Goal: Task Accomplishment & Management: Use online tool/utility

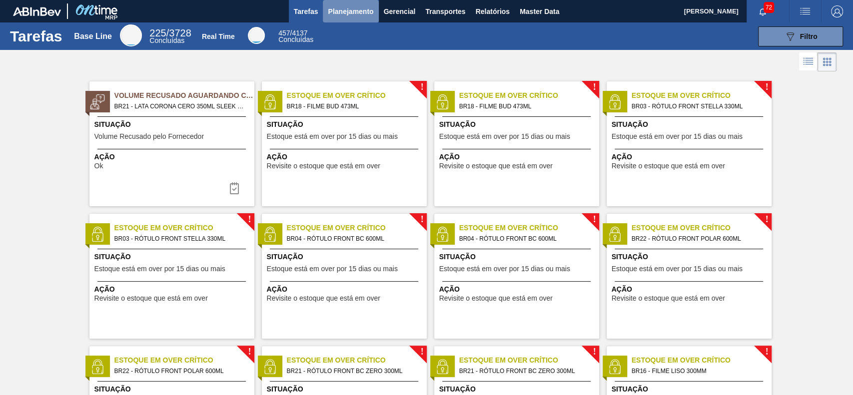
click at [348, 11] on span "Planejamento" at bounding box center [350, 11] width 45 height 12
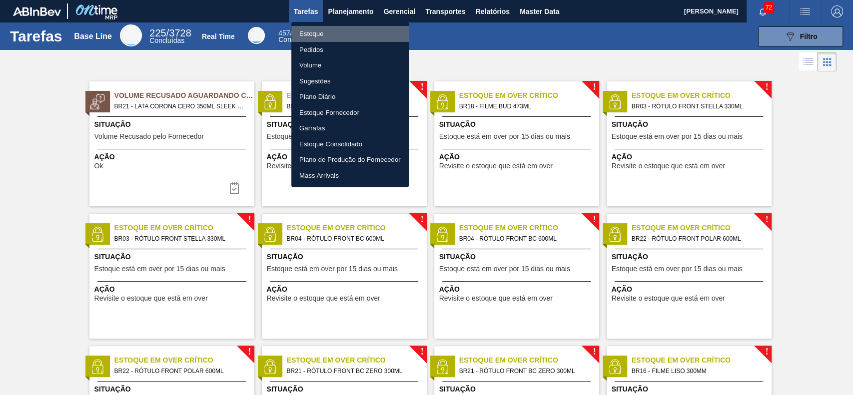
click at [347, 34] on li "Estoque" at bounding box center [349, 34] width 117 height 16
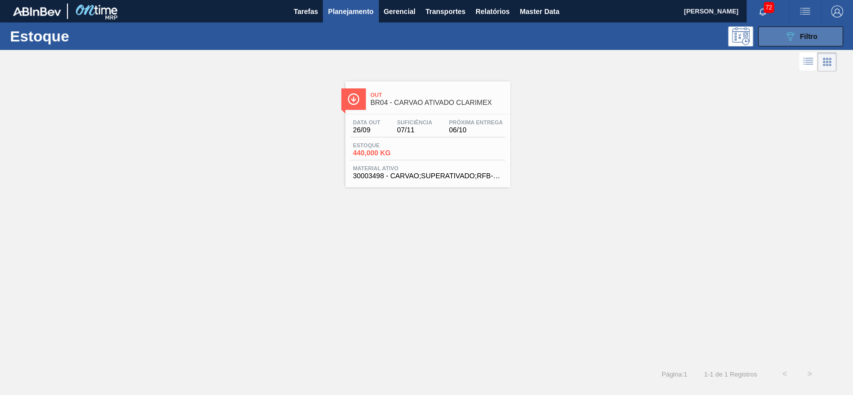
click at [784, 33] on icon "089F7B8B-B2A5-4AFE-B5C0-19BA573D28AC" at bounding box center [790, 36] width 12 height 12
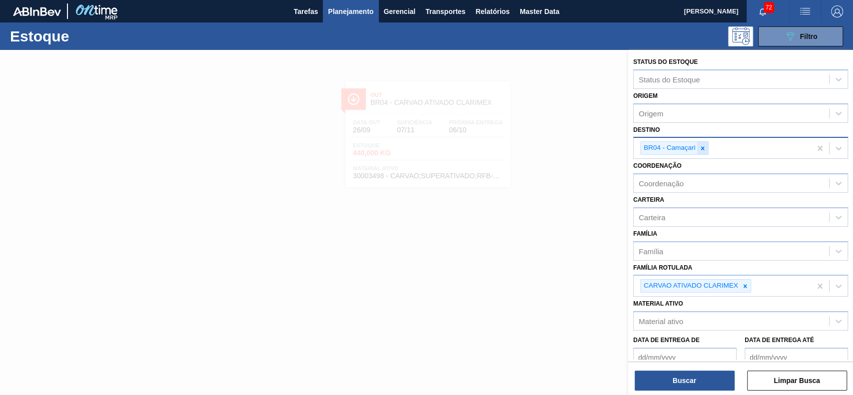
click at [699, 145] on icon at bounding box center [702, 148] width 7 height 7
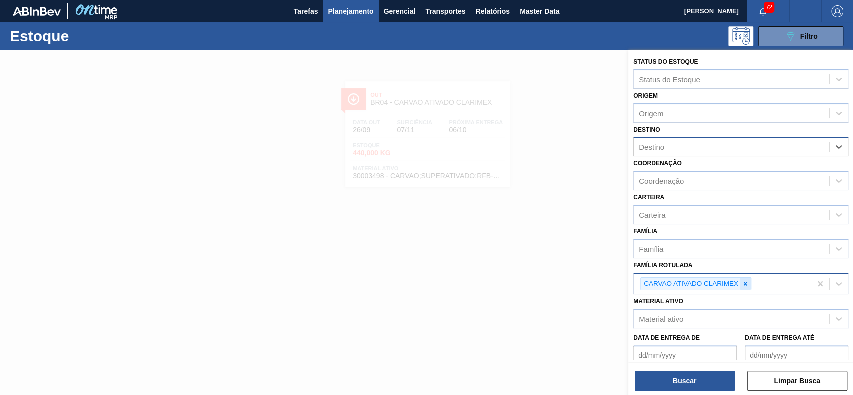
click at [750, 279] on div at bounding box center [745, 284] width 11 height 12
paste Rotulada "30003637"
type Rotulada "30003637"
click at [742, 264] on div "Família Rotulada Família Rotulada" at bounding box center [740, 275] width 215 height 34
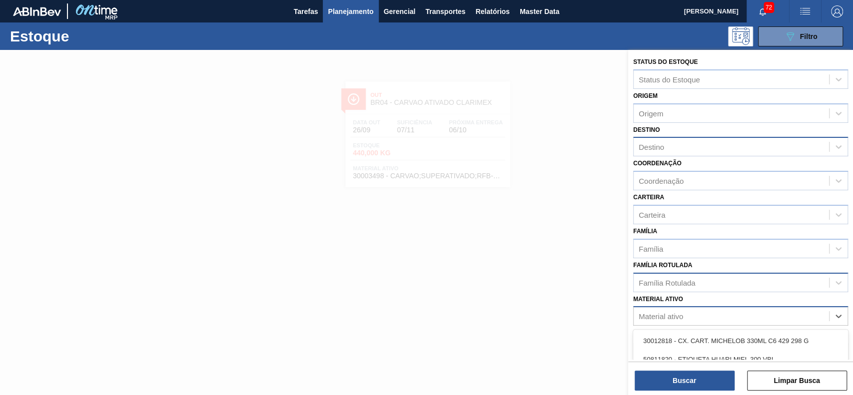
click at [700, 316] on div "Material ativo" at bounding box center [731, 316] width 195 height 14
paste ativo "30003637"
type ativo "30003637"
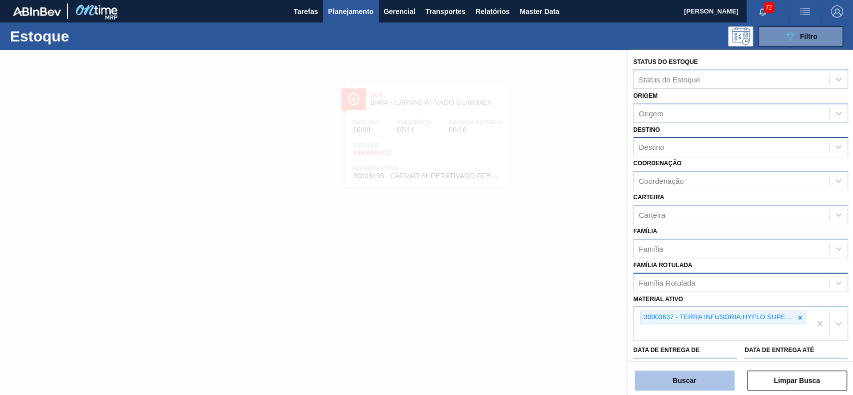
click at [668, 388] on button "Buscar" at bounding box center [685, 381] width 100 height 20
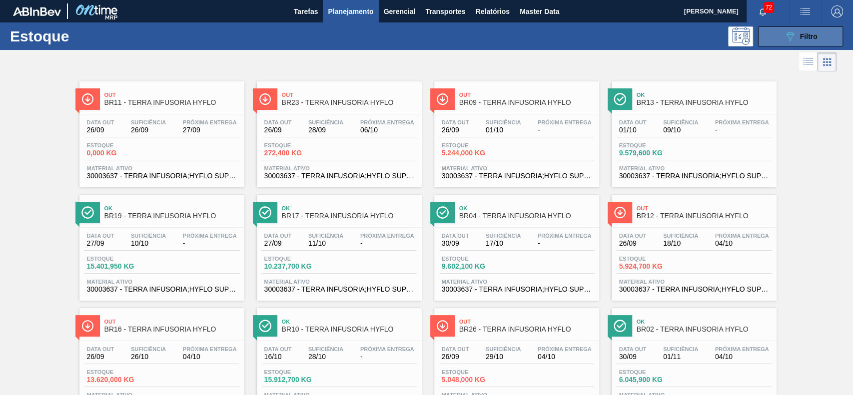
click at [792, 36] on icon "089F7B8B-B2A5-4AFE-B5C0-19BA573D28AC" at bounding box center [790, 36] width 12 height 12
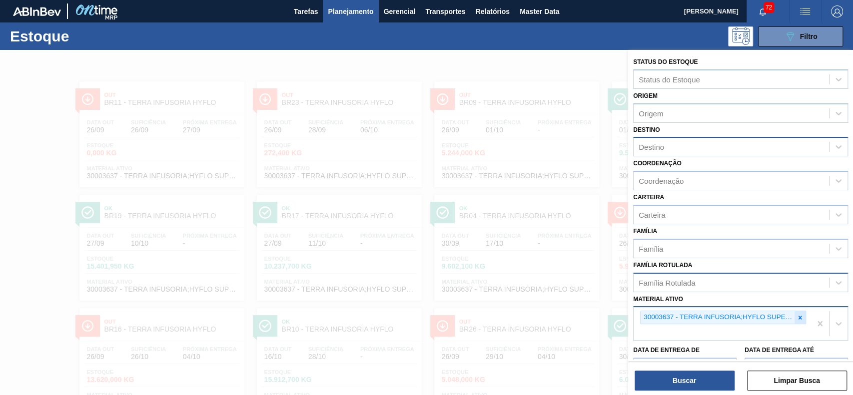
click at [800, 319] on icon at bounding box center [800, 317] width 7 height 7
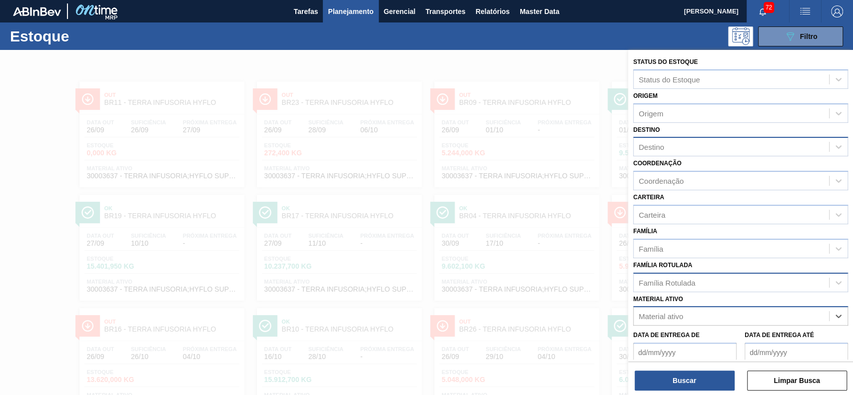
paste ativo "30009305"
type ativo "30009305"
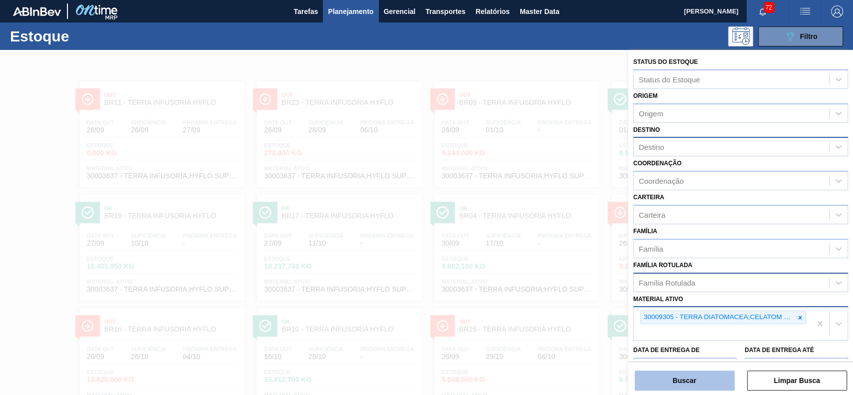
click at [710, 371] on button "Buscar" at bounding box center [685, 381] width 100 height 20
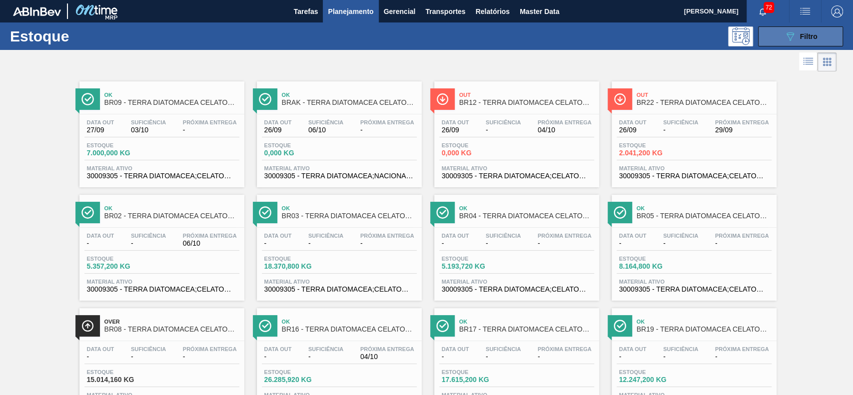
click at [800, 39] on span "Filtro" at bounding box center [808, 36] width 17 height 8
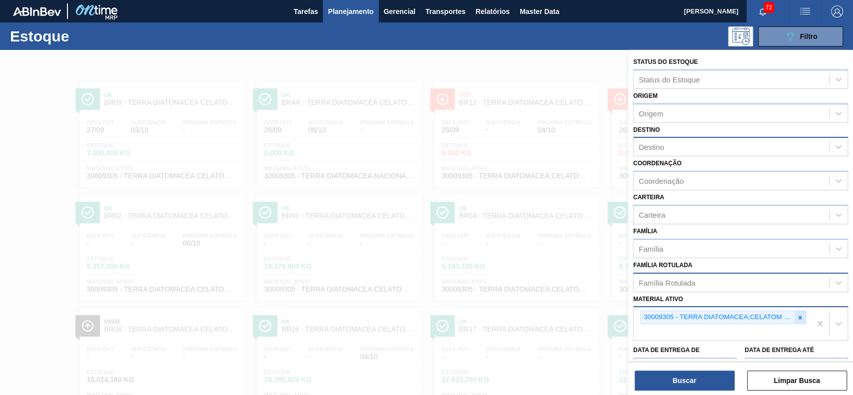
click at [800, 317] on icon at bounding box center [800, 317] width 3 height 3
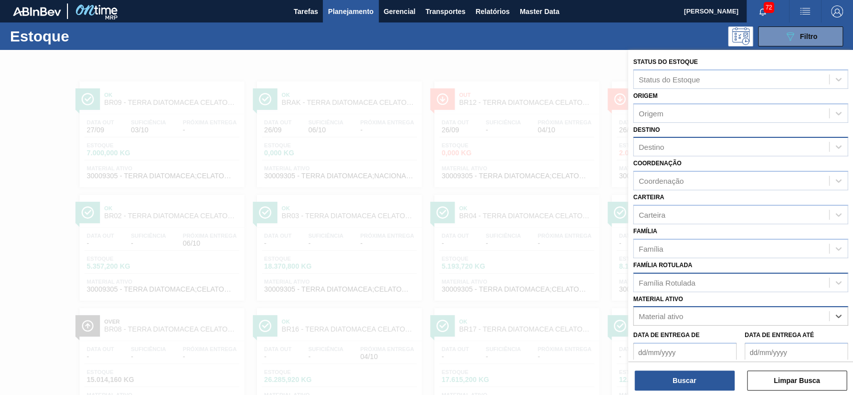
paste ativo "30003422"
type ativo "30003422"
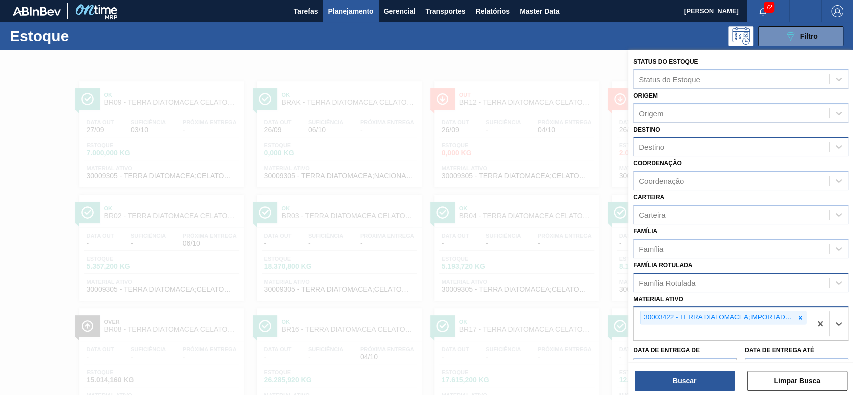
click at [689, 145] on div "Destino" at bounding box center [731, 147] width 195 height 14
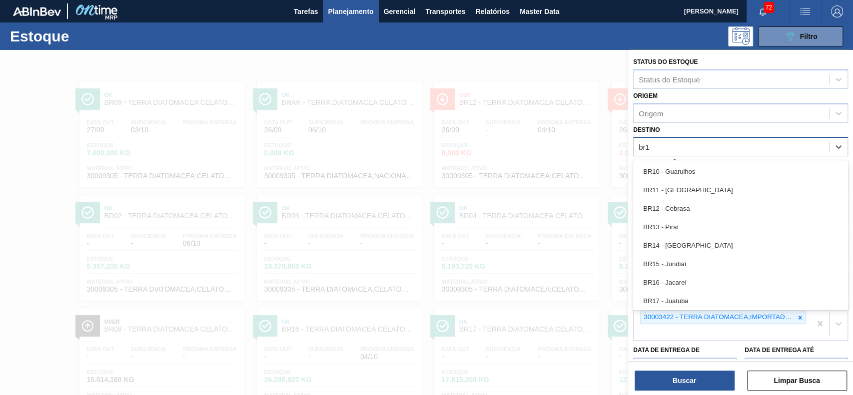
type input "br17"
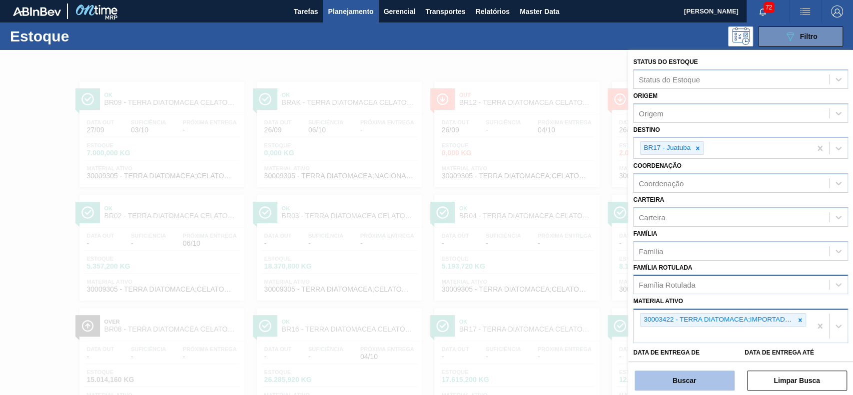
click at [669, 382] on button "Buscar" at bounding box center [685, 381] width 100 height 20
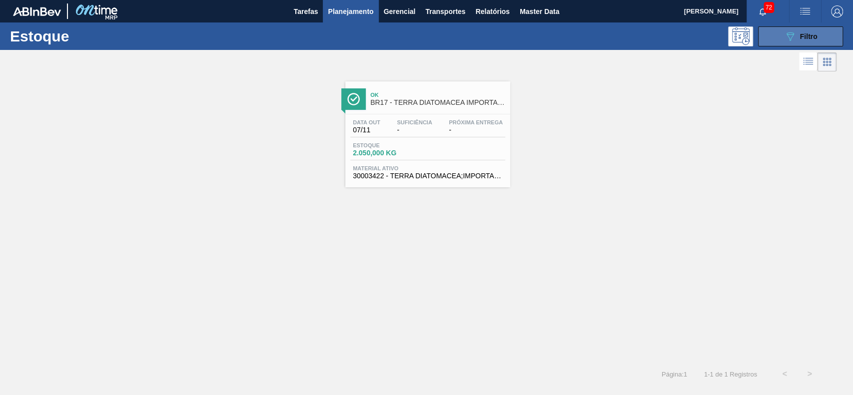
click at [781, 42] on button "089F7B8B-B2A5-4AFE-B5C0-19BA573D28AC Filtro" at bounding box center [800, 36] width 85 height 20
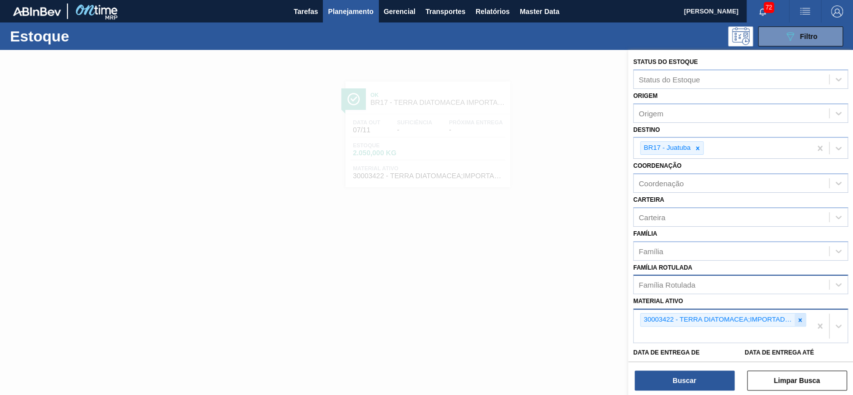
click at [795, 318] on div at bounding box center [800, 320] width 11 height 12
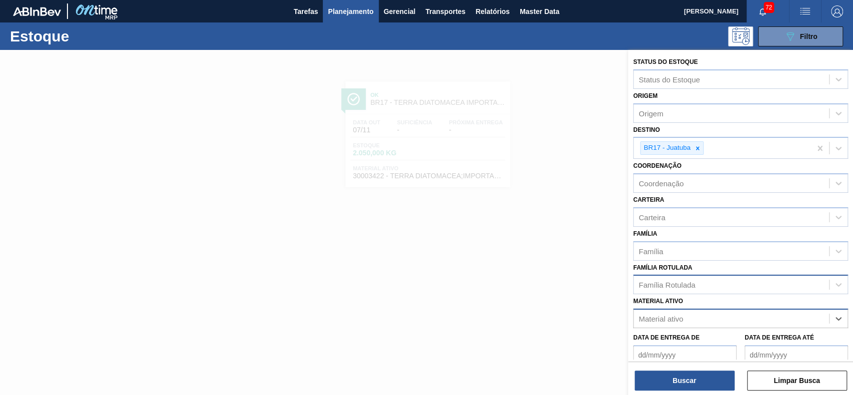
paste ativo "30003547"
type ativo "30003547"
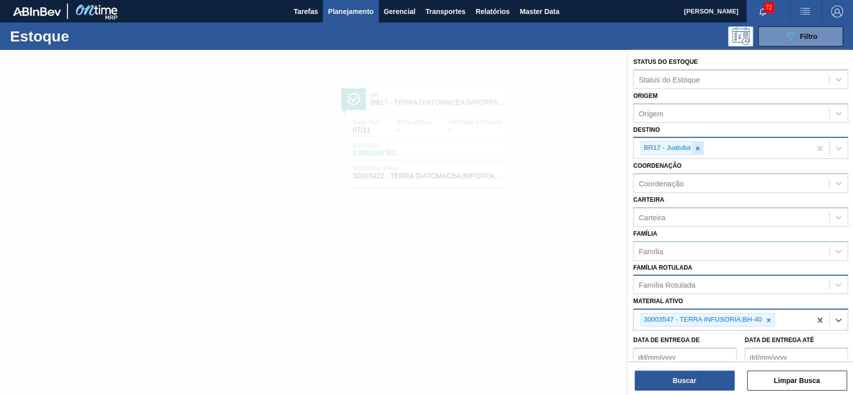
click at [699, 148] on icon at bounding box center [697, 148] width 7 height 7
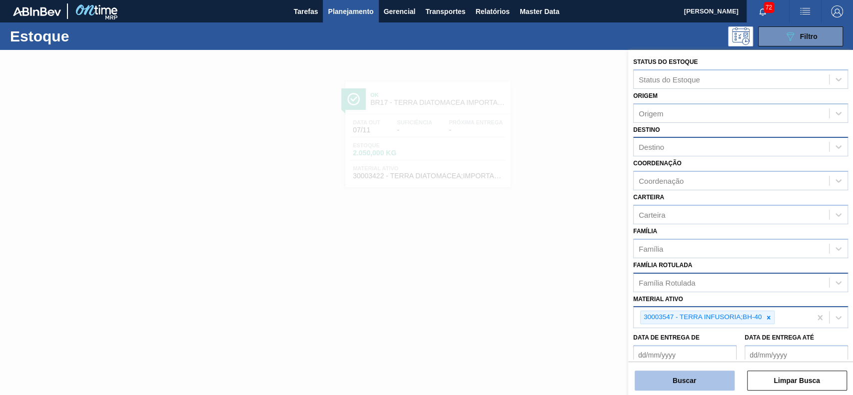
click at [691, 377] on button "Buscar" at bounding box center [685, 381] width 100 height 20
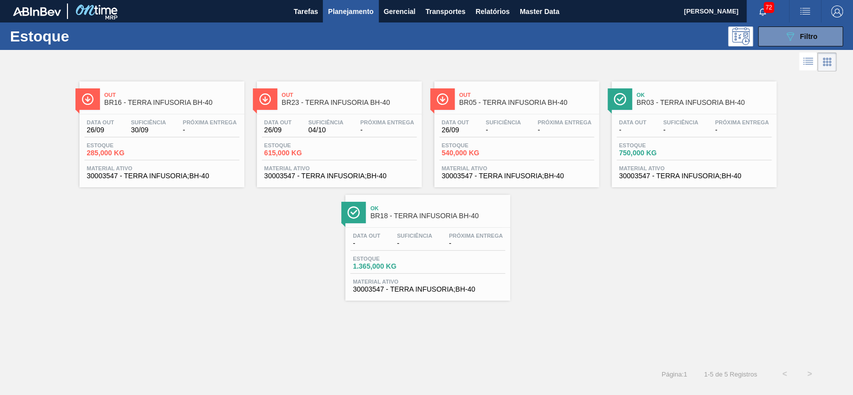
drag, startPoint x: 416, startPoint y: 257, endPoint x: 666, endPoint y: 269, distance: 250.2
click at [666, 269] on div "Out BR16 - TERRA INFUSORIA BH-40 Data out 26/09 Suficiência 30/09 Próxima Entre…" at bounding box center [426, 187] width 853 height 227
click at [781, 43] on button "089F7B8B-B2A5-4AFE-B5C0-19BA573D28AC Filtro" at bounding box center [800, 36] width 85 height 20
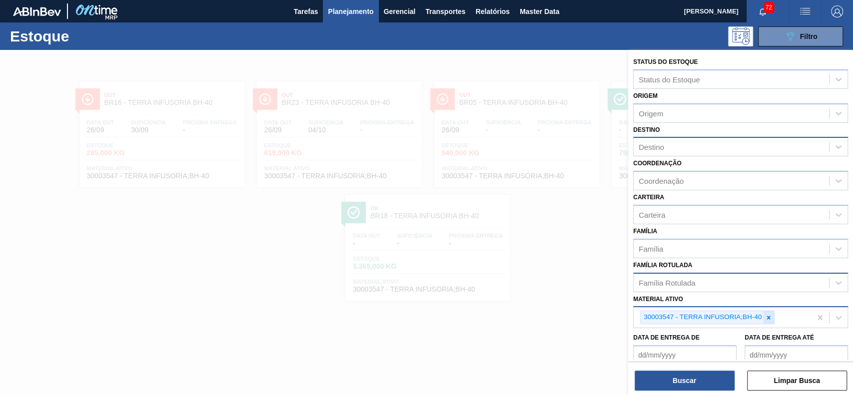
click at [770, 317] on icon at bounding box center [768, 317] width 7 height 7
paste ativo "30003557"
type ativo "30003557"
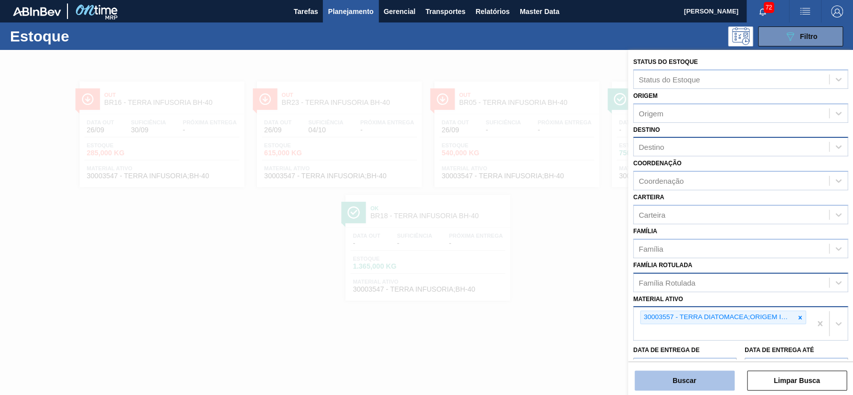
click at [668, 375] on button "Buscar" at bounding box center [685, 381] width 100 height 20
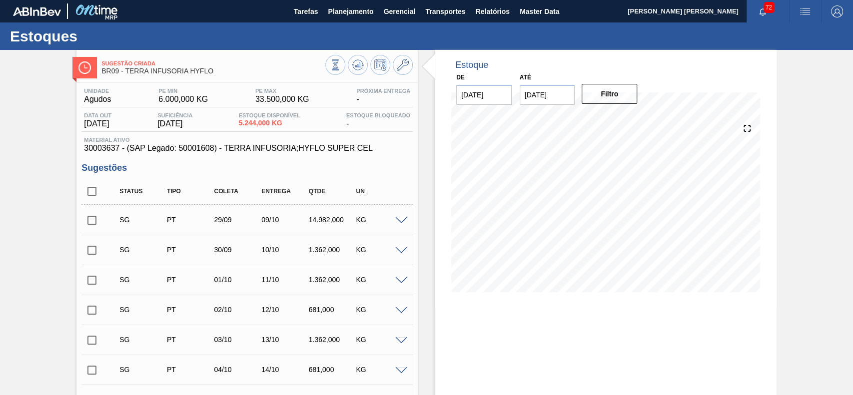
click at [92, 194] on input "checkbox" at bounding box center [91, 191] width 21 height 21
checkbox input "true"
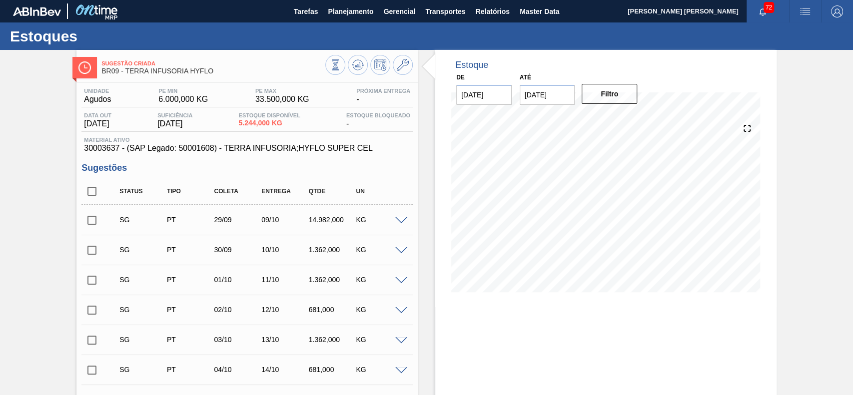
checkbox input "true"
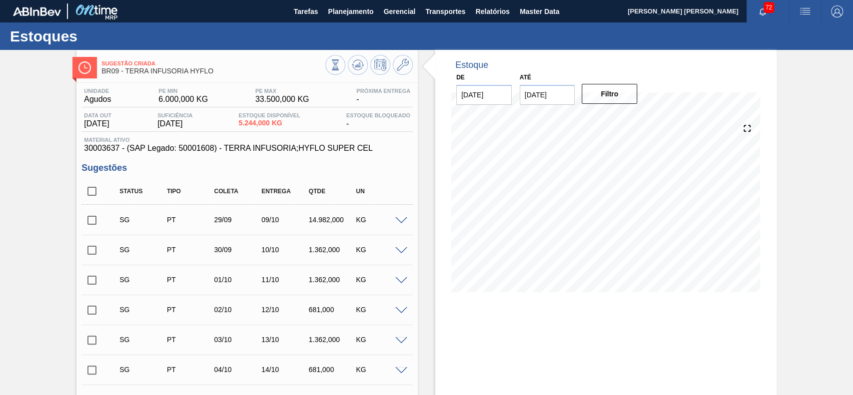
checkbox input "true"
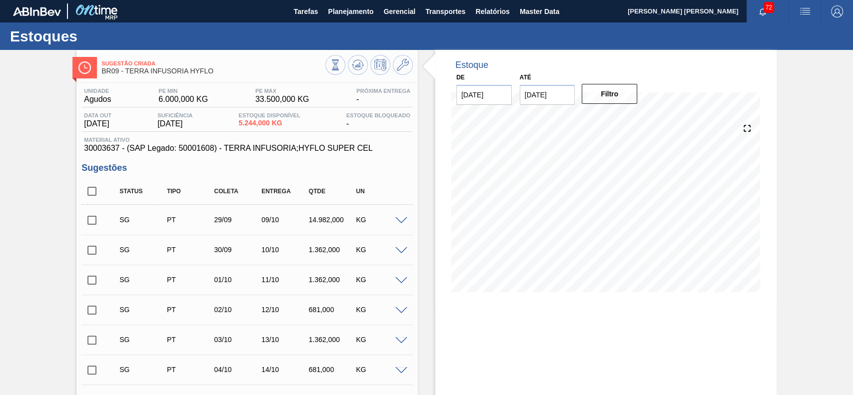
checkbox input "true"
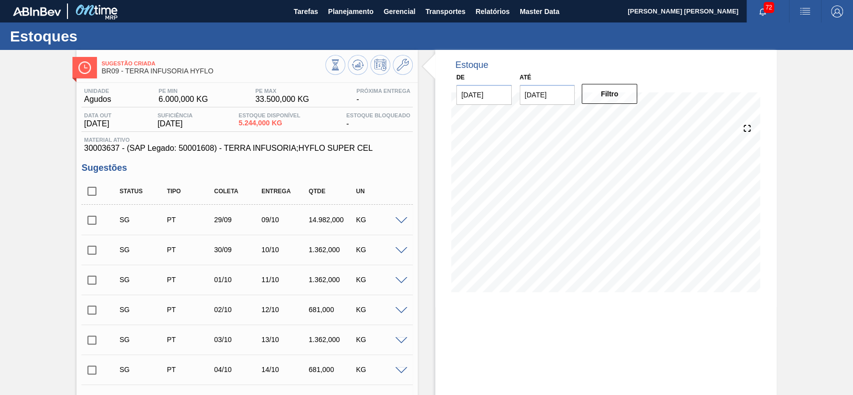
checkbox input "true"
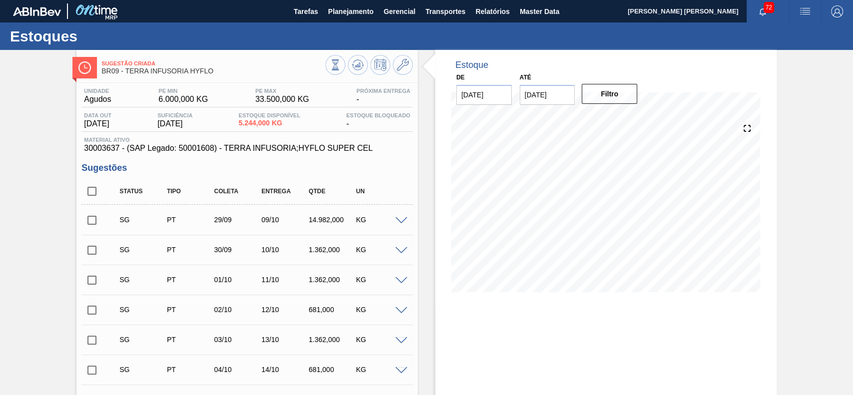
checkbox input "true"
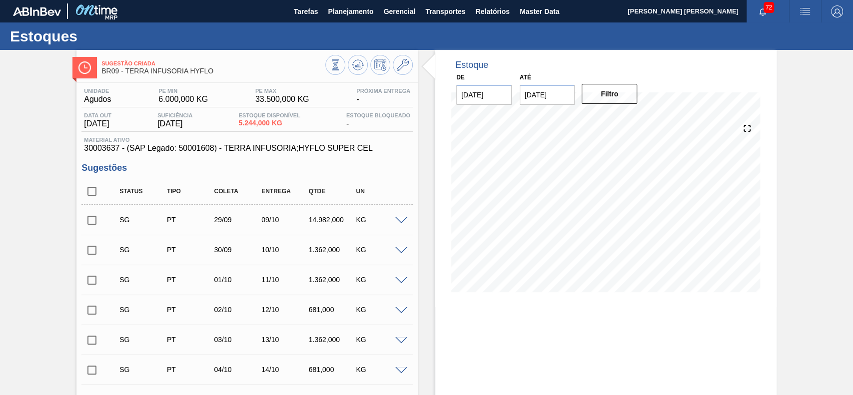
checkbox input "true"
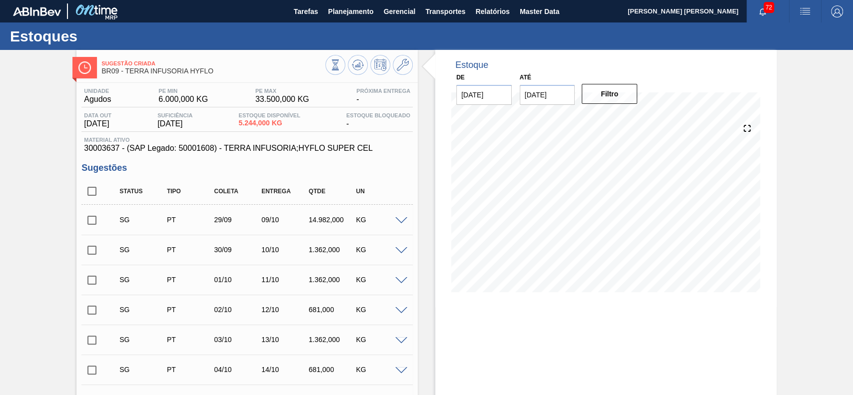
checkbox input "true"
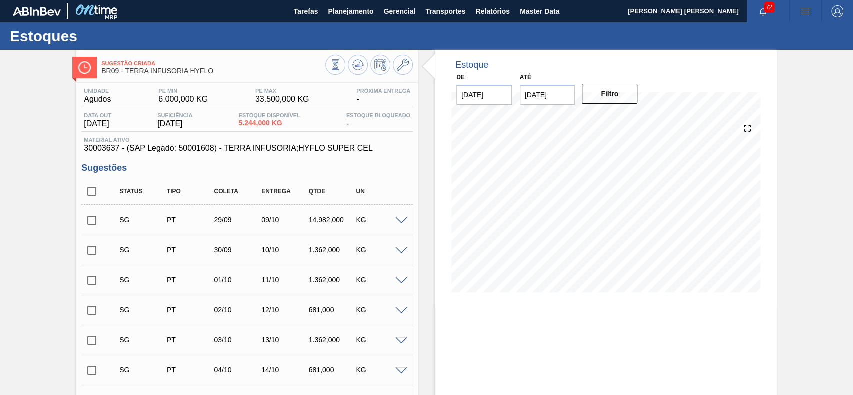
checkbox input "true"
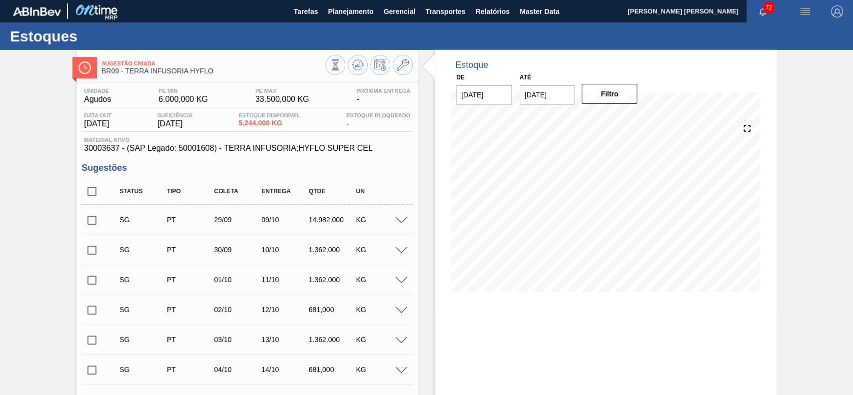
checkbox input "true"
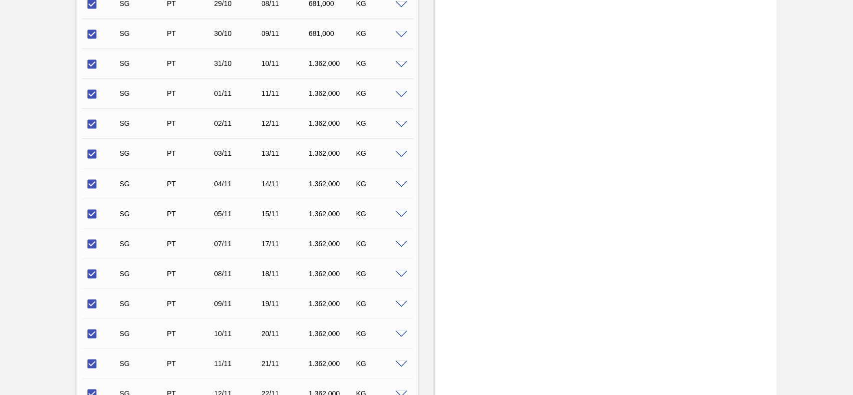
scroll to position [1345, 0]
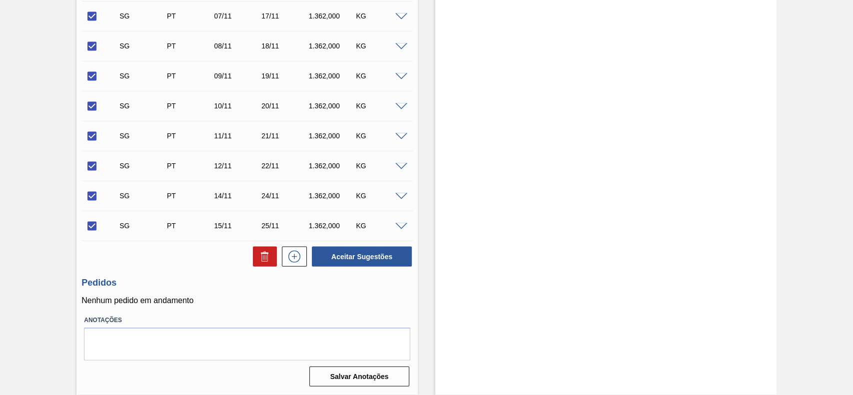
click at [258, 266] on div "Aceitar Sugestões" at bounding box center [246, 257] width 331 height 22
click at [263, 255] on icon at bounding box center [265, 257] width 12 height 12
checkbox input "false"
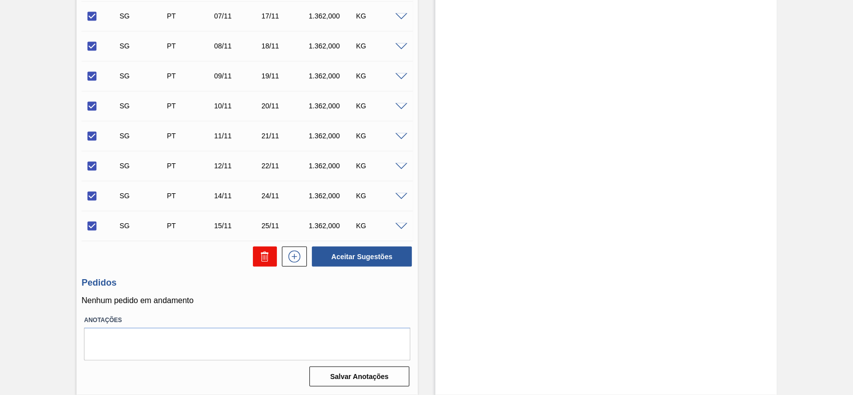
checkbox input "false"
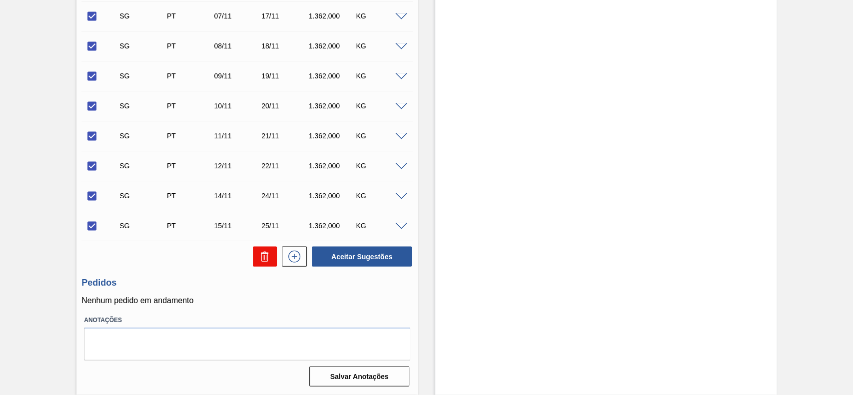
checkbox input "false"
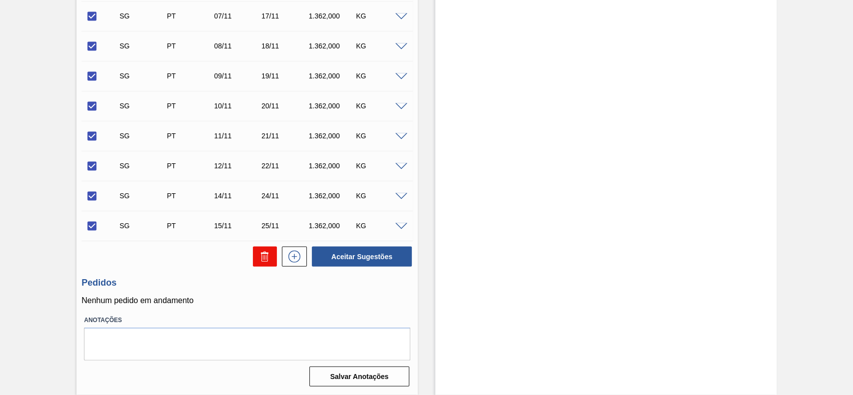
checkbox input "false"
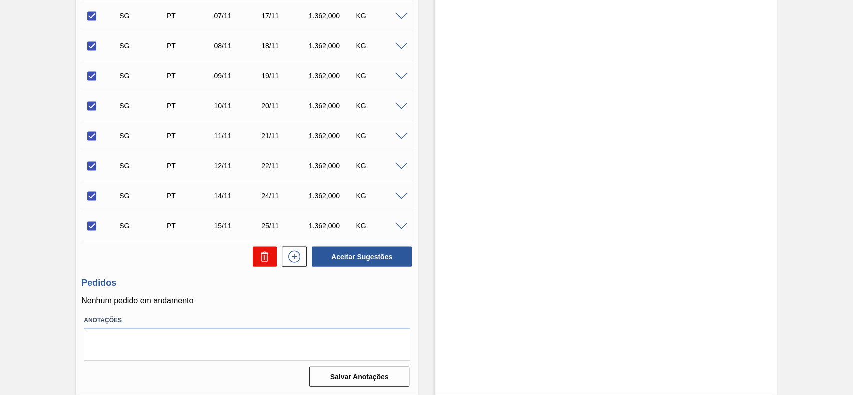
checkbox input "false"
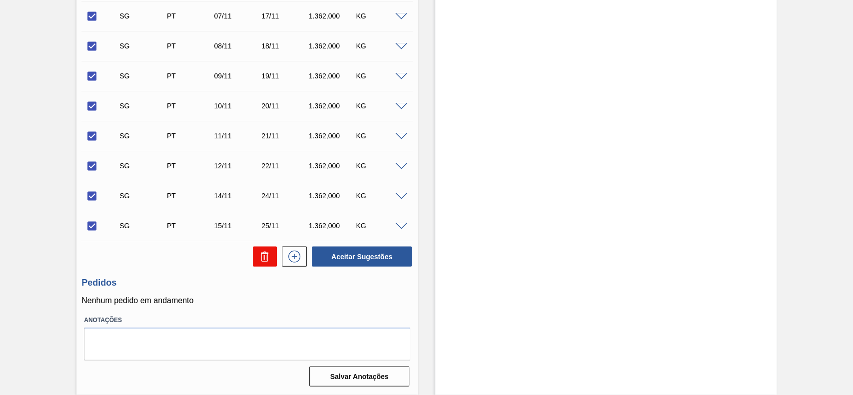
checkbox input "false"
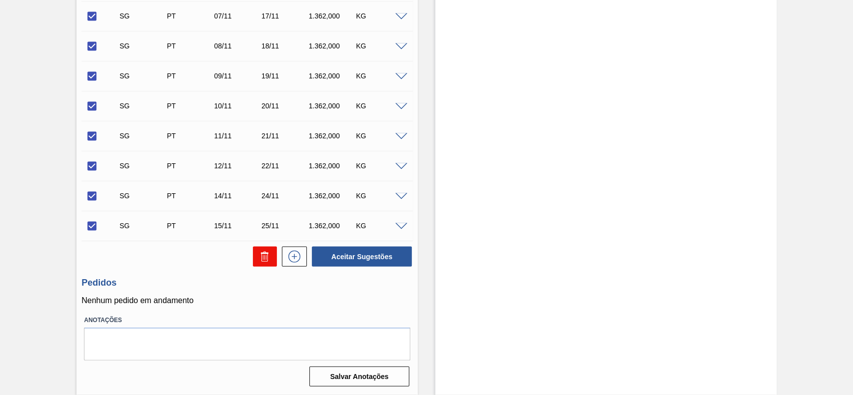
checkbox input "false"
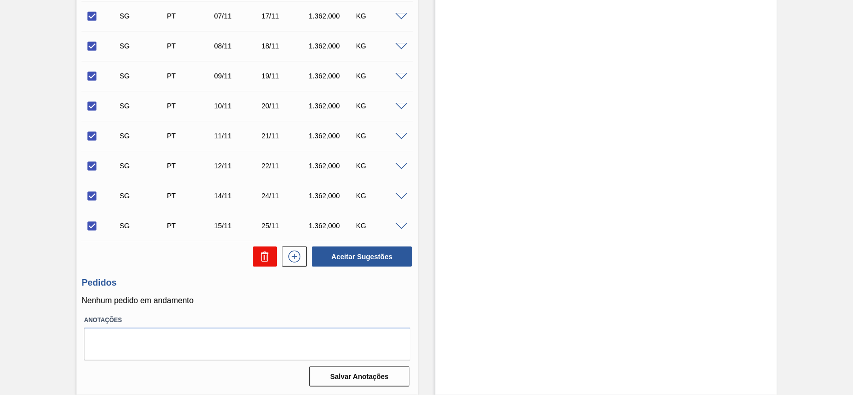
checkbox input "false"
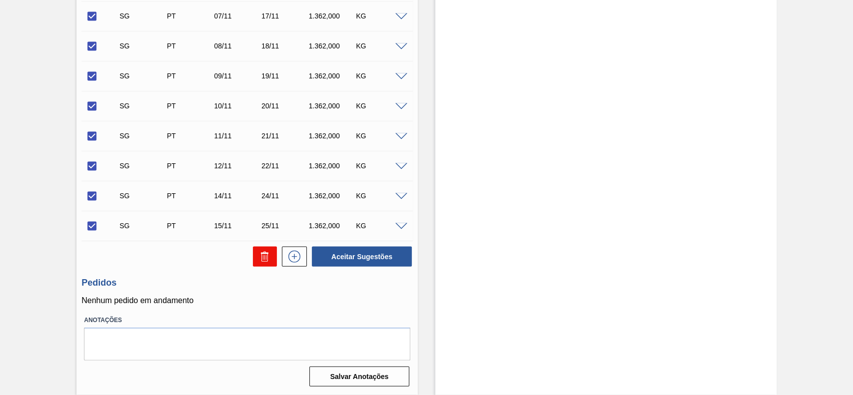
checkbox input "false"
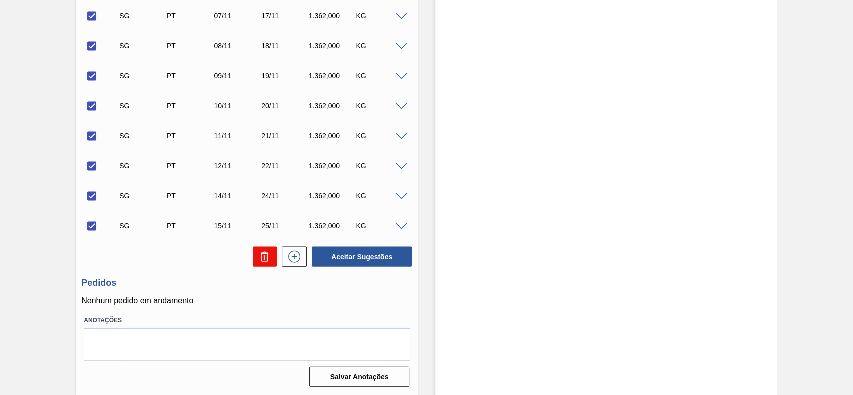
checkbox input "false"
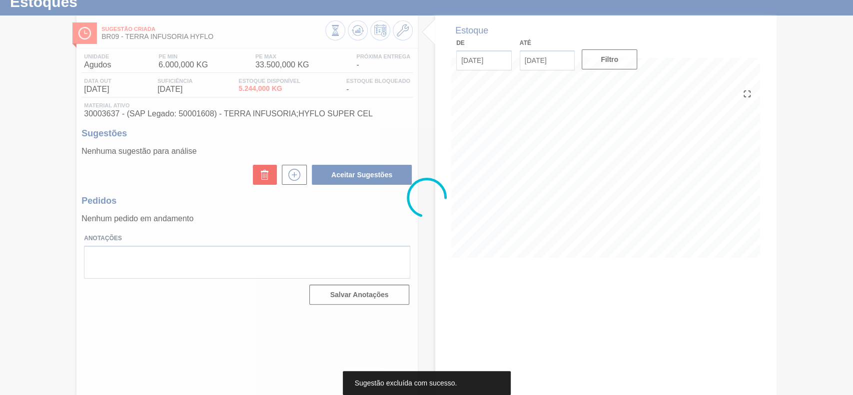
scroll to position [34, 0]
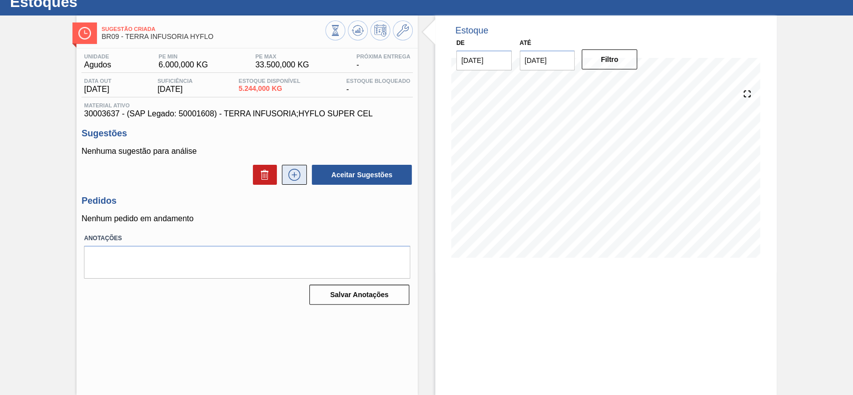
click at [298, 169] on button at bounding box center [294, 175] width 25 height 20
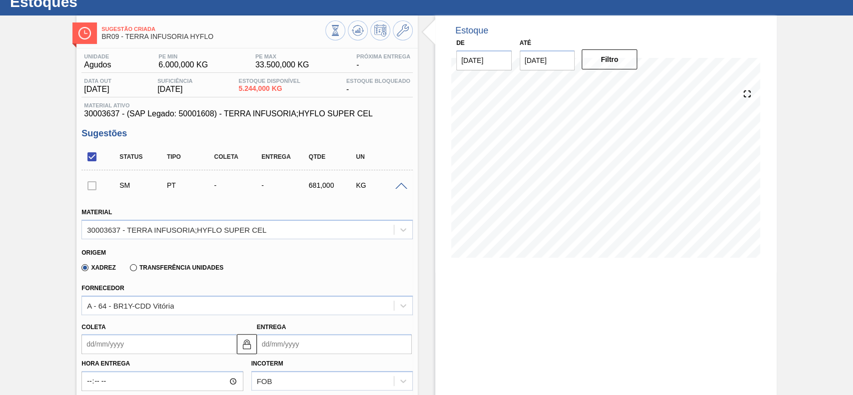
scroll to position [93, 0]
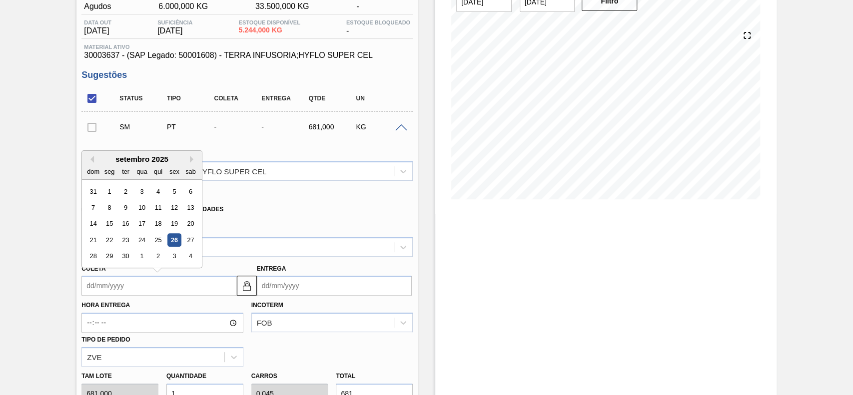
click at [146, 294] on input "Coleta" at bounding box center [158, 286] width 155 height 20
click at [138, 257] on div "1" at bounding box center [141, 256] width 13 height 13
type input "01/10/2025"
type input "11/10/2025"
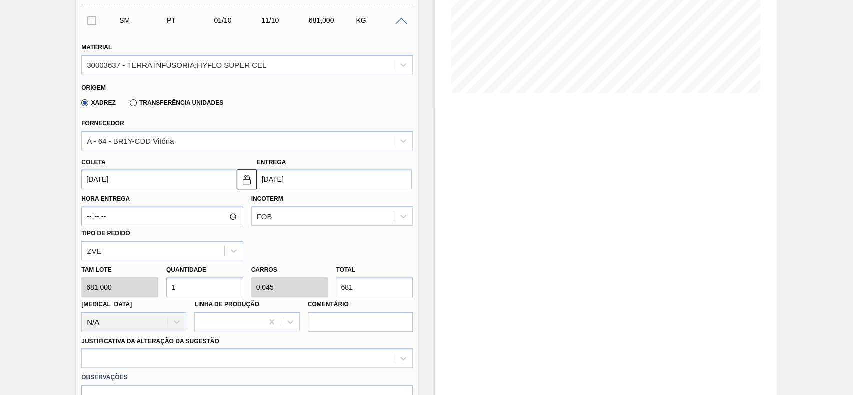
scroll to position [202, 0]
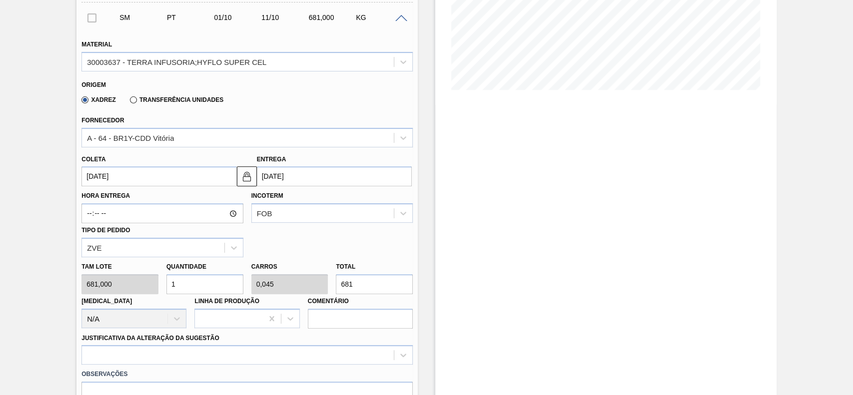
click at [190, 290] on input "1" at bounding box center [204, 284] width 77 height 20
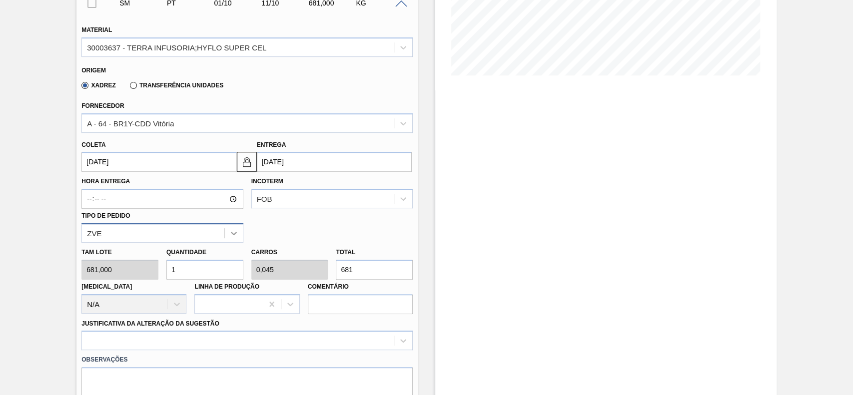
scroll to position [299, 0]
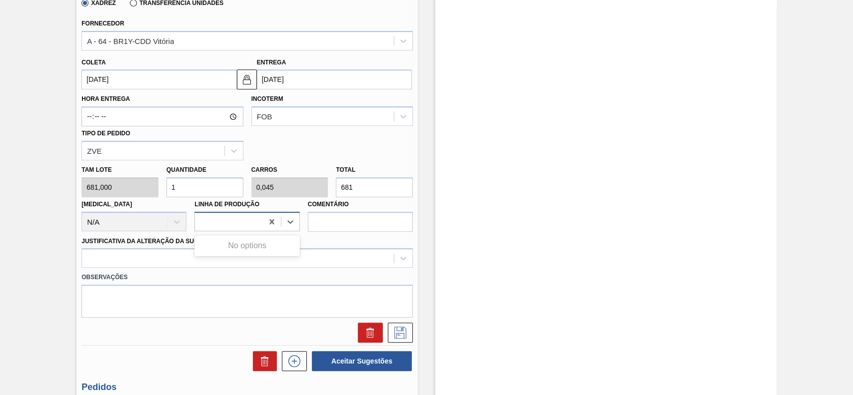
click at [229, 221] on div at bounding box center [228, 221] width 67 height 14
click at [196, 185] on input "1" at bounding box center [204, 187] width 77 height 20
type input "12"
type input "0,545"
type input "8.172"
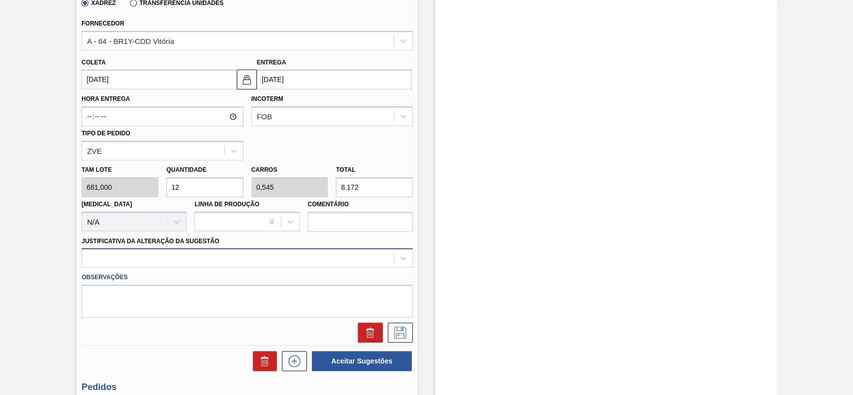
type input "12"
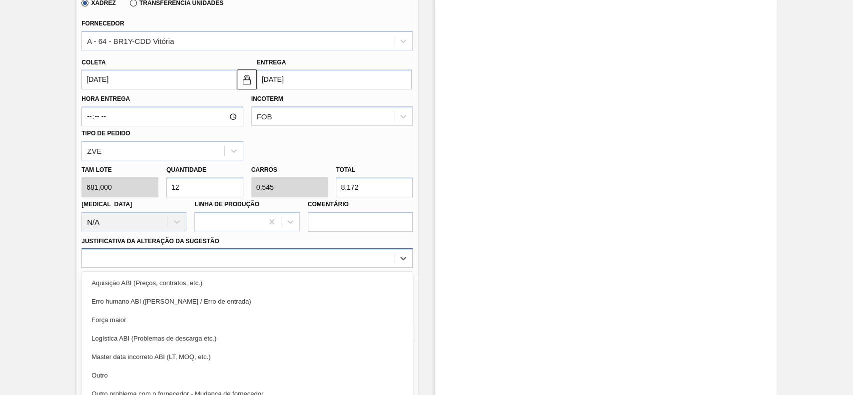
scroll to position [330, 0]
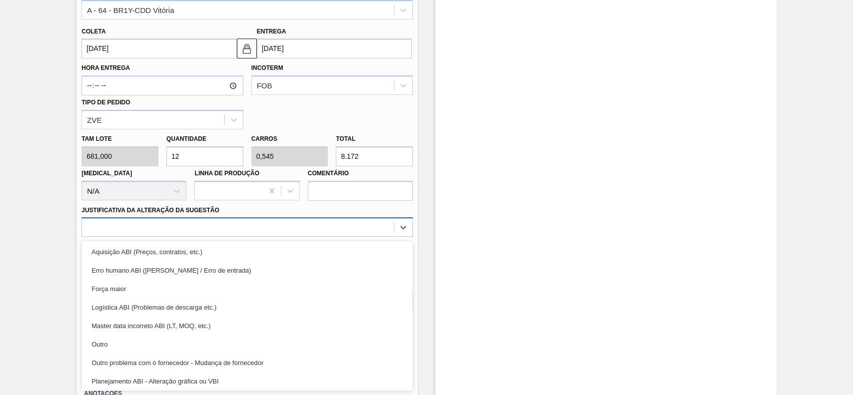
click at [156, 237] on div "option Aquisição ABI (Preços, contratos, etc.) focused, 1 of 18. 18 results ava…" at bounding box center [246, 226] width 331 height 19
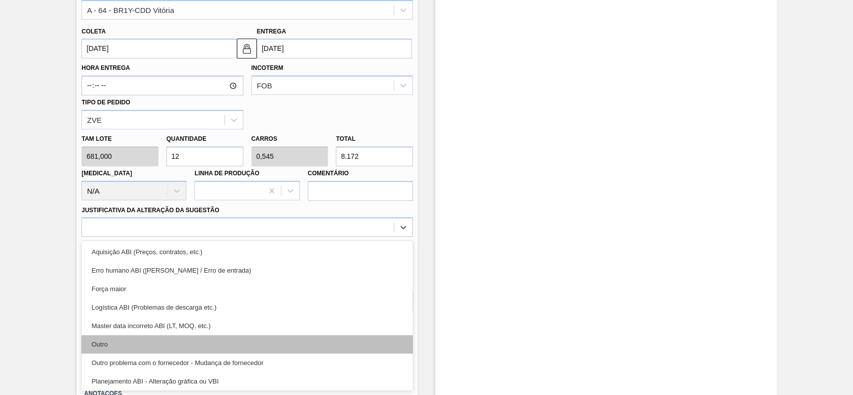
click at [125, 339] on div "Outro" at bounding box center [246, 344] width 331 height 18
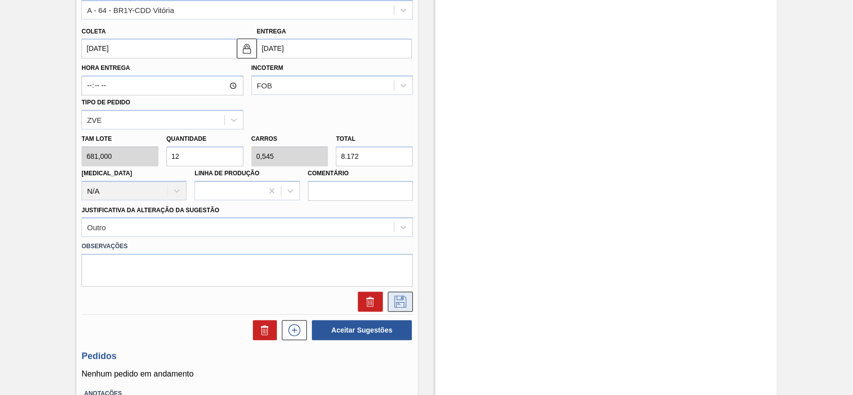
click at [397, 293] on button at bounding box center [400, 302] width 25 height 20
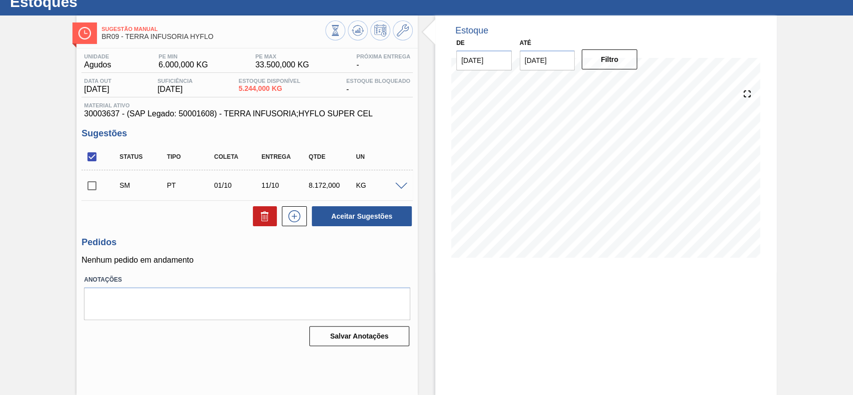
scroll to position [34, 0]
click at [88, 188] on input "checkbox" at bounding box center [91, 185] width 21 height 21
checkbox input "true"
click at [384, 217] on button "Aceitar Sugestões" at bounding box center [362, 216] width 100 height 20
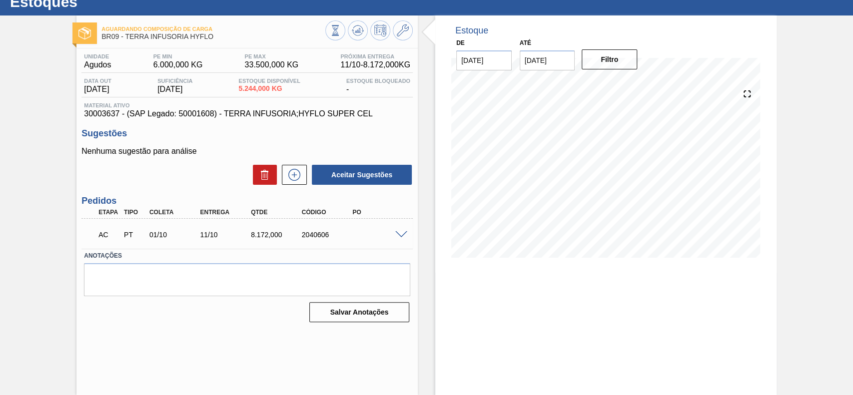
click at [402, 231] on span at bounding box center [401, 234] width 12 height 7
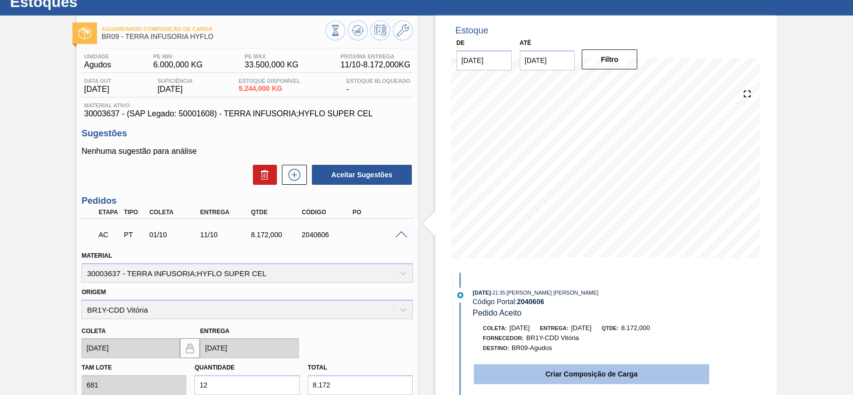
click at [508, 372] on button "Criar Composição de Carga" at bounding box center [591, 374] width 235 height 20
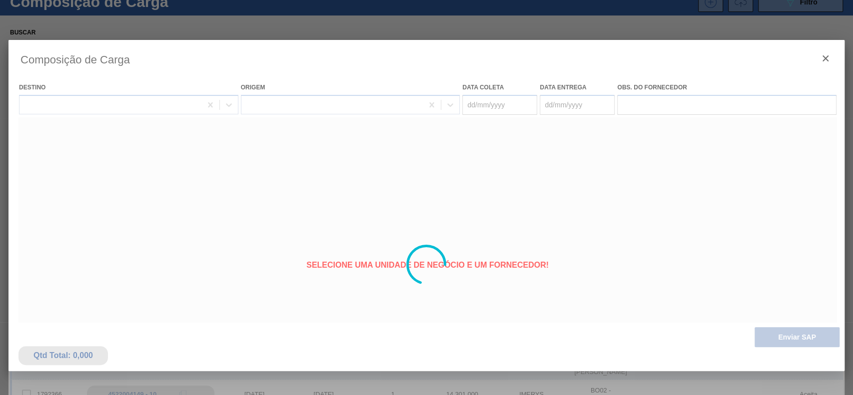
type coleta "01/10/2025"
type entrega "11/10/2025"
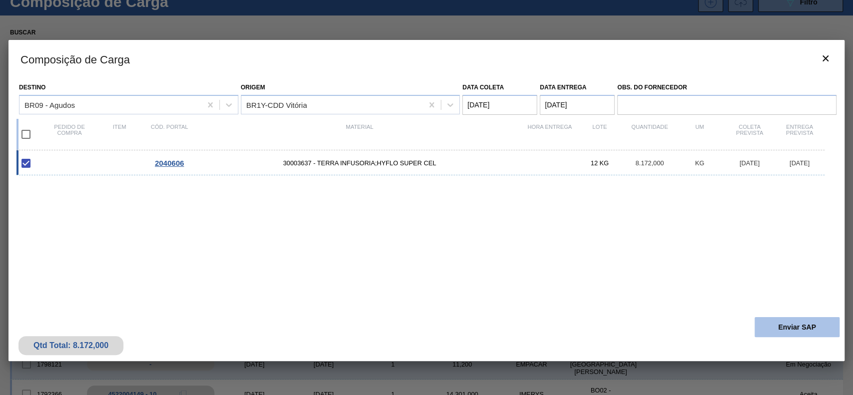
click at [777, 331] on button "Enviar SAP" at bounding box center [797, 327] width 85 height 20
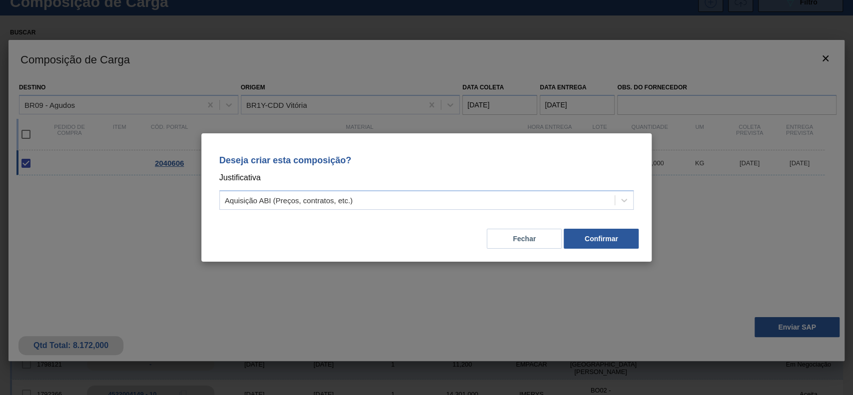
click at [385, 187] on div "Deseja criar esta composição? Justificativa Aquisição ABI (Preços, contratos, e…" at bounding box center [426, 180] width 427 height 70
click at [383, 193] on div "Aquisição ABI (Preços, contratos, etc.)" at bounding box center [417, 200] width 395 height 14
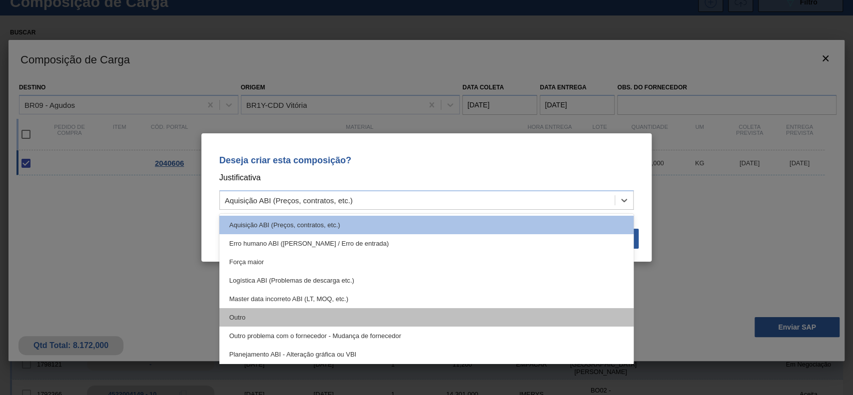
click at [276, 320] on div "Outro" at bounding box center [426, 317] width 415 height 18
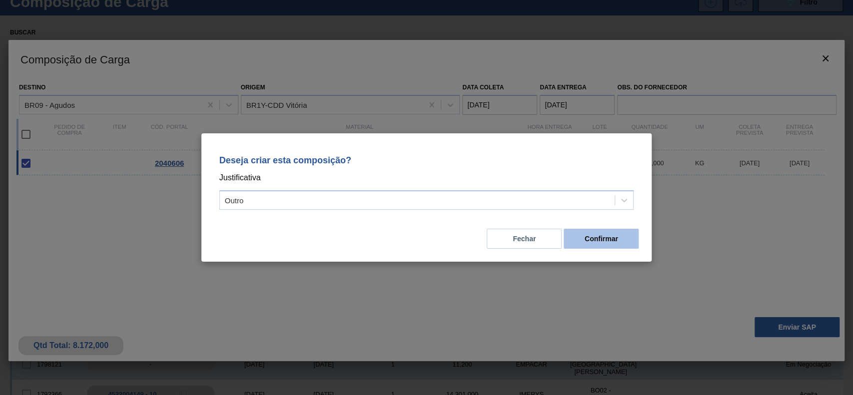
click at [618, 239] on button "Confirmar" at bounding box center [601, 239] width 75 height 20
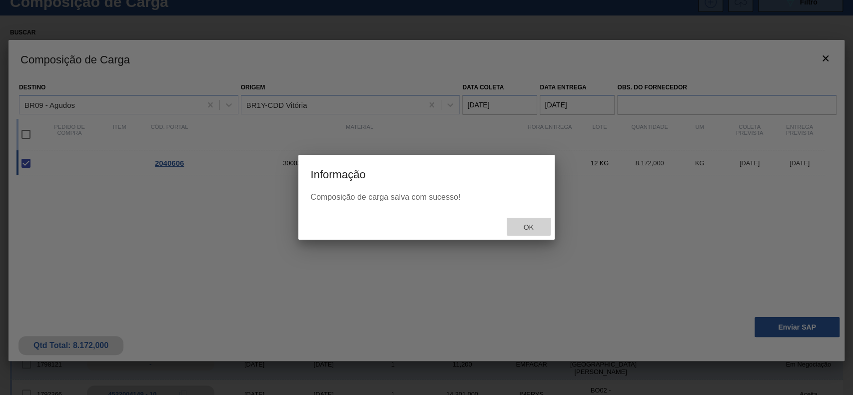
click at [531, 229] on span "Ok" at bounding box center [528, 227] width 26 height 8
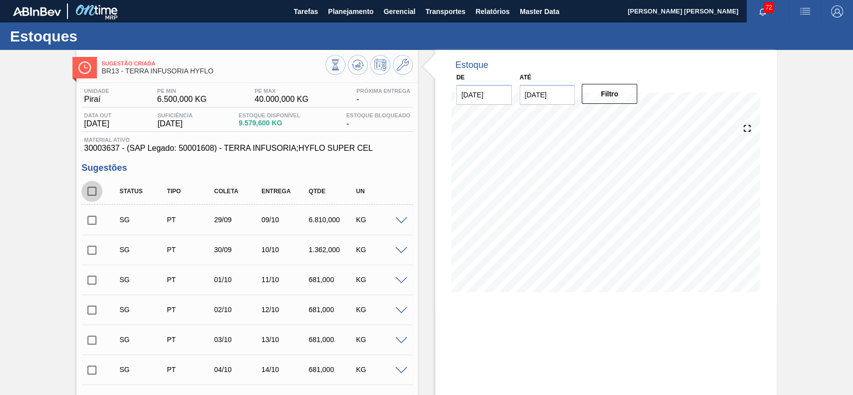
click at [90, 194] on input "checkbox" at bounding box center [91, 191] width 21 height 21
checkbox input "true"
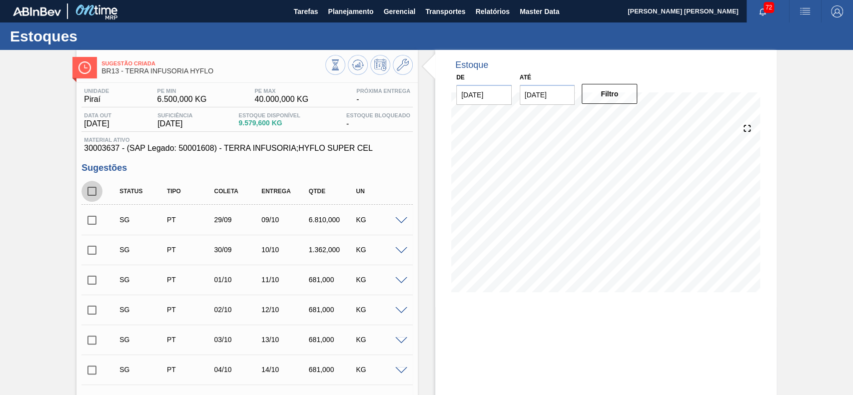
checkbox input "true"
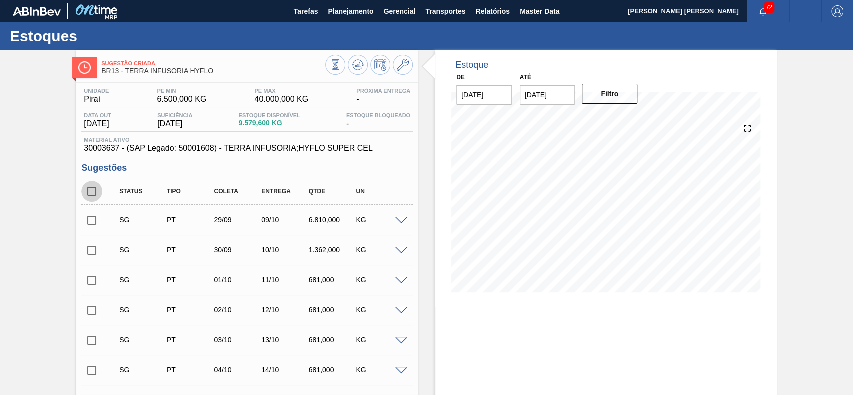
checkbox input "true"
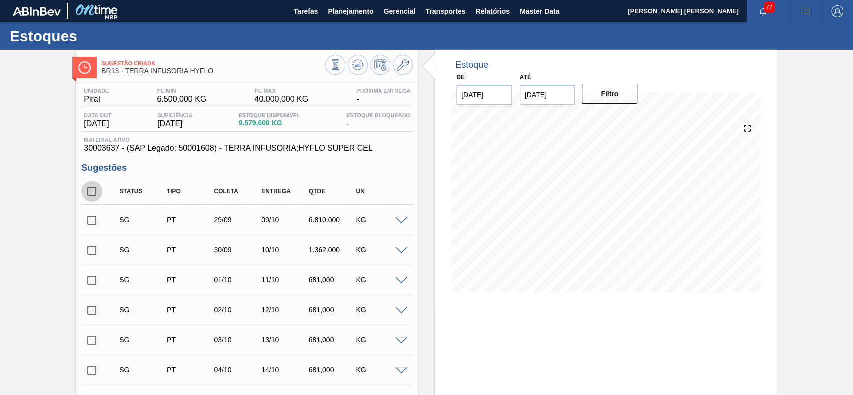
checkbox input "true"
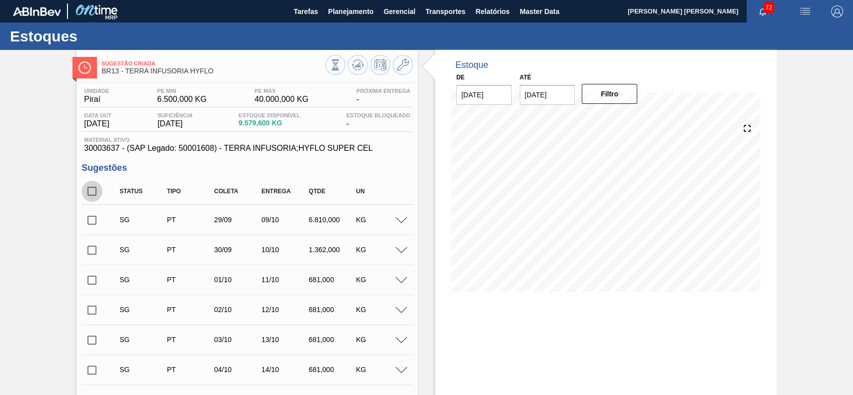
checkbox input "true"
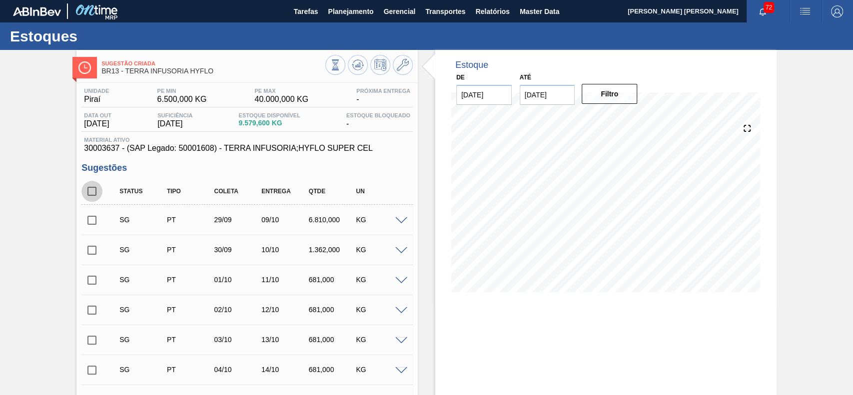
checkbox input "true"
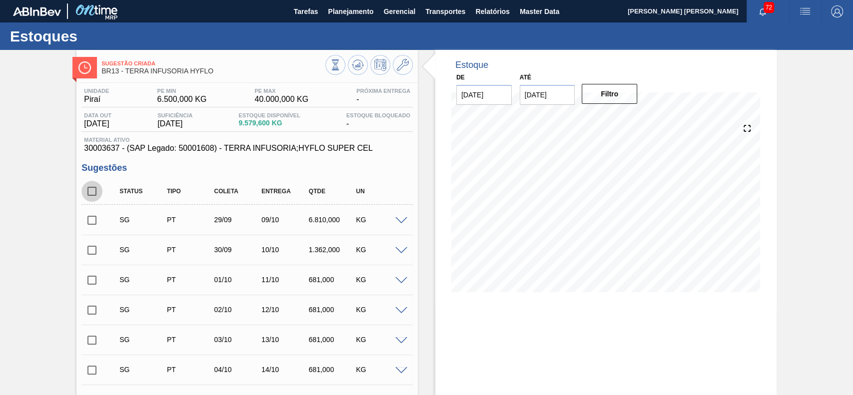
checkbox input "true"
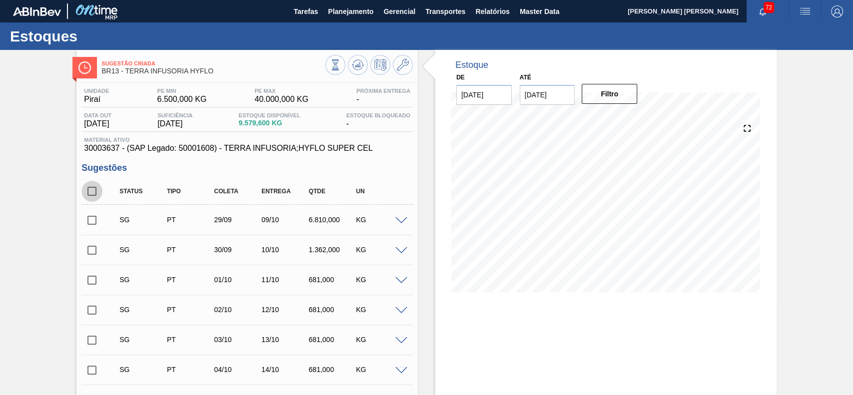
checkbox input "true"
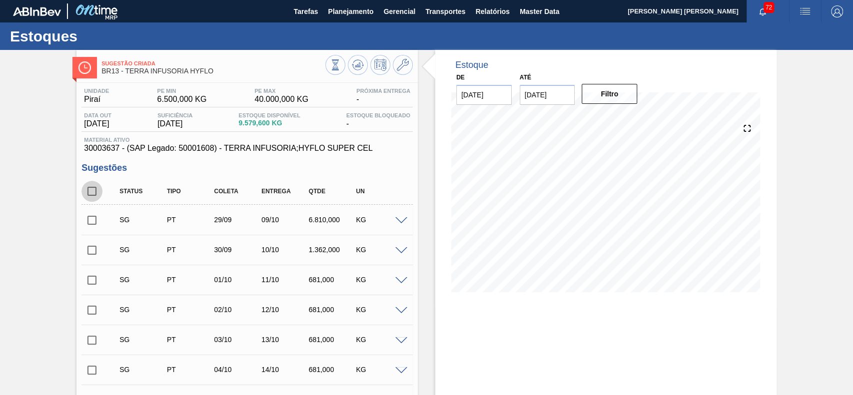
checkbox input "true"
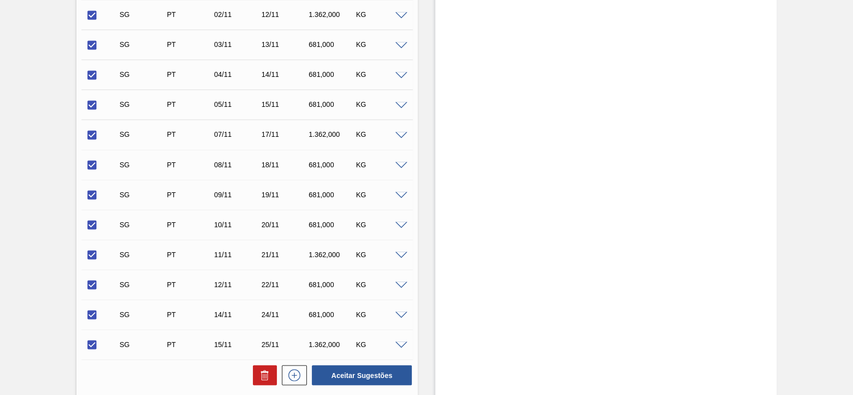
scroll to position [1255, 0]
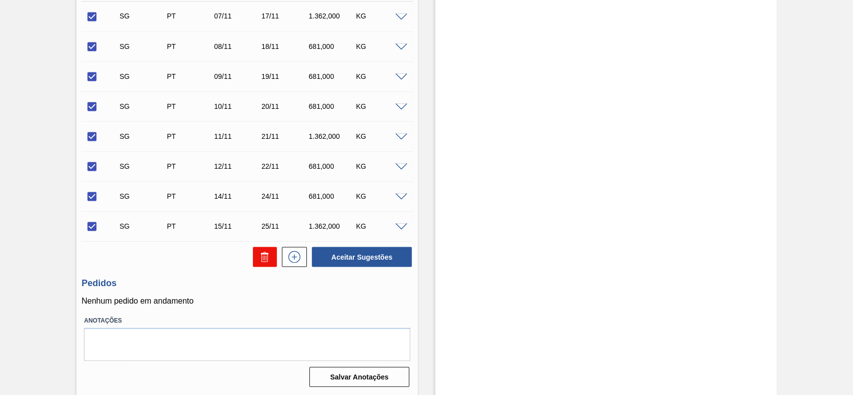
click at [265, 260] on icon at bounding box center [265, 257] width 12 height 12
checkbox input "false"
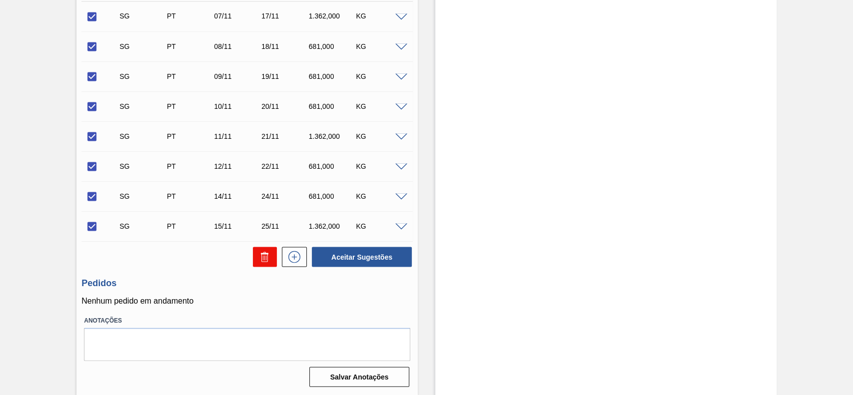
checkbox input "false"
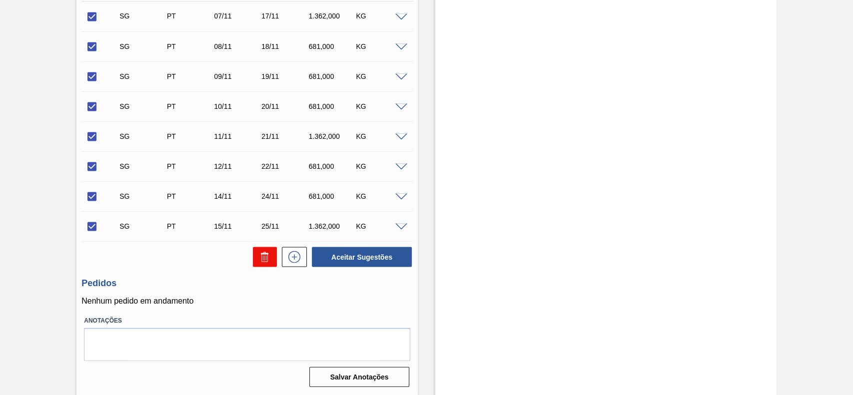
checkbox input "false"
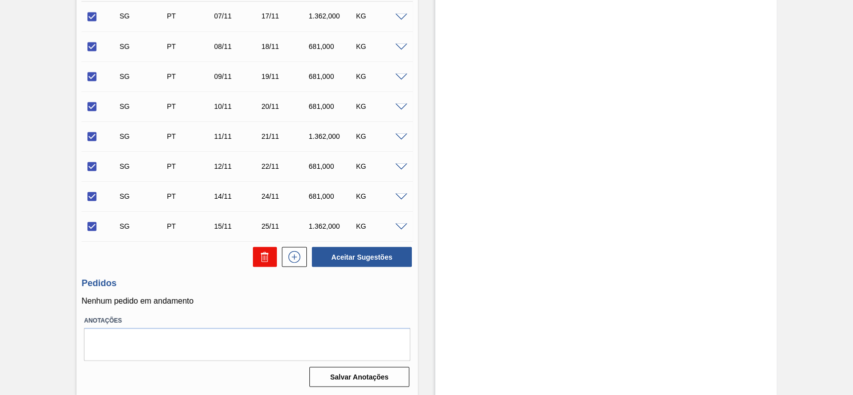
checkbox input "false"
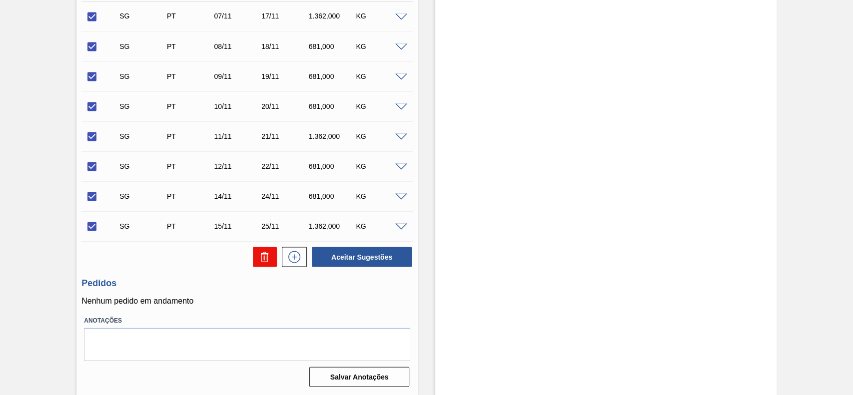
checkbox input "false"
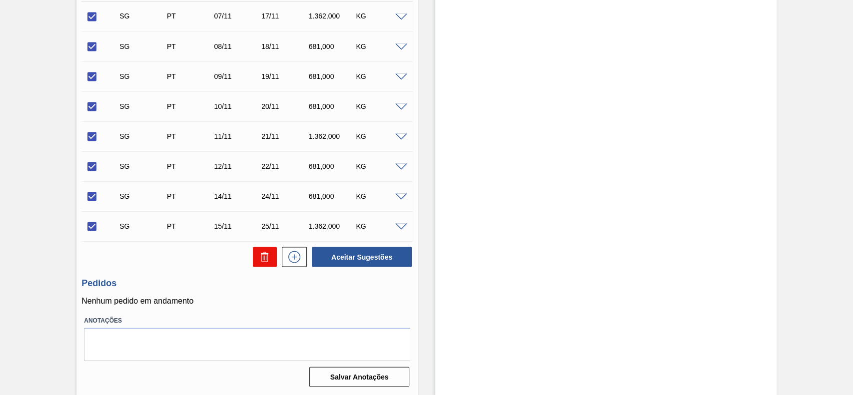
checkbox input "false"
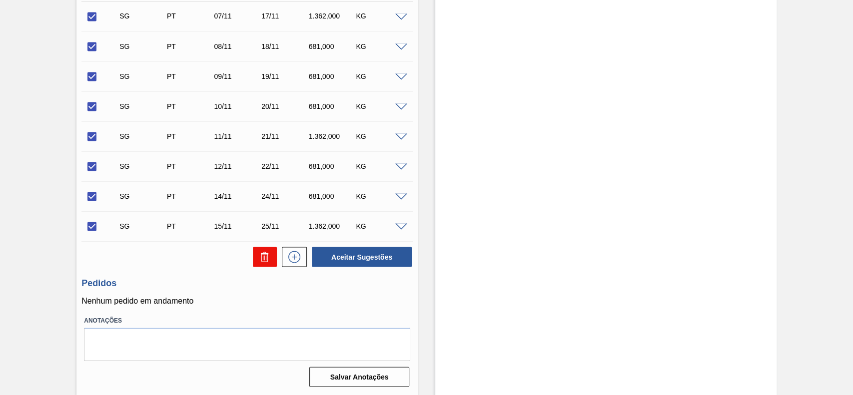
checkbox input "false"
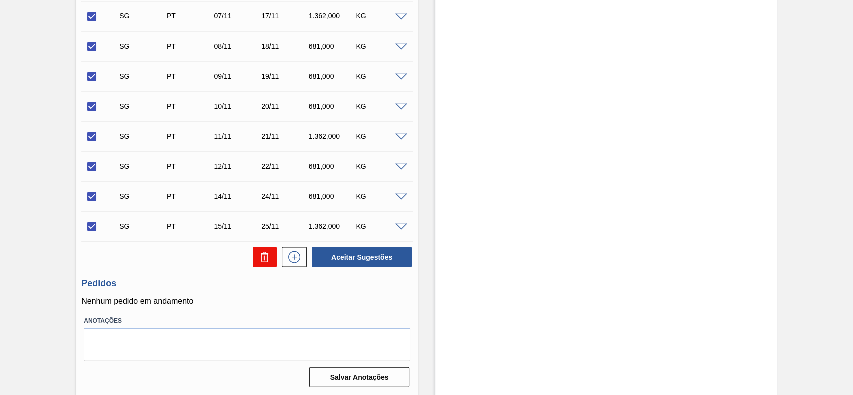
checkbox input "false"
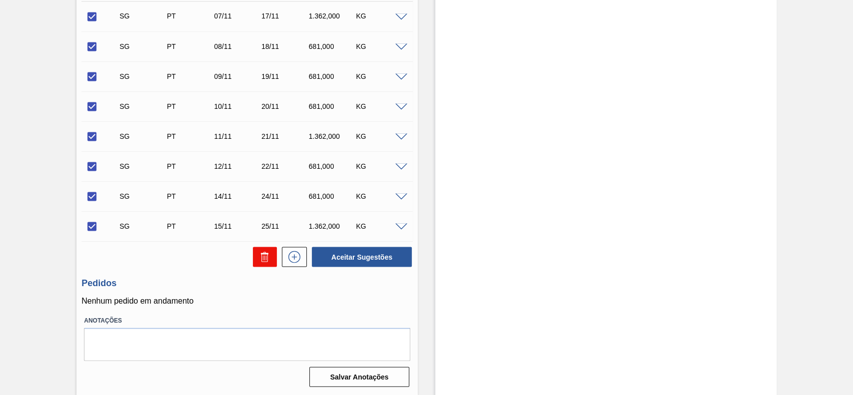
checkbox input "false"
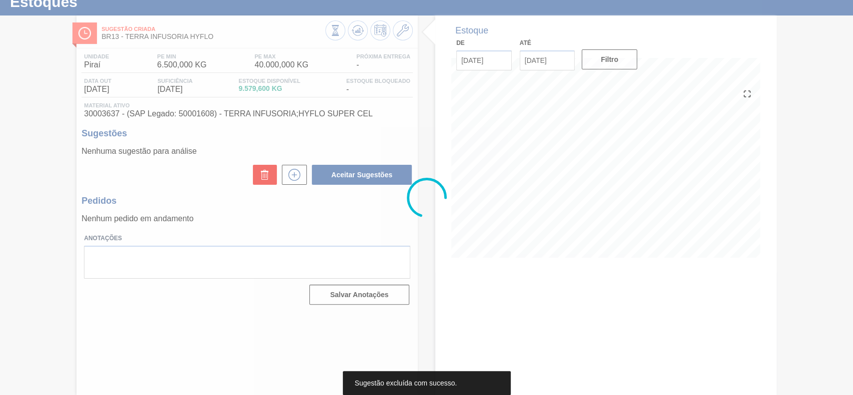
scroll to position [34, 0]
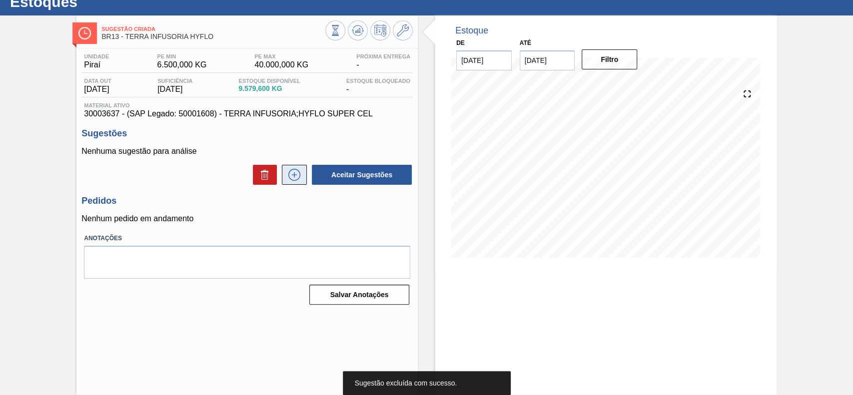
click at [300, 181] on icon at bounding box center [294, 175] width 16 height 12
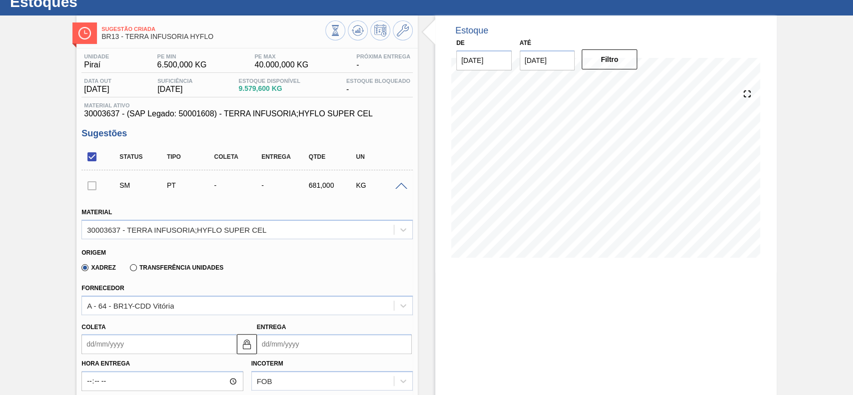
scroll to position [217, 0]
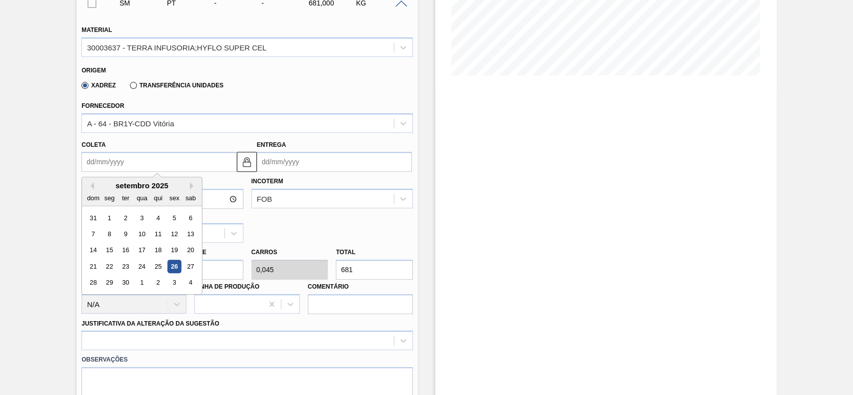
click at [171, 162] on input "Coleta" at bounding box center [158, 162] width 155 height 20
click at [139, 282] on div "1" at bounding box center [141, 282] width 13 height 13
type input "[DATE]"
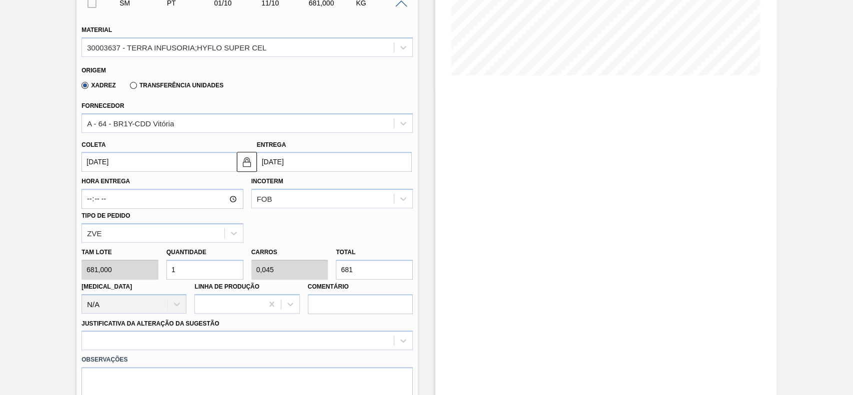
scroll to position [282, 0]
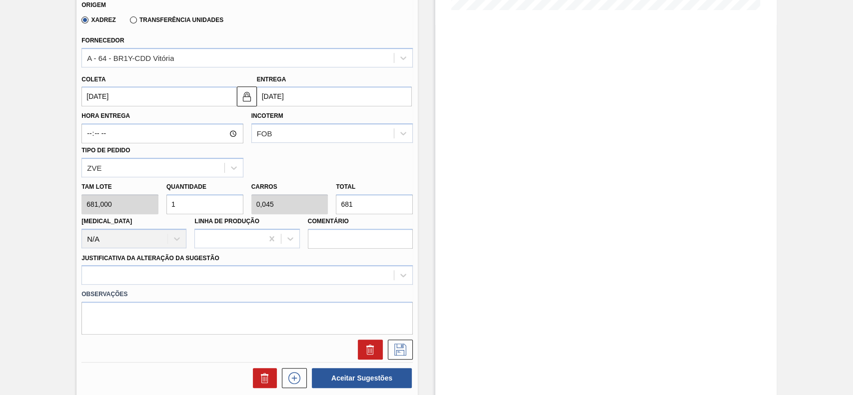
click at [192, 210] on input "1" at bounding box center [204, 204] width 77 height 20
type input "6"
type input "0,272"
type input "4.086"
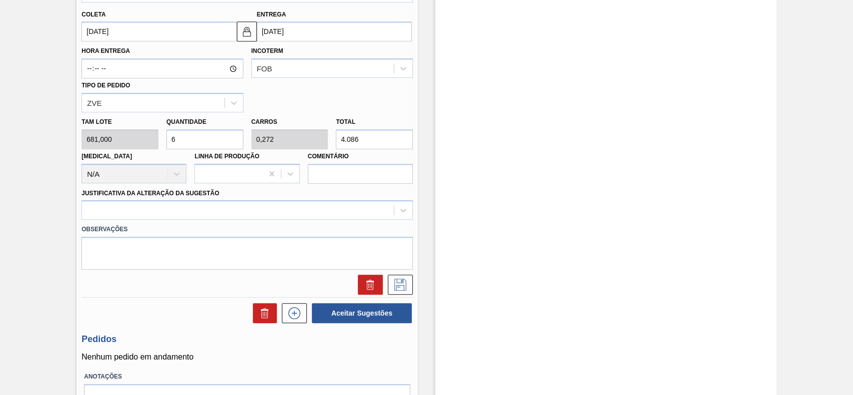
scroll to position [348, 0]
type input "6"
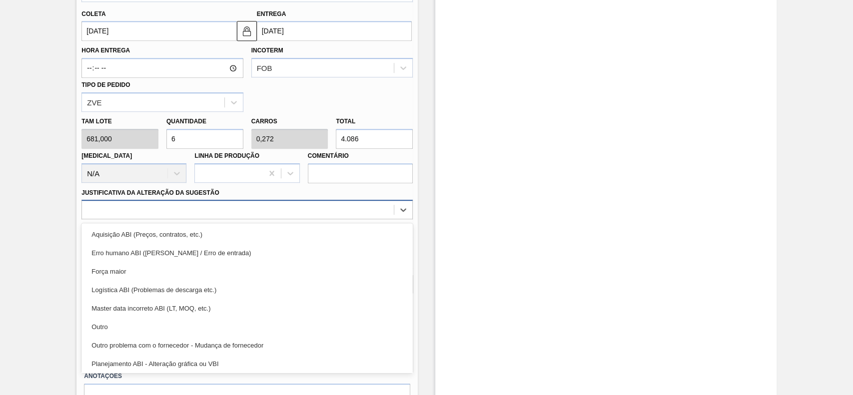
click at [169, 211] on div at bounding box center [238, 210] width 312 height 14
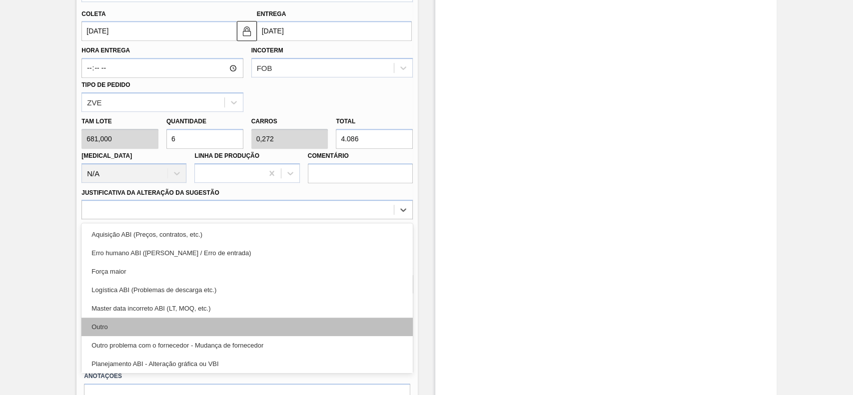
click at [120, 327] on div "Outro" at bounding box center [246, 327] width 331 height 18
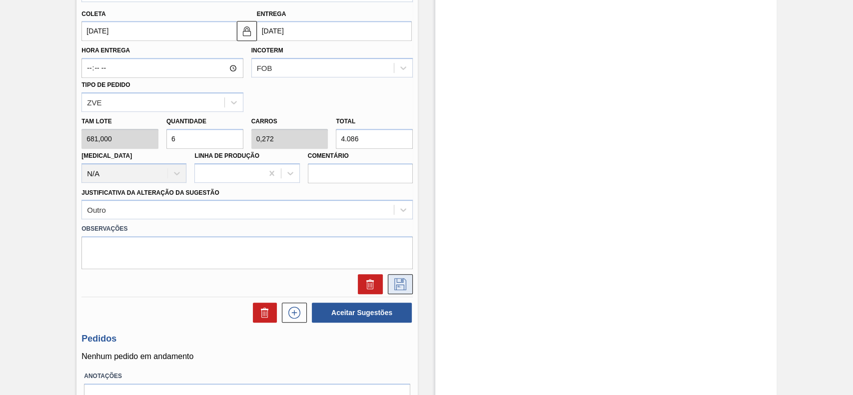
click at [400, 282] on icon at bounding box center [399, 283] width 5 height 8
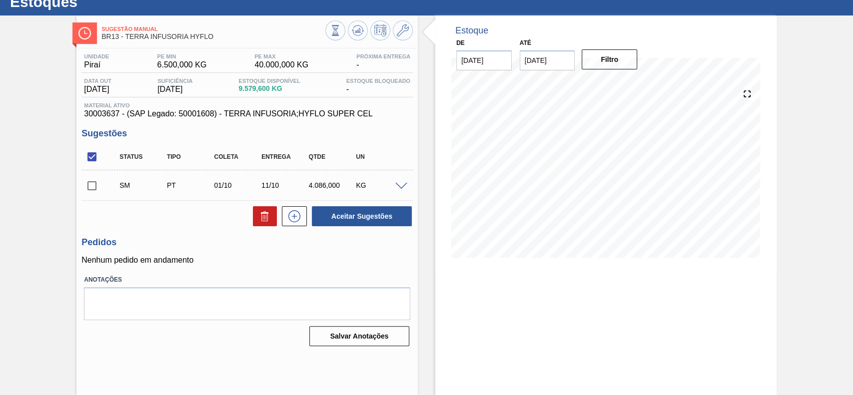
scroll to position [34, 0]
click at [100, 189] on input "checkbox" at bounding box center [91, 185] width 21 height 21
checkbox input "true"
click at [392, 214] on button "Aceitar Sugestões" at bounding box center [362, 216] width 100 height 20
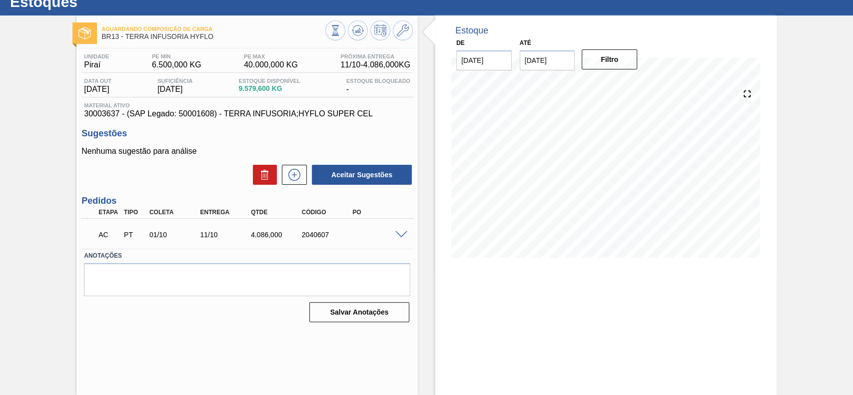
click at [399, 230] on div at bounding box center [403, 233] width 20 height 7
click at [400, 234] on span at bounding box center [401, 234] width 12 height 7
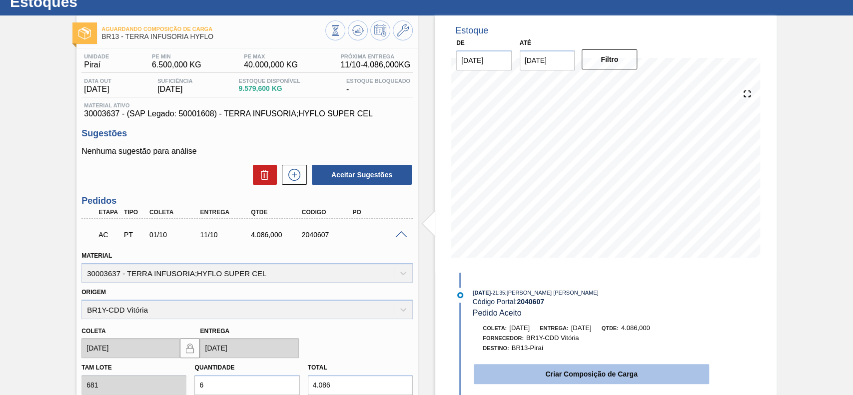
click at [520, 368] on button "Criar Composição de Carga" at bounding box center [591, 374] width 235 height 20
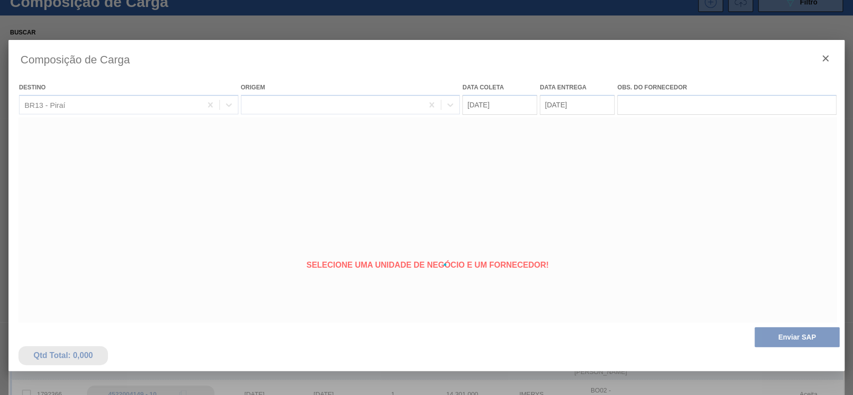
type coleta "[DATE]"
type entrega "[DATE]"
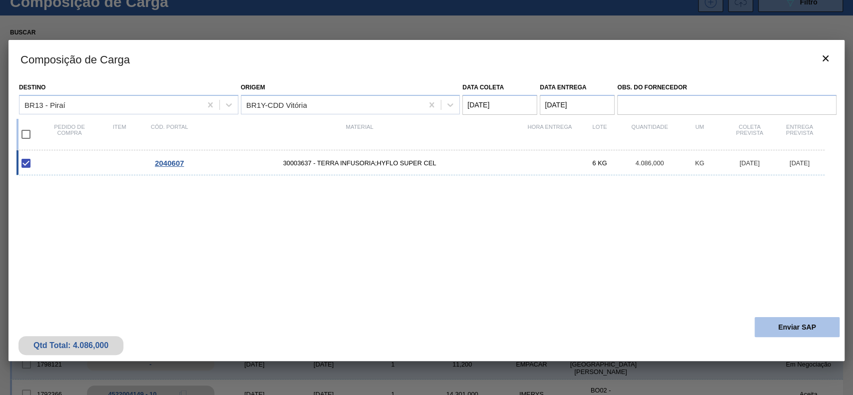
click at [794, 330] on button "Enviar SAP" at bounding box center [797, 327] width 85 height 20
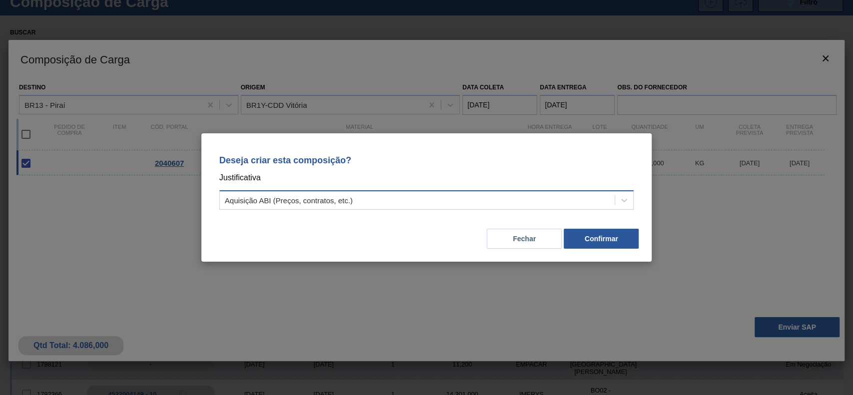
click at [331, 208] on div "Aquisição ABI (Preços, contratos, etc.)" at bounding box center [426, 199] width 415 height 19
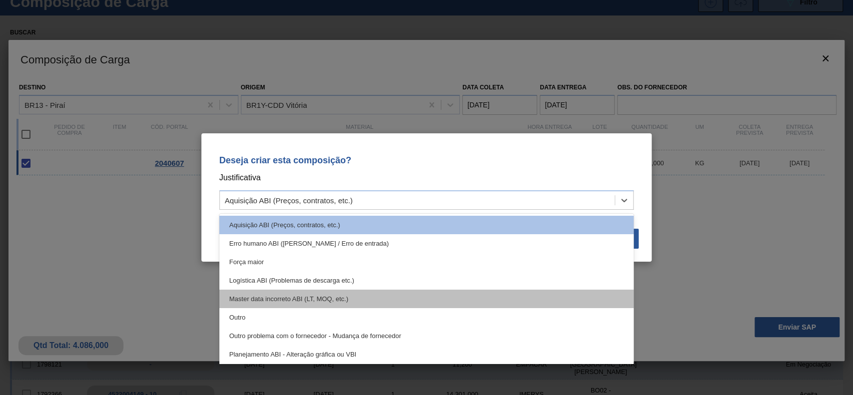
click at [309, 307] on div "Master data incorreto ABI (LT, MOQ, etc.)" at bounding box center [426, 299] width 415 height 18
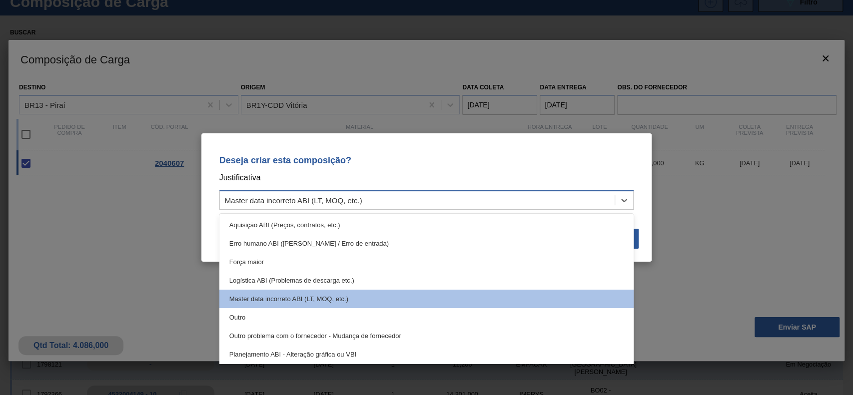
click at [368, 194] on div "Master data incorreto ABI (LT, MOQ, etc.)" at bounding box center [417, 200] width 395 height 14
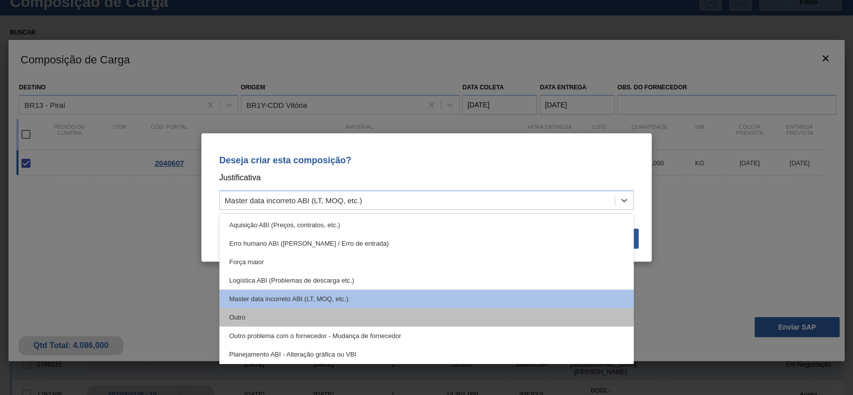
click at [309, 314] on div "Outro" at bounding box center [426, 317] width 415 height 18
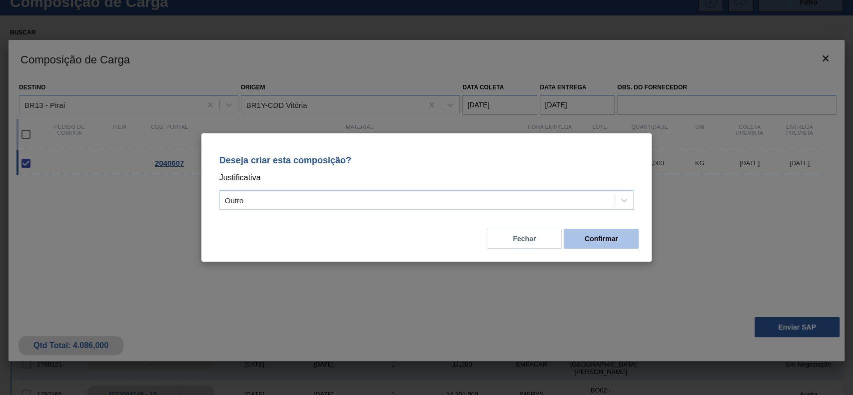
click at [611, 248] on button "Confirmar" at bounding box center [601, 239] width 75 height 20
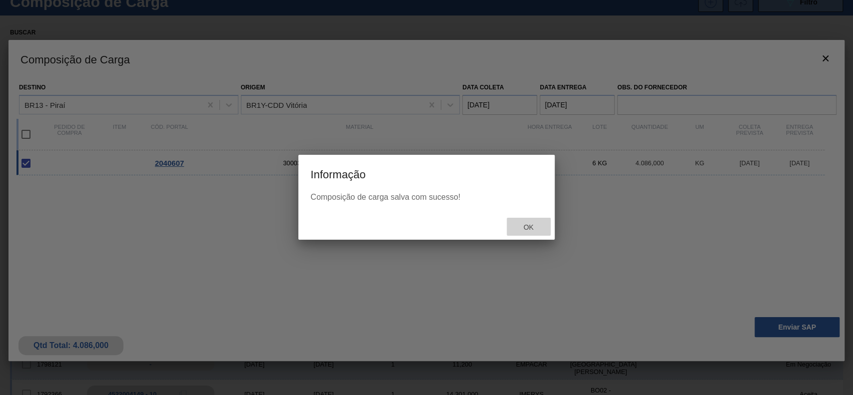
click at [526, 225] on span "Ok" at bounding box center [528, 227] width 26 height 8
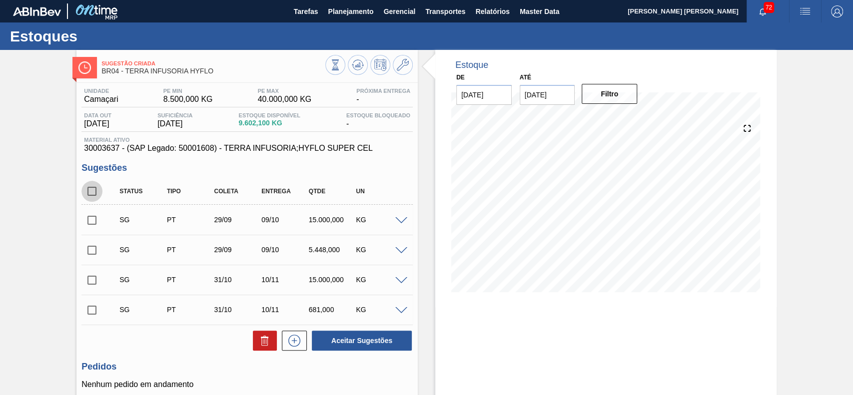
click at [92, 196] on input "checkbox" at bounding box center [91, 191] width 21 height 21
checkbox input "true"
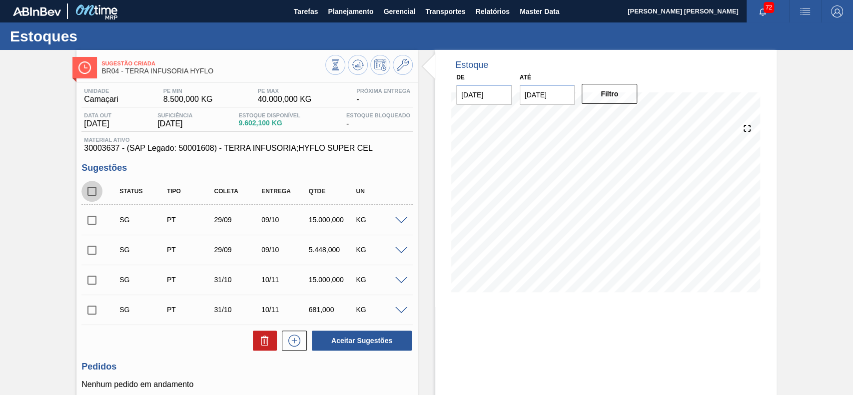
checkbox input "true"
click at [264, 343] on icon at bounding box center [265, 341] width 12 height 12
checkbox input "false"
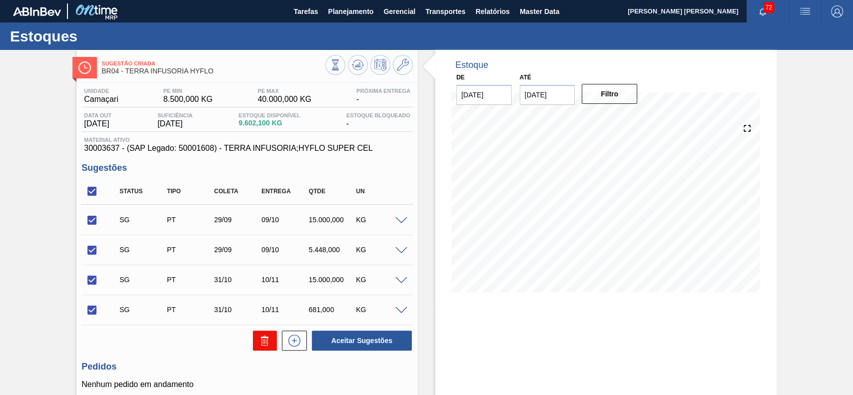
checkbox input "false"
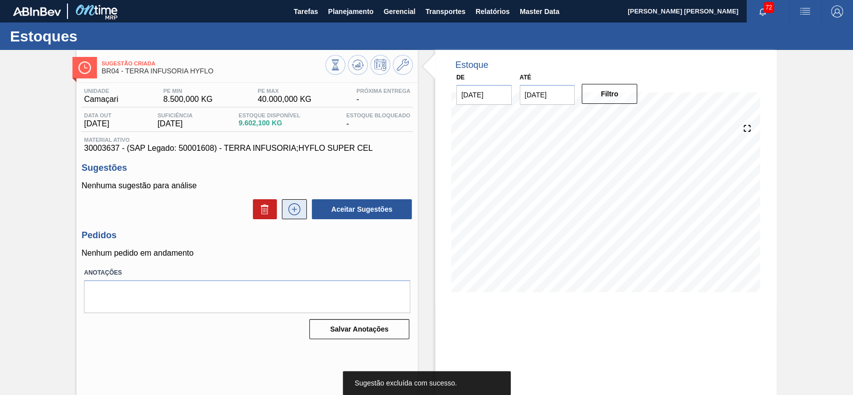
click at [297, 217] on button at bounding box center [294, 209] width 25 height 20
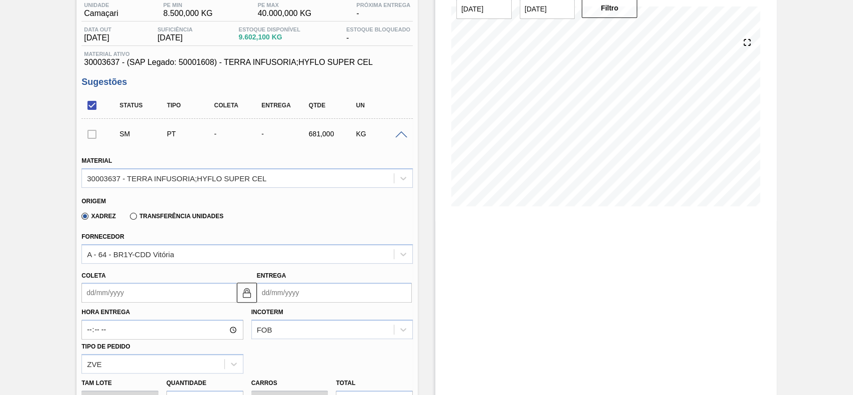
scroll to position [122, 0]
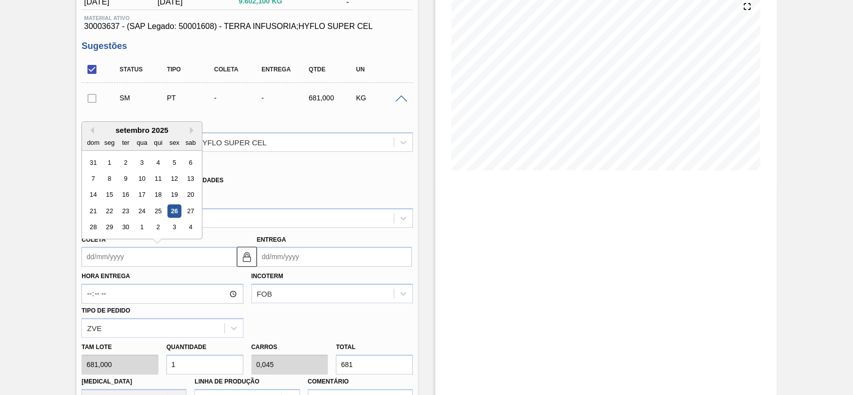
click at [150, 256] on input "Coleta" at bounding box center [158, 257] width 155 height 20
click at [140, 226] on div "1" at bounding box center [141, 227] width 13 height 13
type input "[DATE]"
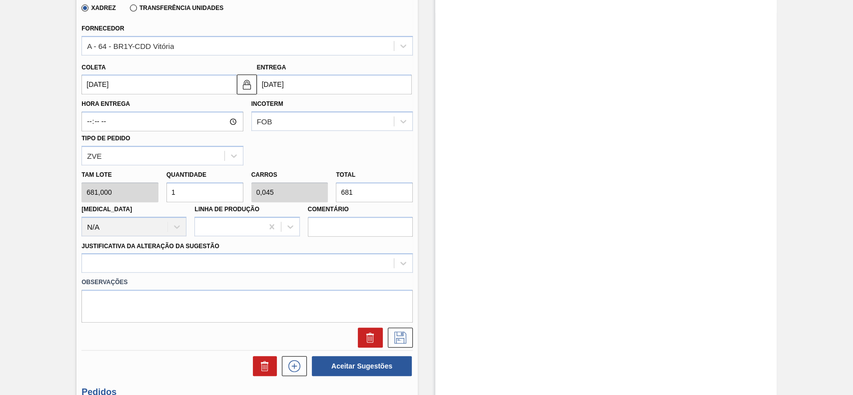
scroll to position [295, 0]
click at [204, 197] on input "1" at bounding box center [204, 191] width 77 height 20
type input "6"
type input "0,272"
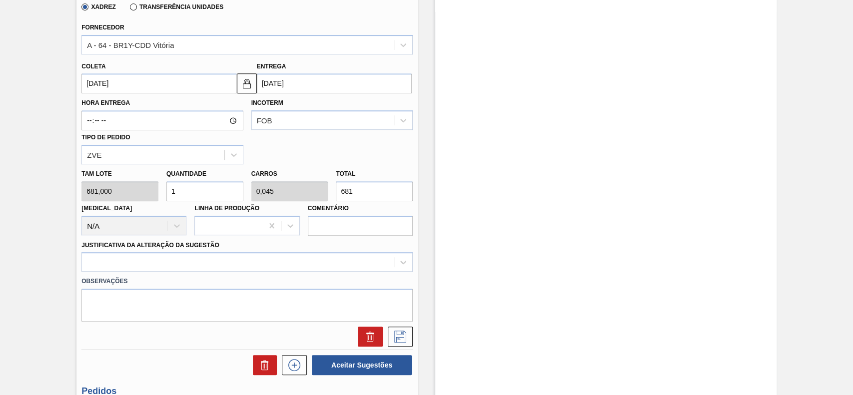
type input "4.086"
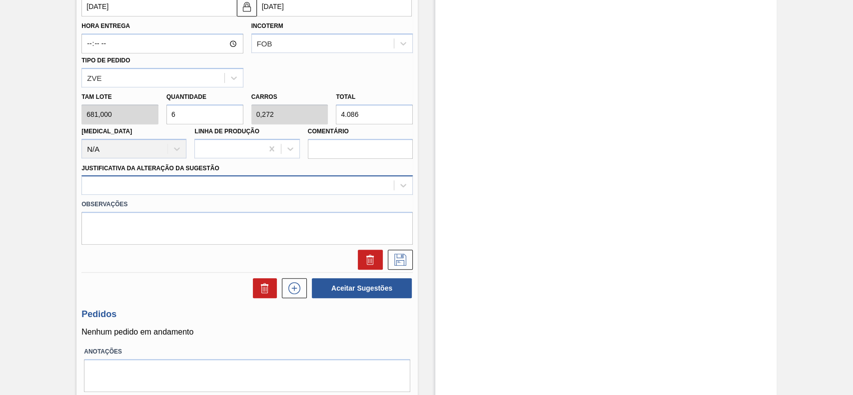
type input "6"
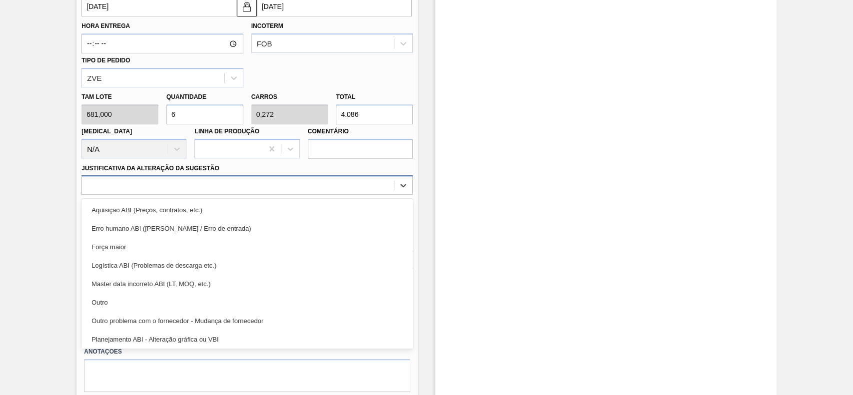
click at [170, 193] on div at bounding box center [238, 185] width 312 height 14
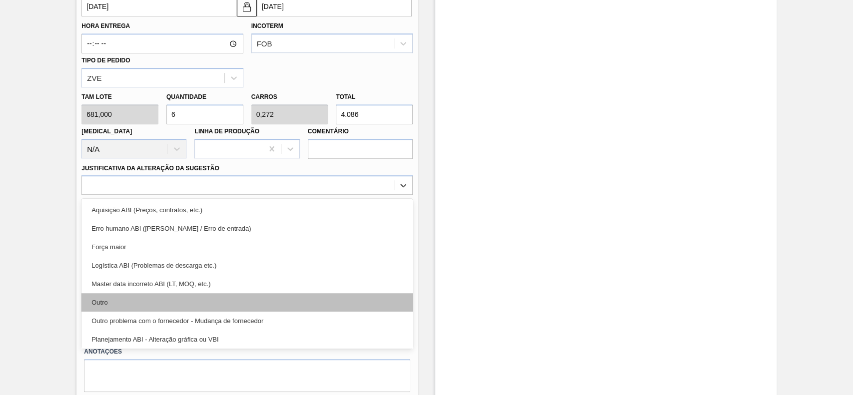
click at [133, 297] on div "Outro" at bounding box center [246, 302] width 331 height 18
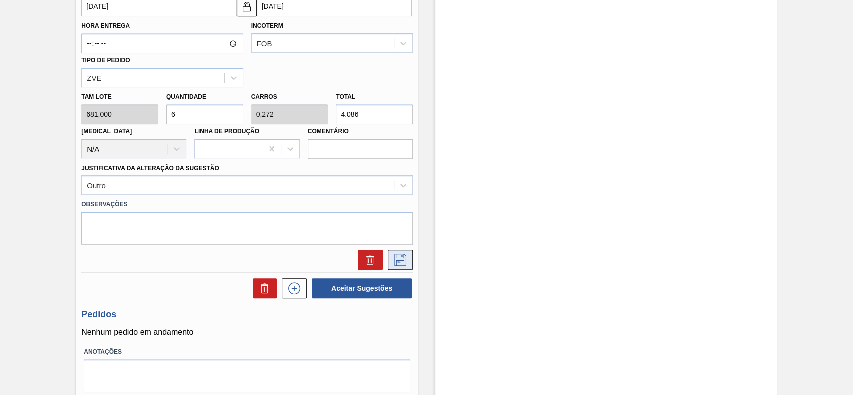
click at [402, 261] on icon at bounding box center [400, 260] width 12 height 12
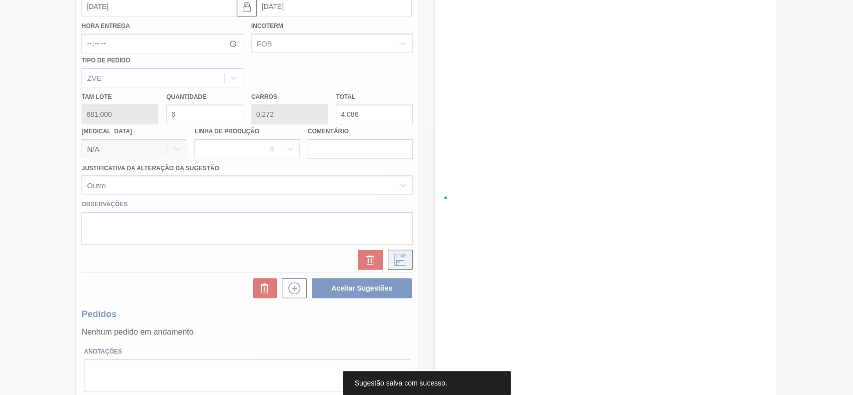
scroll to position [34, 0]
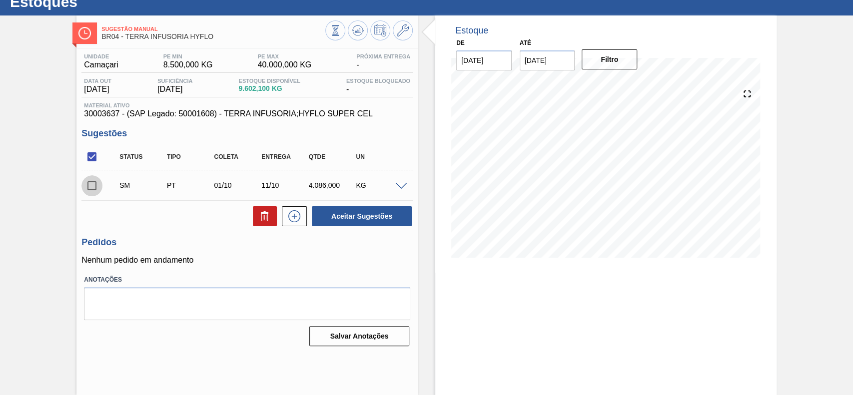
click at [90, 187] on input "checkbox" at bounding box center [91, 185] width 21 height 21
checkbox input "true"
click at [559, 54] on input "[DATE]" at bounding box center [547, 60] width 55 height 20
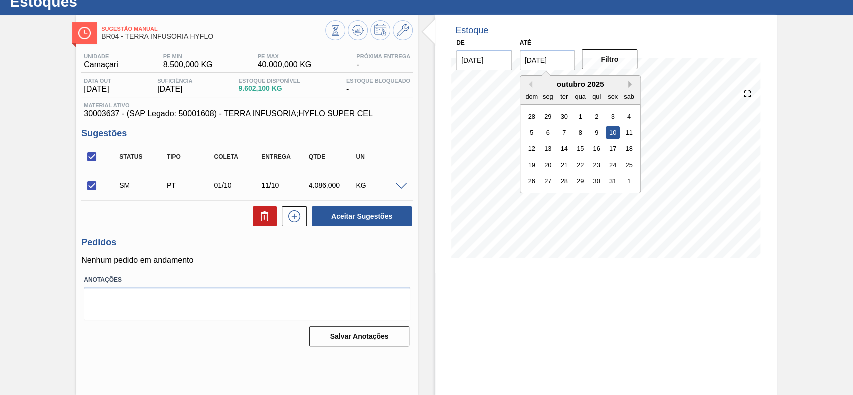
click at [631, 84] on button "Next Month" at bounding box center [631, 84] width 7 height 7
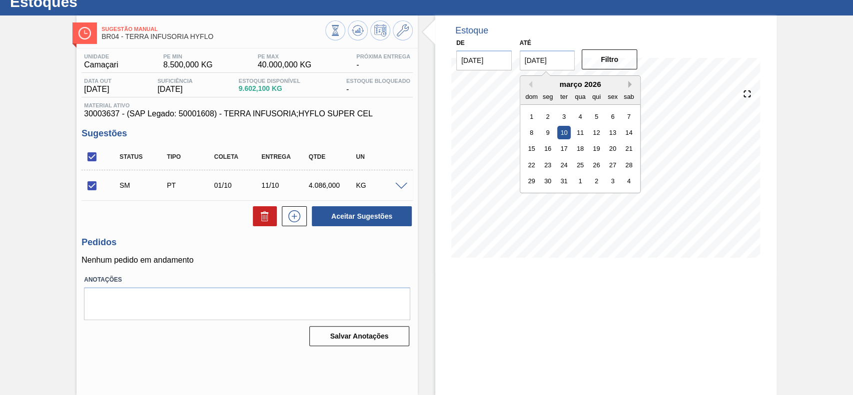
click at [631, 84] on button "Next Month" at bounding box center [631, 84] width 7 height 7
drag, startPoint x: 631, startPoint y: 84, endPoint x: 628, endPoint y: 182, distance: 98.0
click at [628, 182] on div "Previous Month Next Month junho 2026 dom seg ter qua qui sex sab 31 1 2 3 4 5 6…" at bounding box center [580, 134] width 121 height 118
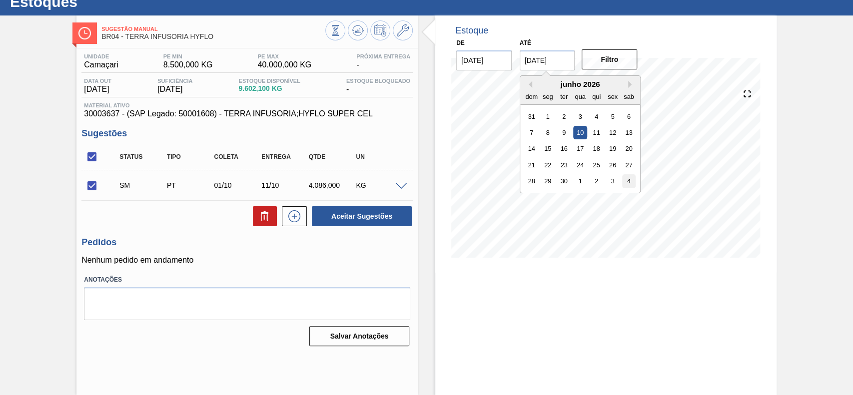
click at [628, 182] on div "4" at bounding box center [628, 180] width 13 height 13
type input "[DATE]"
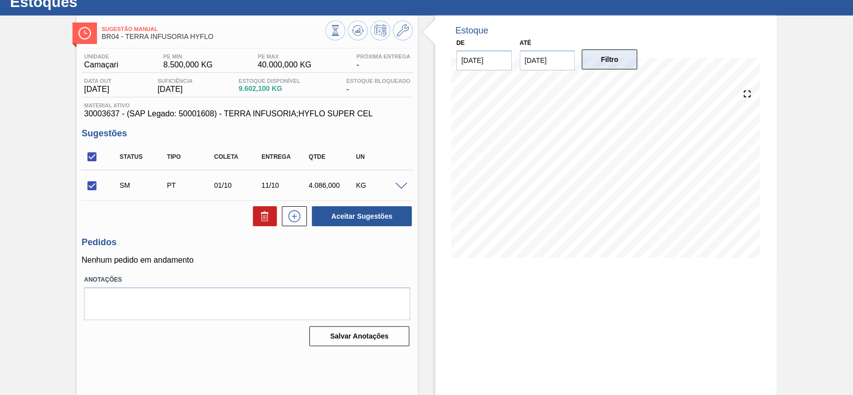
click at [624, 66] on button "Filtro" at bounding box center [609, 59] width 55 height 20
click at [396, 183] on span at bounding box center [401, 186] width 12 height 7
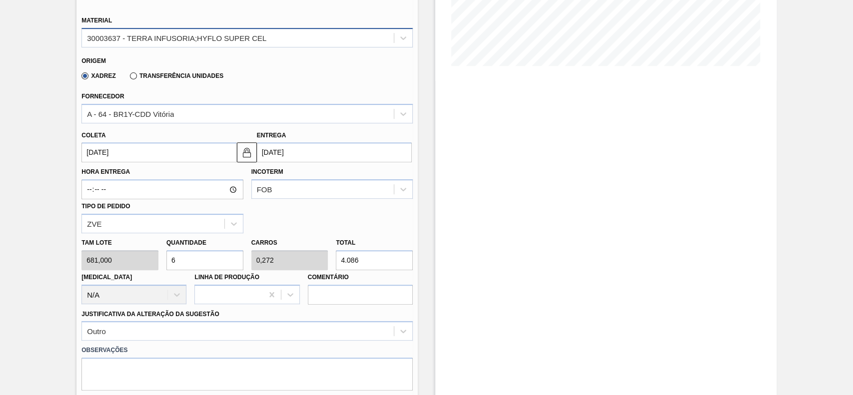
scroll to position [227, 0]
click at [234, 251] on input "6" at bounding box center [204, 260] width 77 height 20
checkbox input "false"
type input "1"
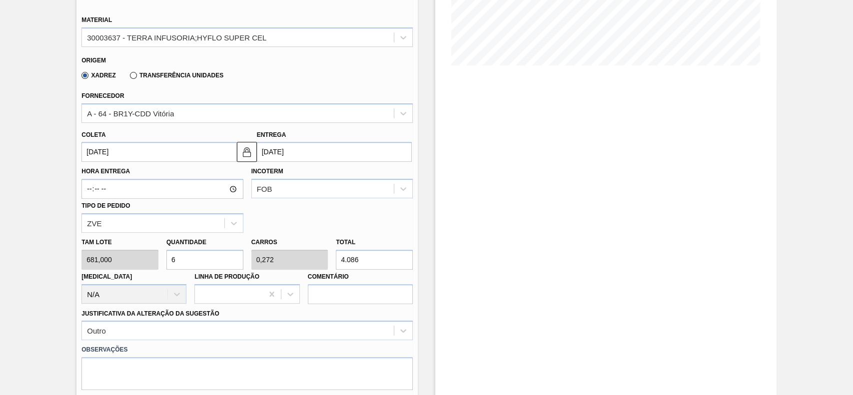
type input "0,045"
type input "681"
type input "12"
type input "0,545"
type input "8.172"
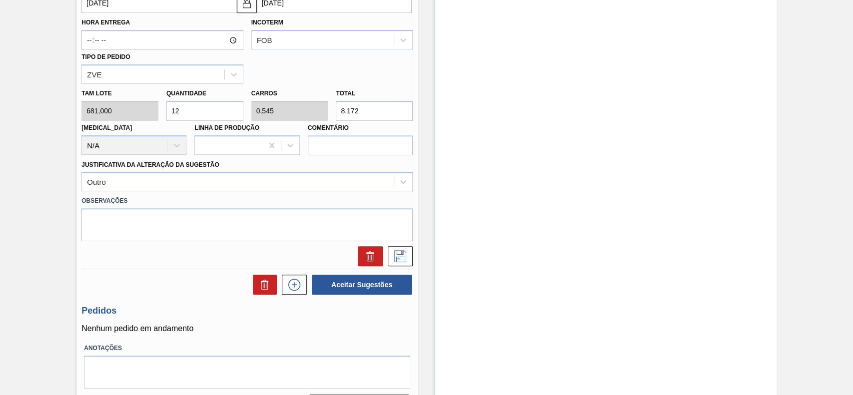
scroll to position [377, 0]
type input "12"
click at [398, 259] on icon at bounding box center [400, 255] width 16 height 12
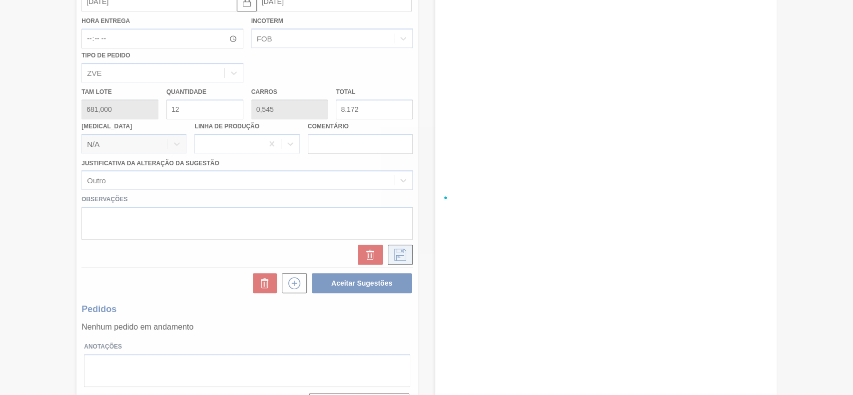
checkbox input "true"
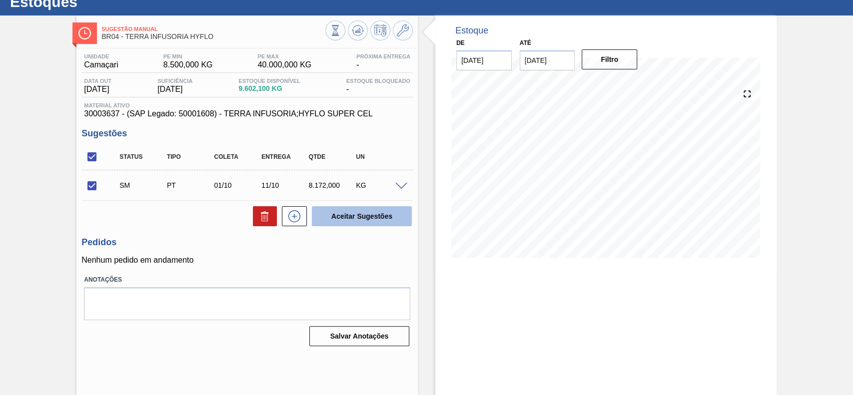
click at [370, 217] on button "Aceitar Sugestões" at bounding box center [362, 216] width 100 height 20
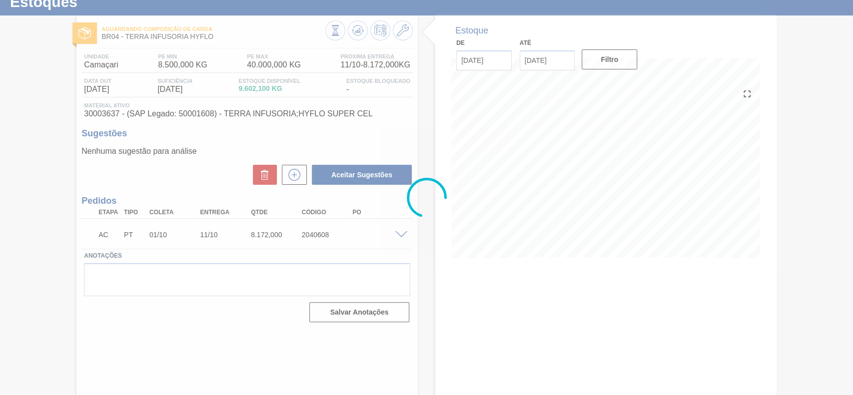
click at [399, 230] on div at bounding box center [426, 197] width 853 height 395
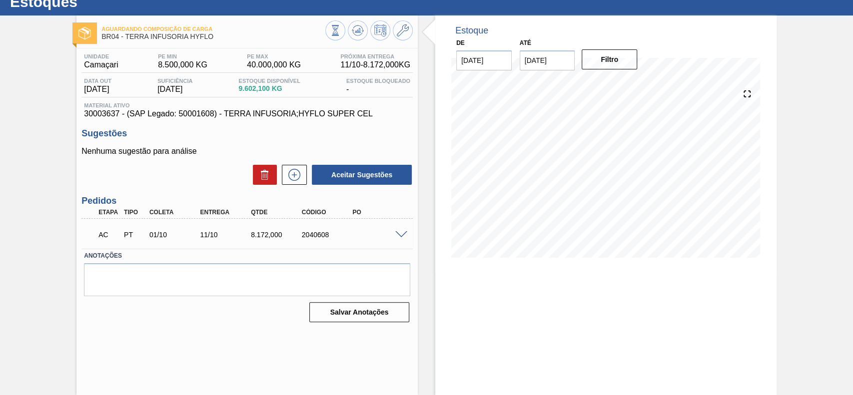
click at [399, 231] on div at bounding box center [403, 233] width 20 height 7
click at [399, 232] on span at bounding box center [401, 234] width 12 height 7
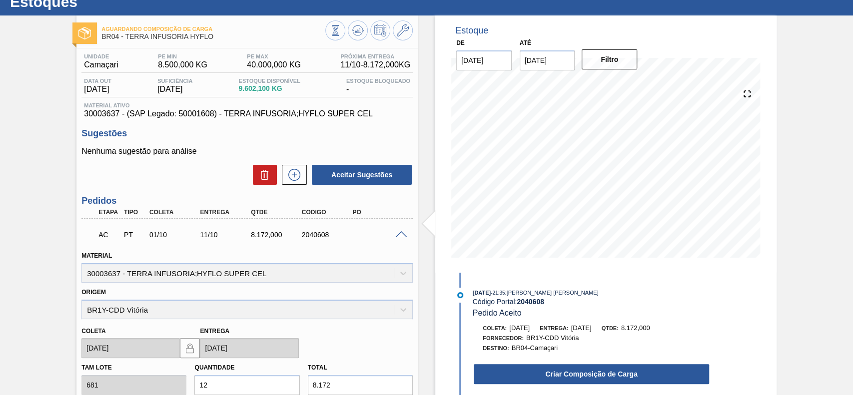
click at [535, 368] on button "Criar Composição de Carga" at bounding box center [591, 374] width 235 height 20
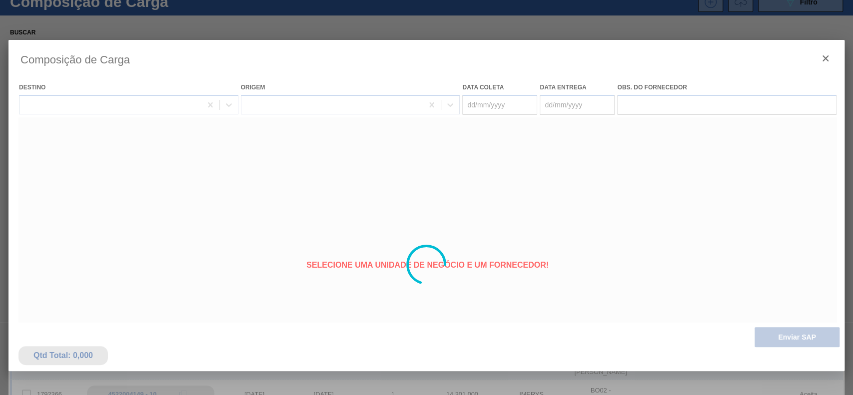
type coleta "[DATE]"
type entrega "[DATE]"
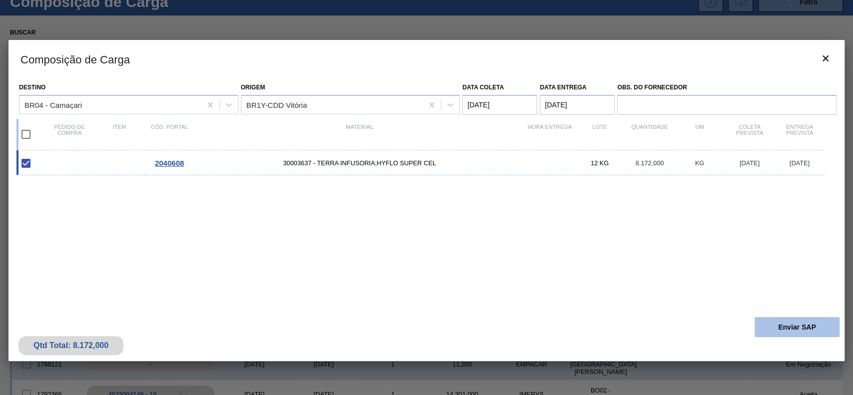
click at [787, 335] on button "Enviar SAP" at bounding box center [797, 327] width 85 height 20
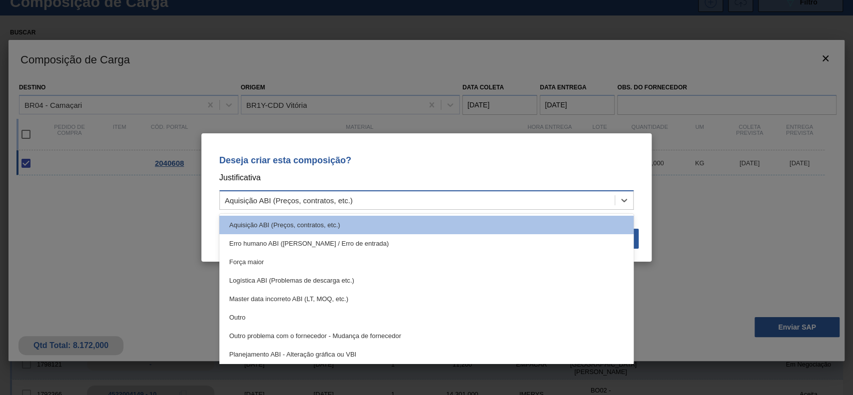
click at [313, 206] on div "Aquisição ABI (Preços, contratos, etc.)" at bounding box center [417, 200] width 395 height 14
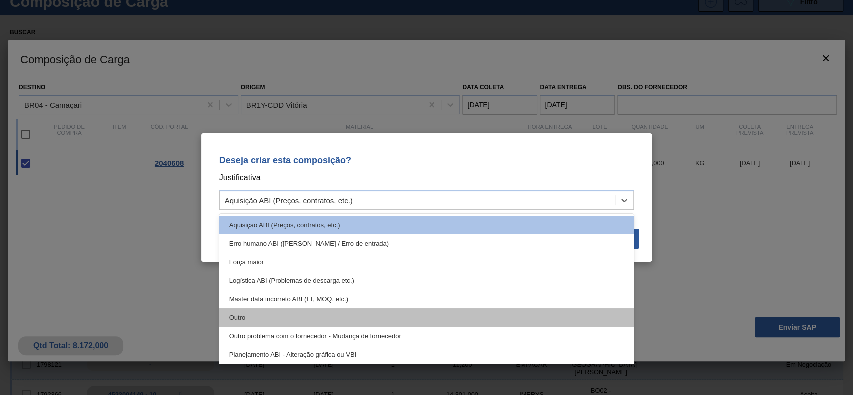
click at [291, 310] on div "Outro" at bounding box center [426, 317] width 415 height 18
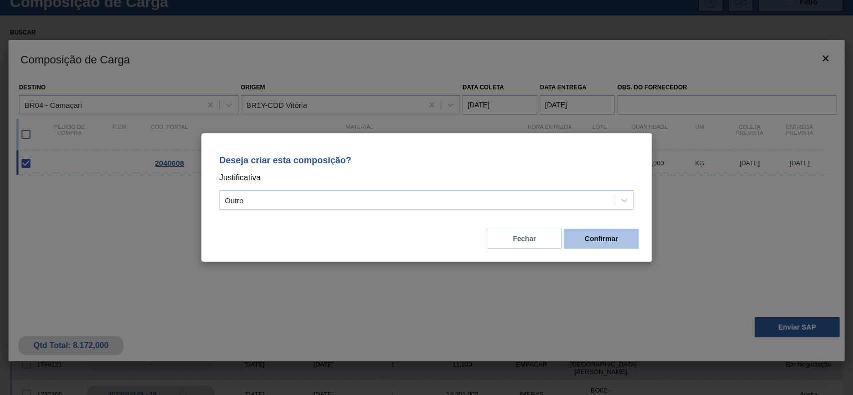
click at [618, 237] on button "Confirmar" at bounding box center [601, 239] width 75 height 20
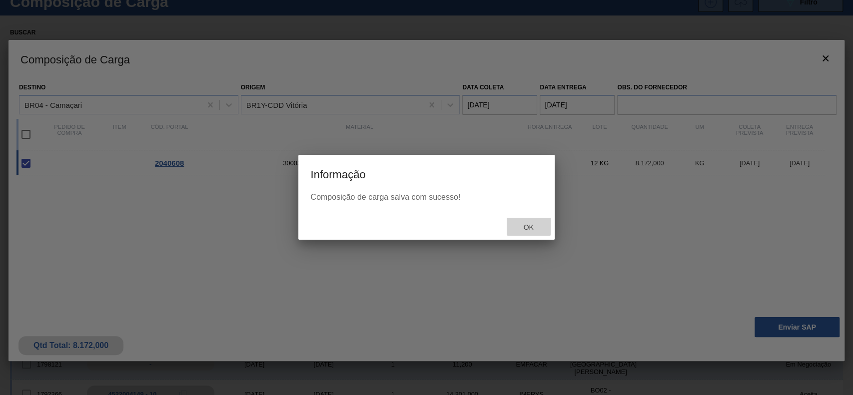
click at [532, 225] on span "Ok" at bounding box center [528, 227] width 26 height 8
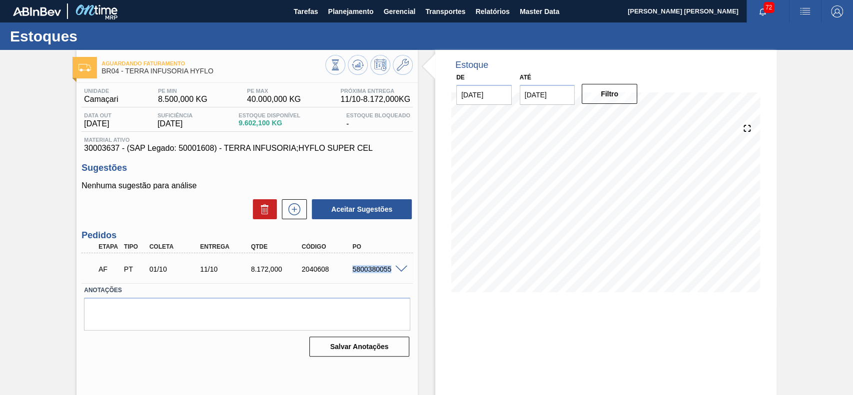
drag, startPoint x: 353, startPoint y: 271, endPoint x: 396, endPoint y: 280, distance: 43.4
click at [396, 280] on div "AF PT 01/10 11/10 8.172,000 2040608 5800380055" at bounding box center [246, 268] width 331 height 25
copy div "5800380055"
drag, startPoint x: 349, startPoint y: 275, endPoint x: 390, endPoint y: 277, distance: 41.6
click at [390, 277] on div "AF PT 01/10 11/10 8.172,000 2040606 5800380053" at bounding box center [244, 268] width 305 height 20
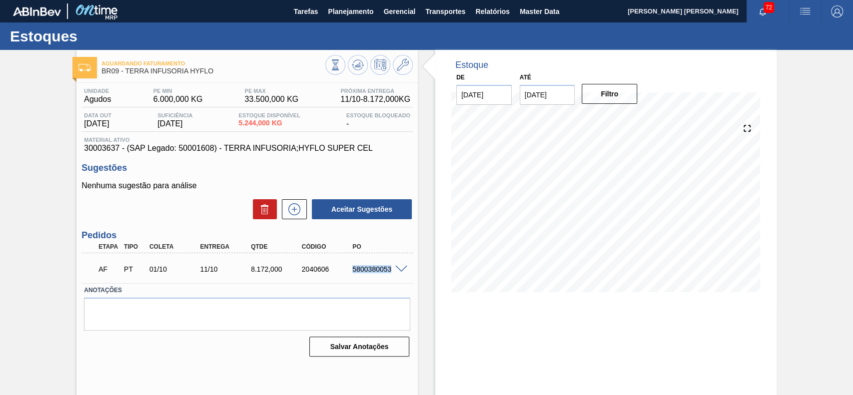
copy div "5800380053"
drag, startPoint x: 350, startPoint y: 270, endPoint x: 390, endPoint y: 275, distance: 40.4
click at [390, 275] on div "AF PT 01/10 11/10 4.086,000 2040607 5800380054" at bounding box center [244, 268] width 305 height 20
copy div "5800380054"
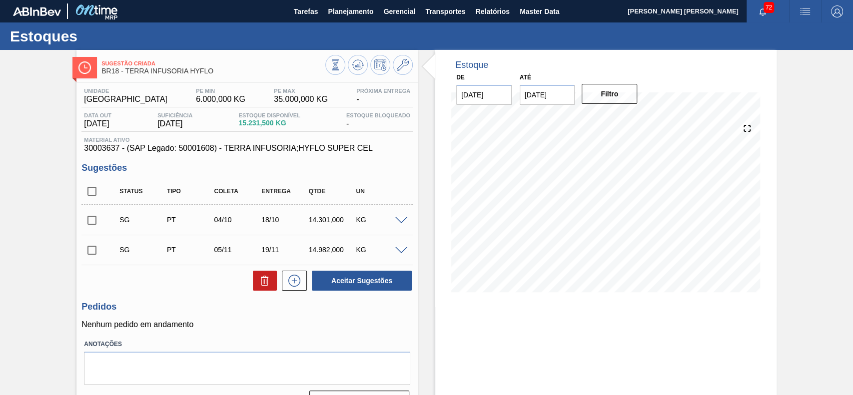
scroll to position [34, 0]
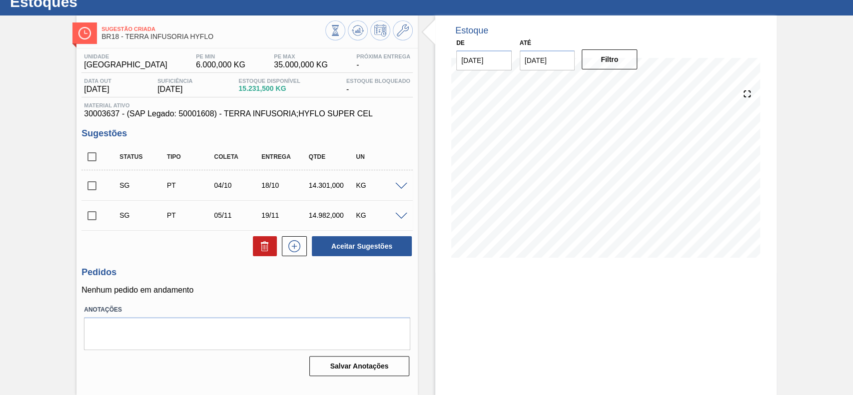
click at [80, 220] on div "Unidade Pernambuco PE MIN 6.000,000 KG PE MAX 35.000,000 KG Próxima Entrega - D…" at bounding box center [246, 213] width 341 height 331
click at [98, 217] on input "checkbox" at bounding box center [91, 215] width 21 height 21
checkbox input "true"
click at [396, 186] on span at bounding box center [401, 186] width 12 height 7
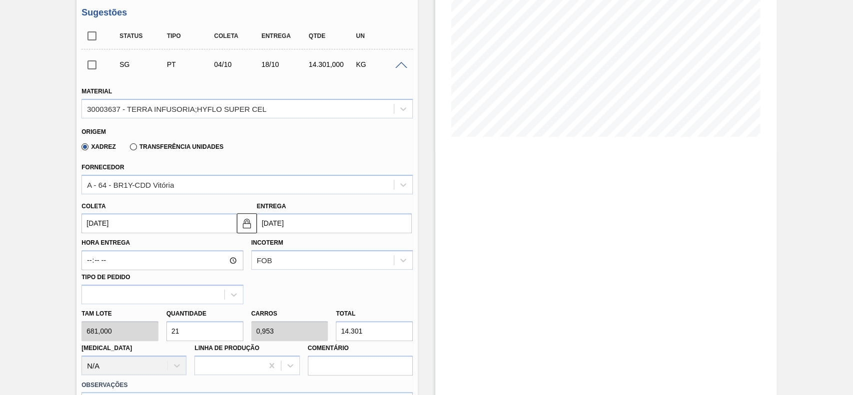
scroll to position [214, 0]
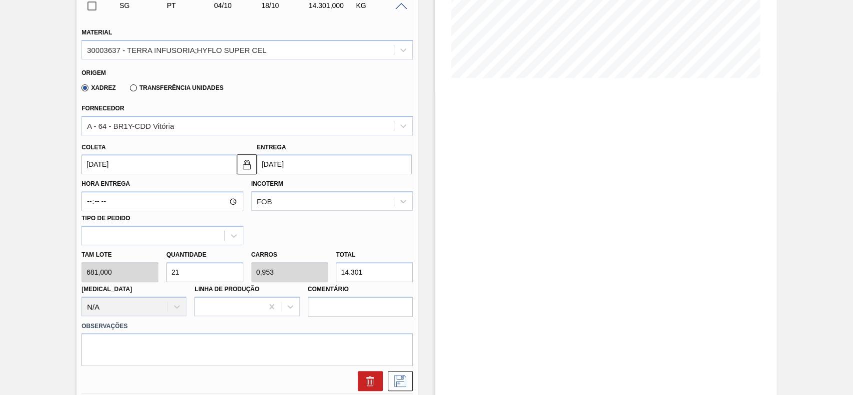
click at [202, 267] on input "21" at bounding box center [204, 272] width 77 height 20
type input "1"
type input "0,045"
type input "681"
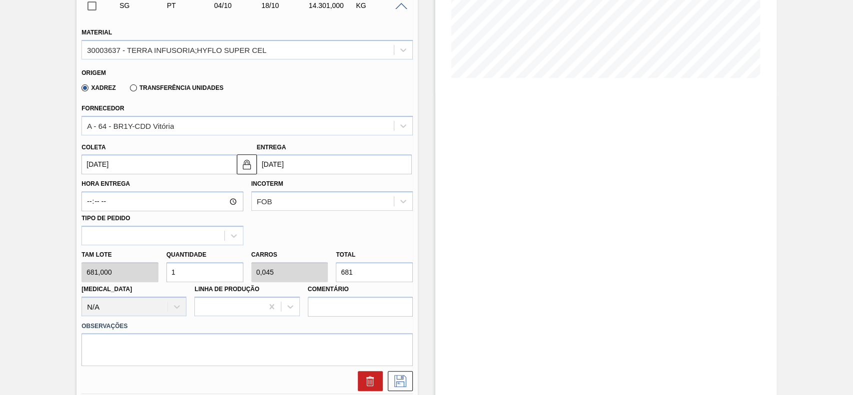
type input "12"
type input "0,545"
type input "8.172"
type input "12"
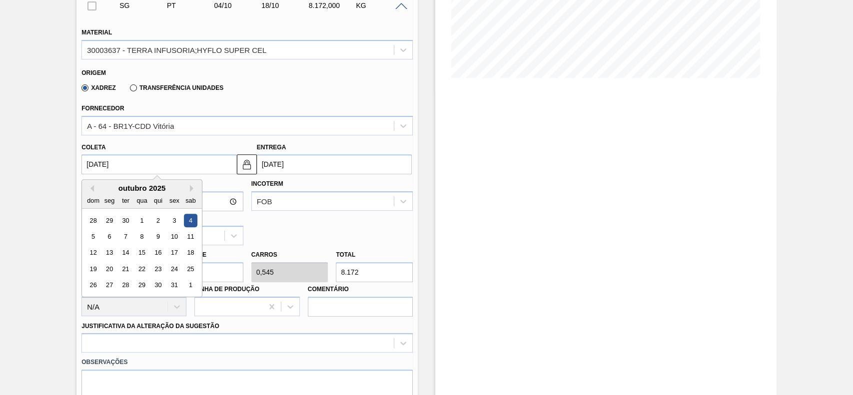
click at [190, 173] on input "[DATE]" at bounding box center [158, 164] width 155 height 20
click at [92, 186] on button "Previous Month" at bounding box center [90, 188] width 7 height 7
click at [143, 287] on div "1" at bounding box center [141, 285] width 13 height 13
type input "[DATE]"
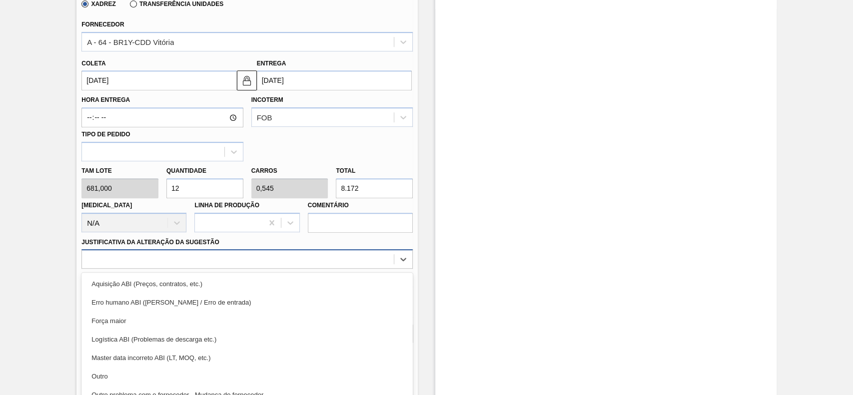
scroll to position [330, 0]
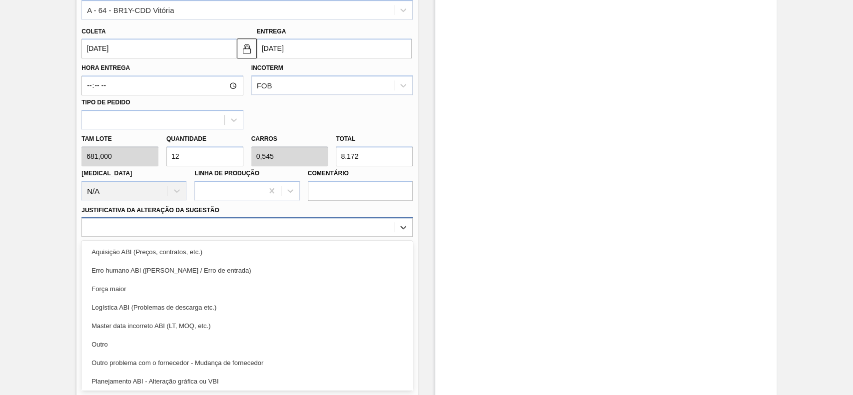
click at [201, 237] on div "option Aquisição ABI (Preços, contratos, etc.) focused, 1 of 18. 18 results ava…" at bounding box center [246, 226] width 331 height 19
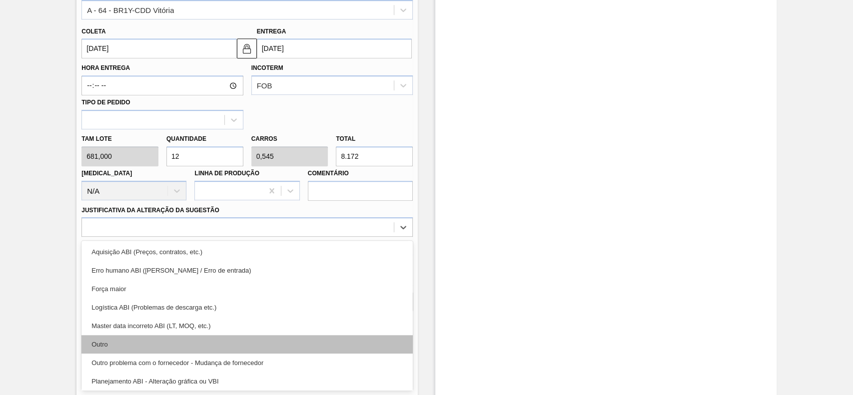
click at [145, 339] on div "Outro" at bounding box center [246, 344] width 331 height 18
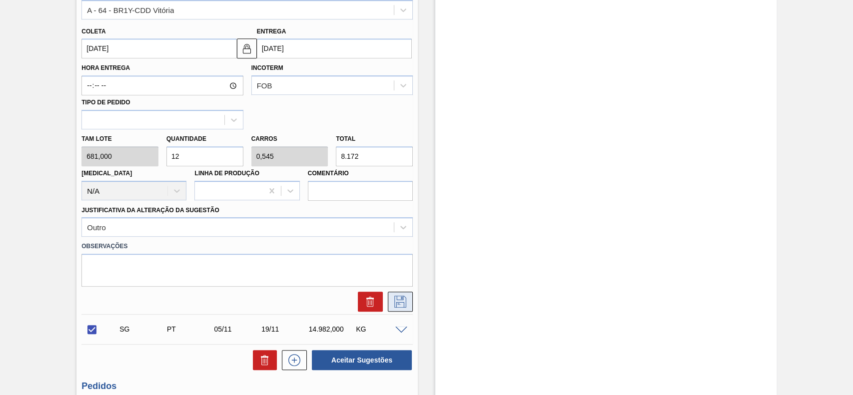
click at [400, 298] on icon at bounding box center [400, 302] width 16 height 12
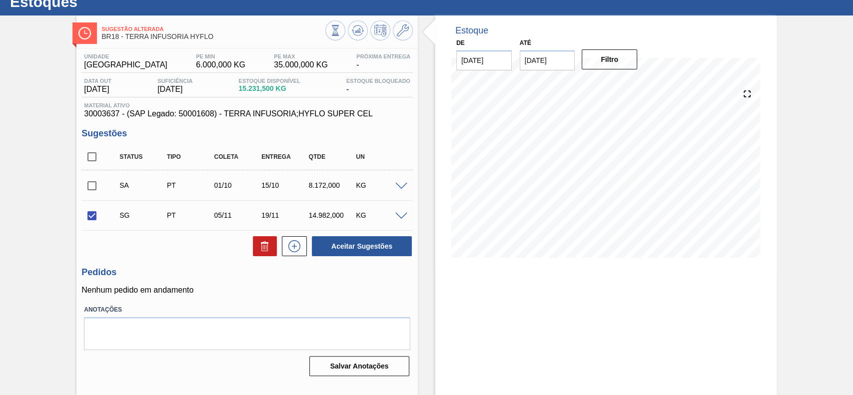
scroll to position [34, 0]
click at [89, 192] on input "checkbox" at bounding box center [91, 185] width 21 height 21
checkbox input "true"
click at [95, 218] on input "checkbox" at bounding box center [91, 215] width 21 height 21
checkbox input "false"
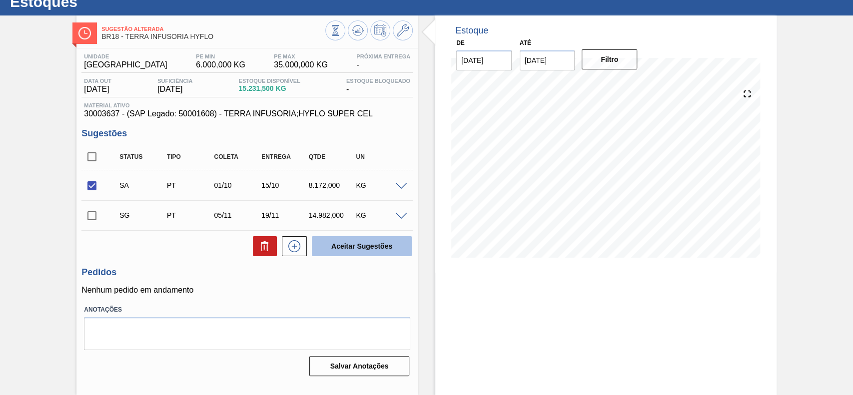
click at [366, 248] on button "Aceitar Sugestões" at bounding box center [362, 246] width 100 height 20
checkbox input "false"
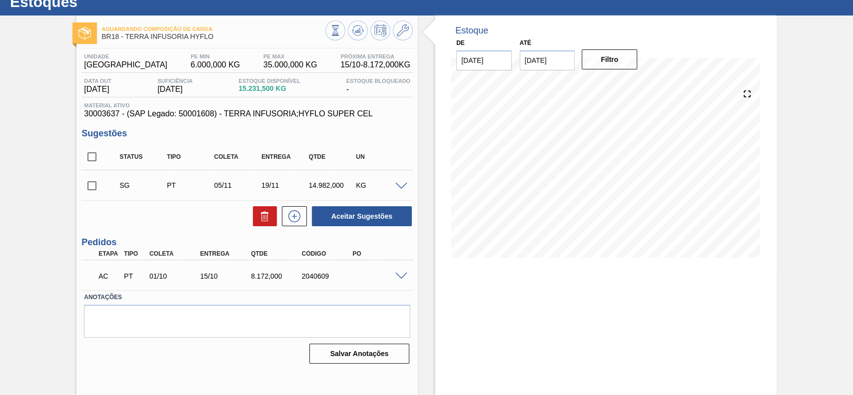
click at [396, 275] on span at bounding box center [401, 276] width 12 height 7
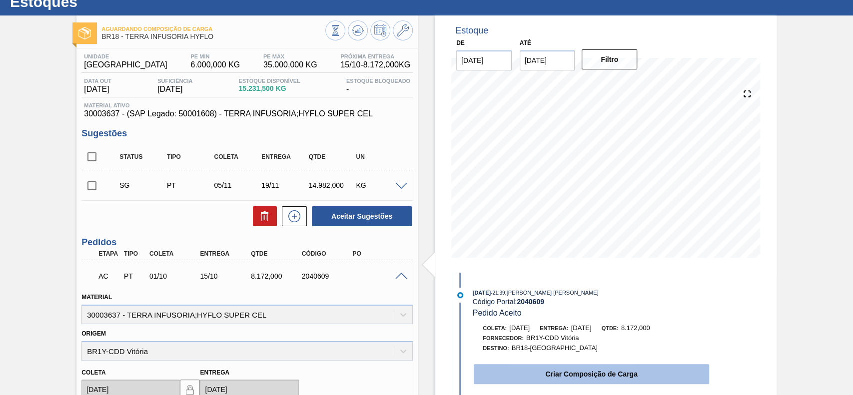
click at [559, 379] on button "Criar Composição de Carga" at bounding box center [591, 374] width 235 height 20
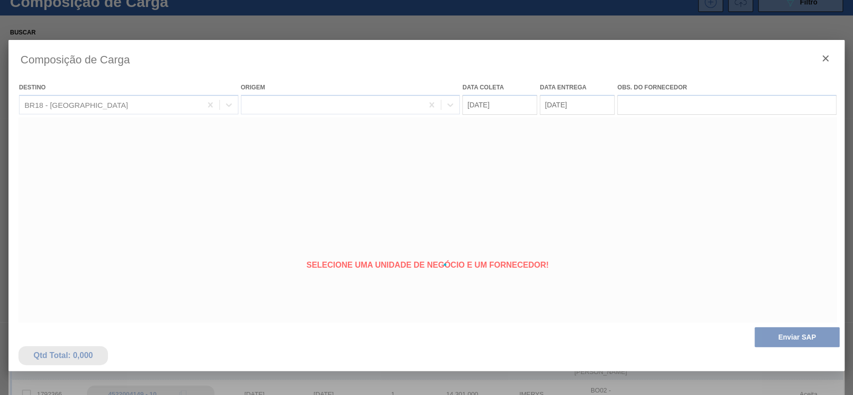
type coleta "[DATE]"
type entrega "[DATE]"
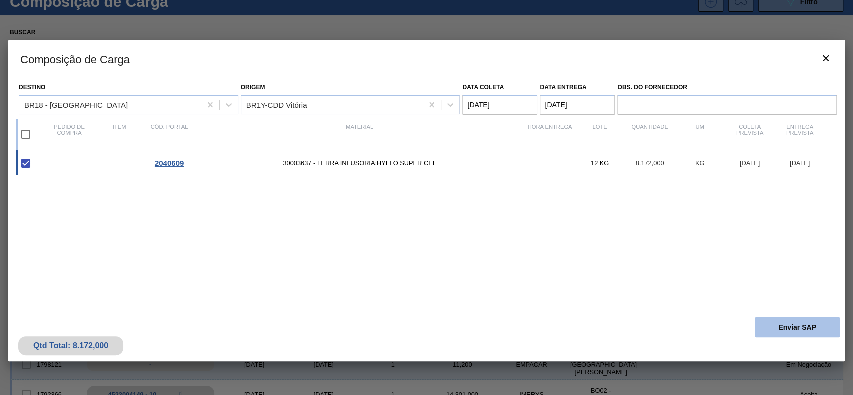
click at [790, 330] on button "Enviar SAP" at bounding box center [797, 327] width 85 height 20
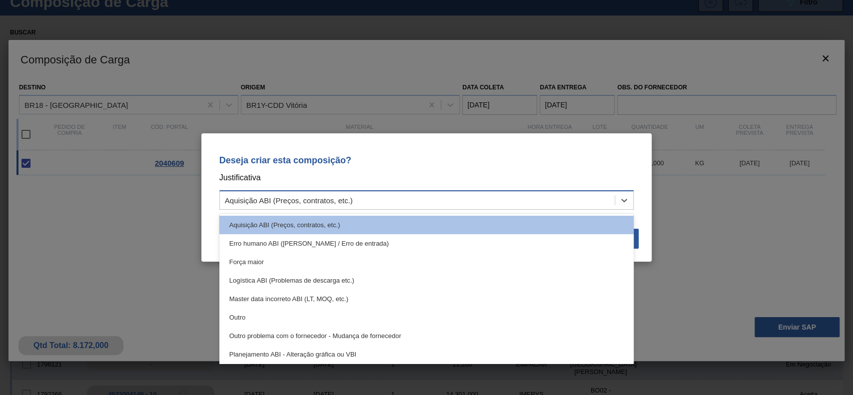
click at [469, 199] on div "Aquisição ABI (Preços, contratos, etc.)" at bounding box center [417, 200] width 395 height 14
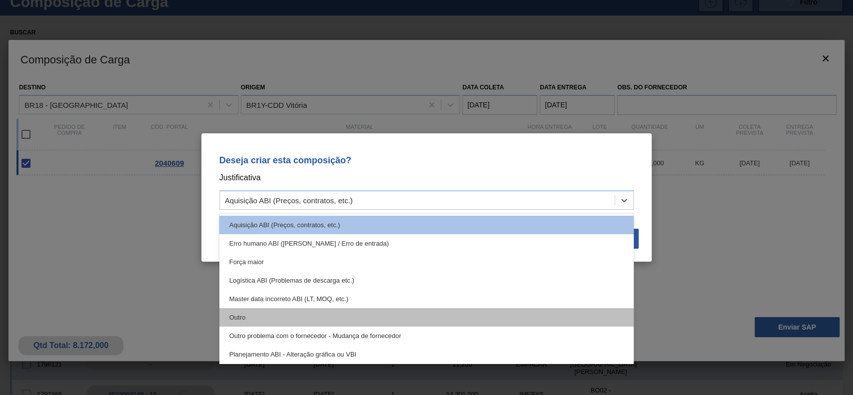
click at [288, 316] on div "Outro" at bounding box center [426, 317] width 415 height 18
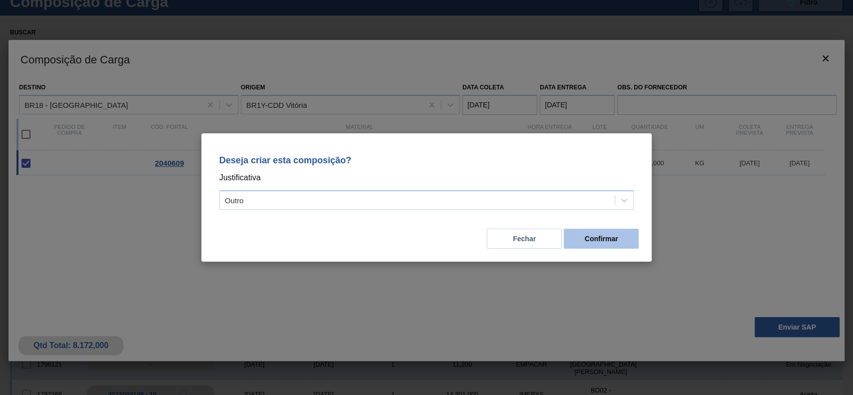
click at [599, 239] on button "Confirmar" at bounding box center [601, 239] width 75 height 20
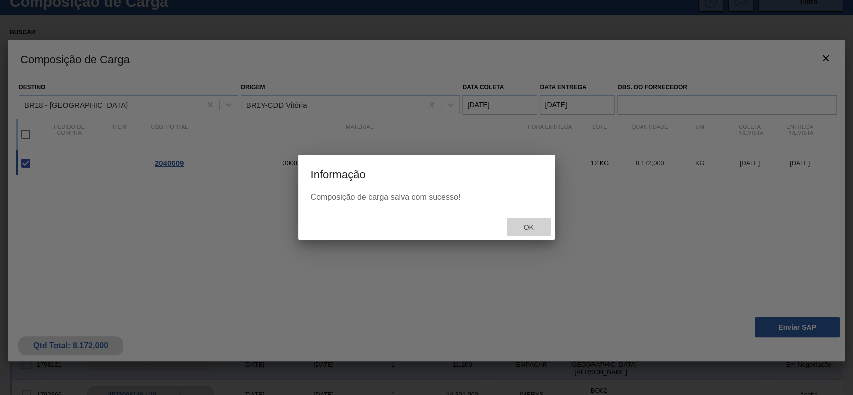
click at [530, 227] on span "Ok" at bounding box center [528, 227] width 26 height 8
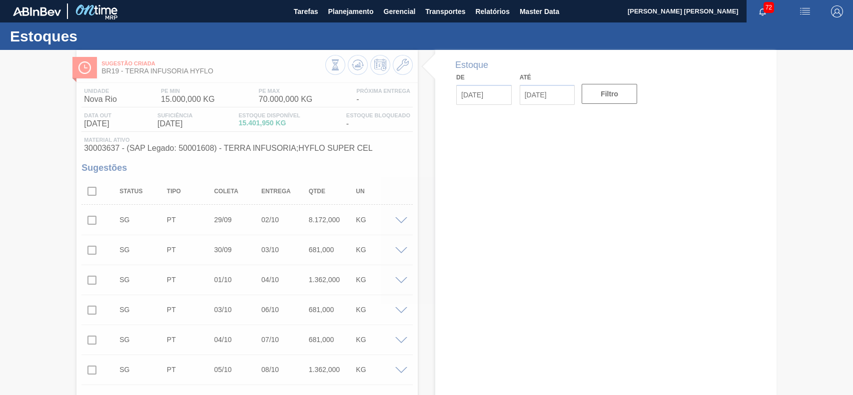
type input "[DATE]"
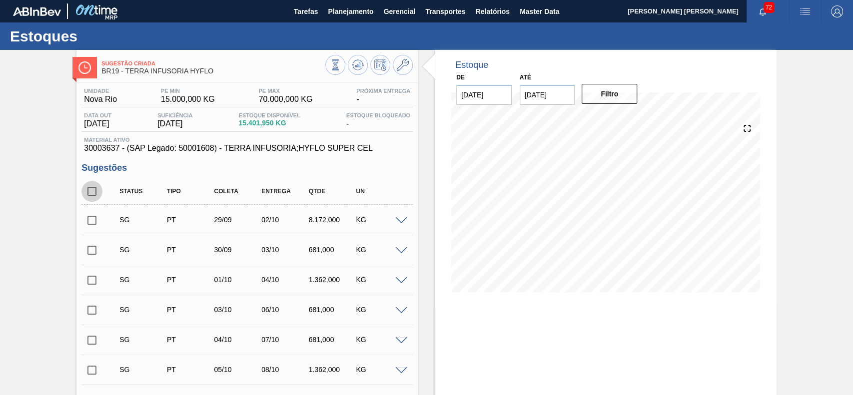
click at [92, 198] on input "checkbox" at bounding box center [91, 191] width 21 height 21
checkbox input "true"
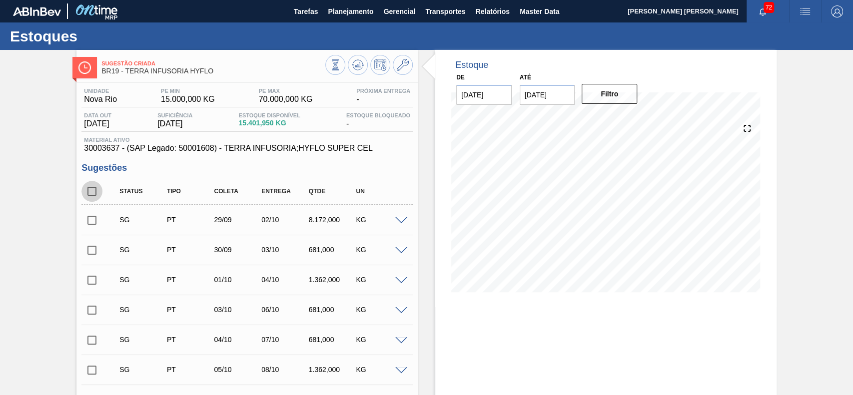
checkbox input "true"
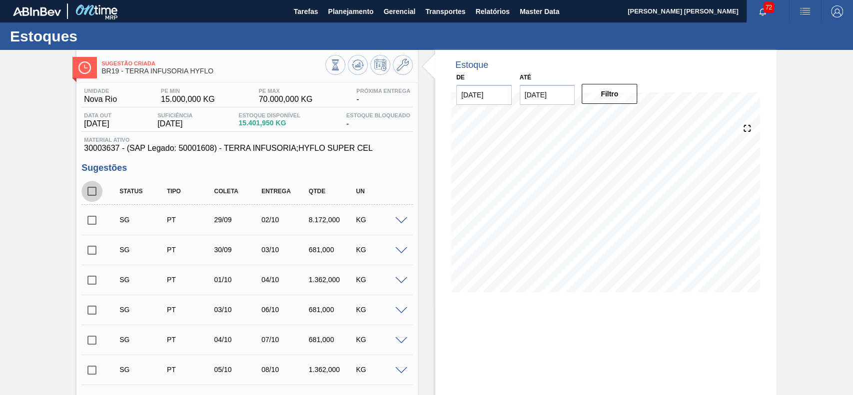
checkbox input "true"
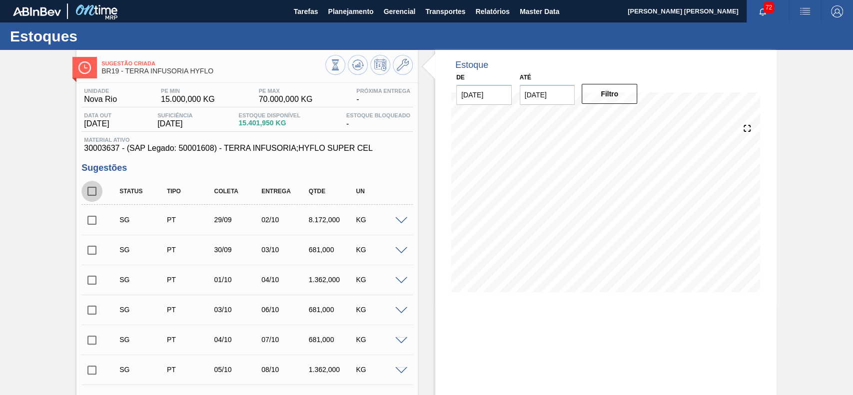
checkbox input "true"
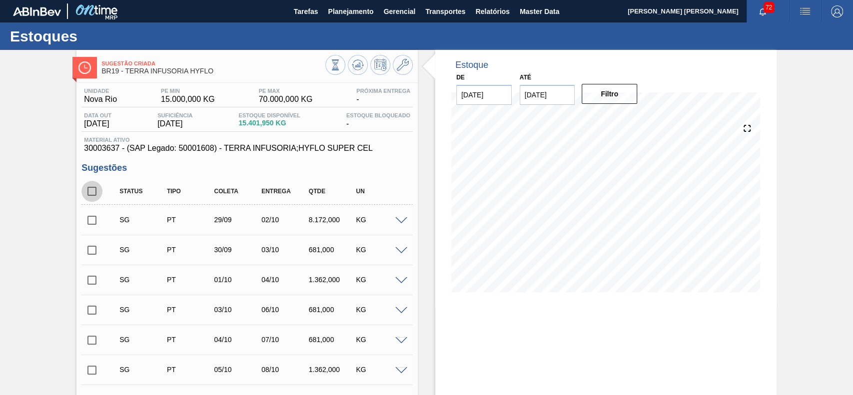
checkbox input "true"
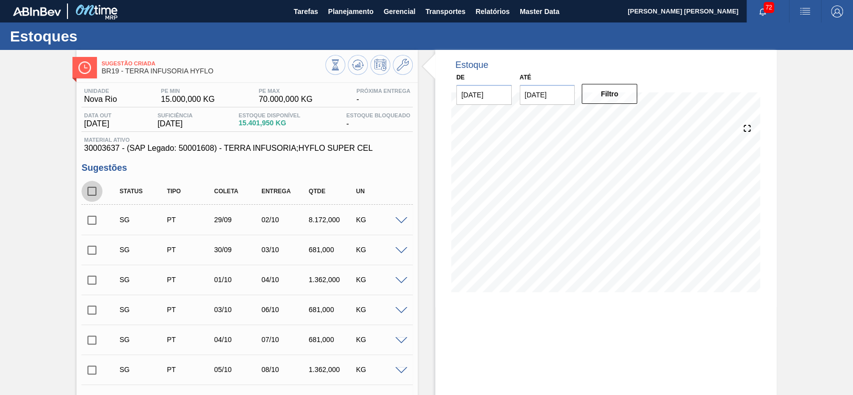
checkbox input "true"
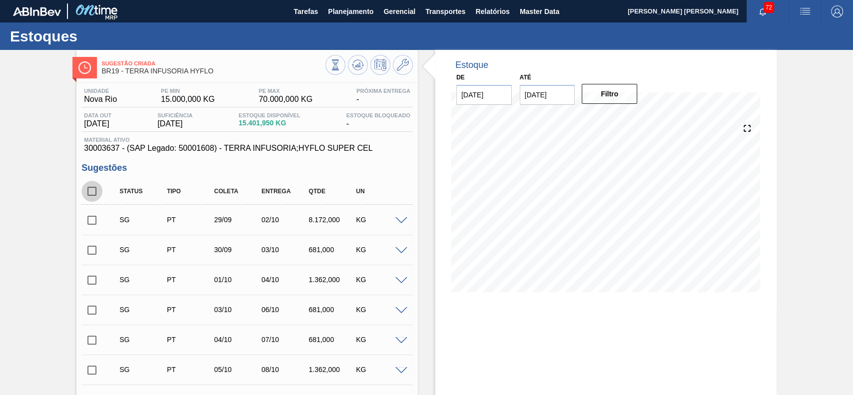
checkbox input "true"
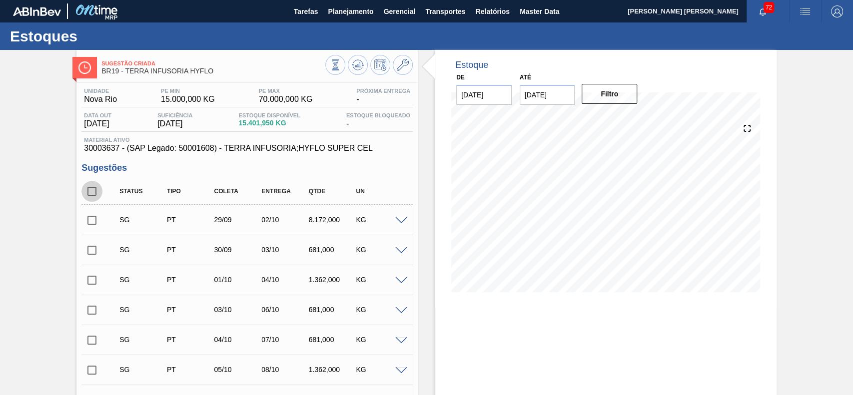
checkbox input "true"
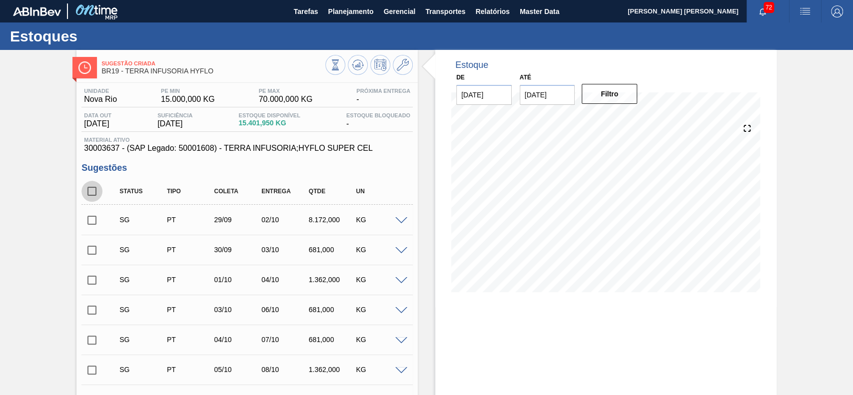
checkbox input "true"
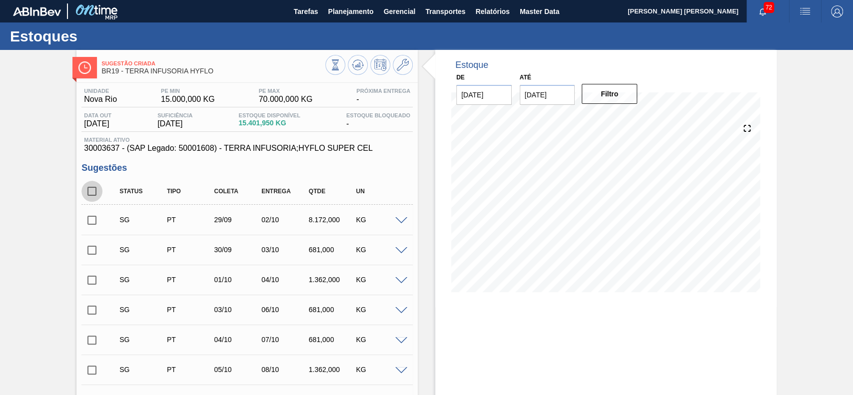
checkbox input "true"
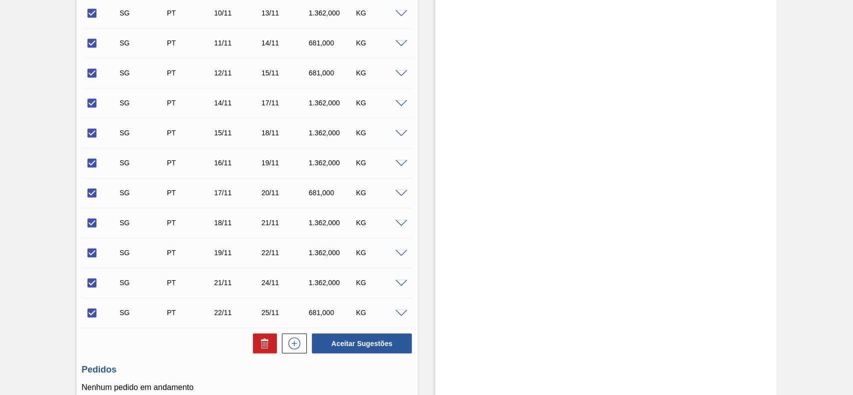
scroll to position [1405, 0]
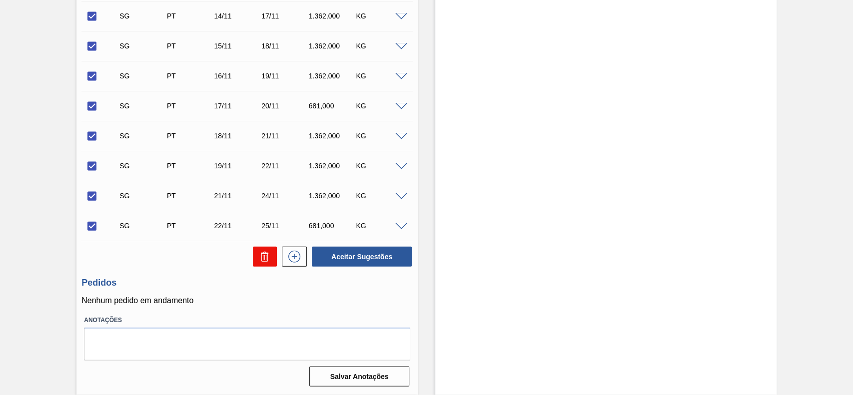
click at [257, 258] on button at bounding box center [265, 257] width 24 height 20
checkbox input "false"
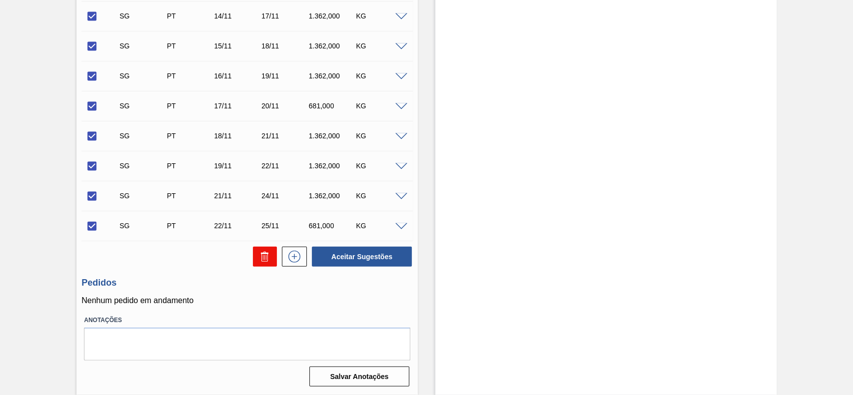
checkbox input "false"
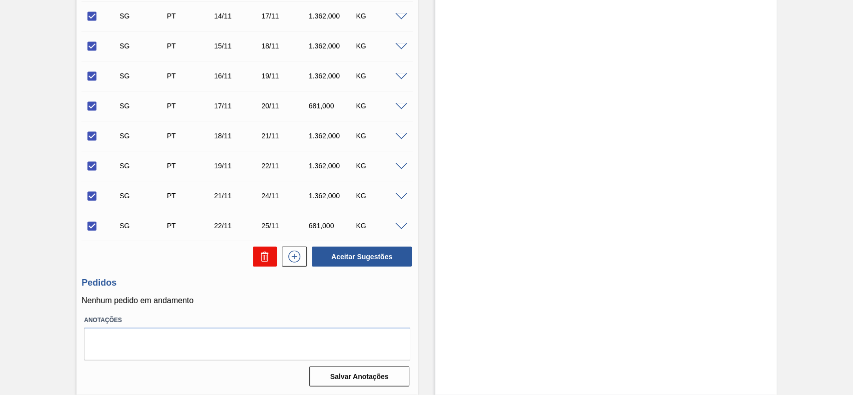
checkbox input "false"
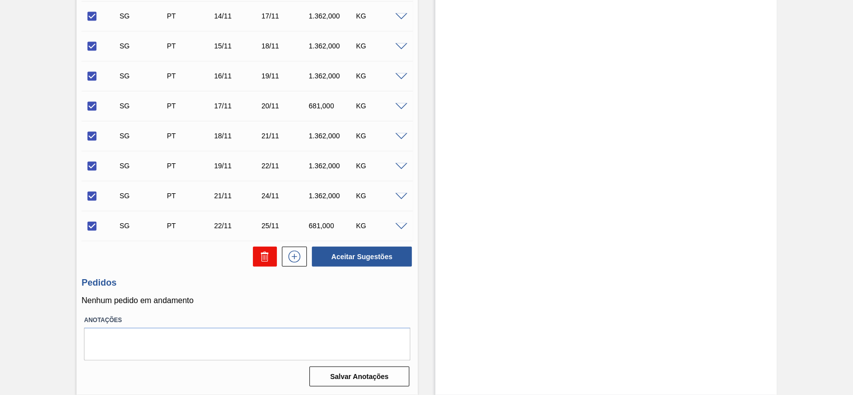
checkbox input "false"
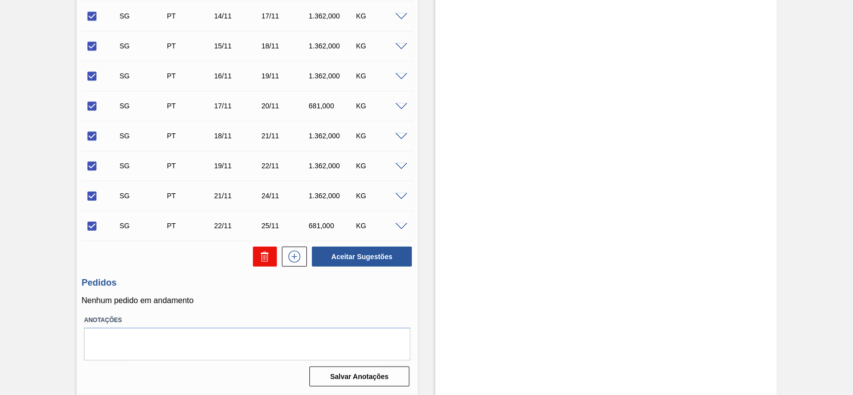
checkbox input "false"
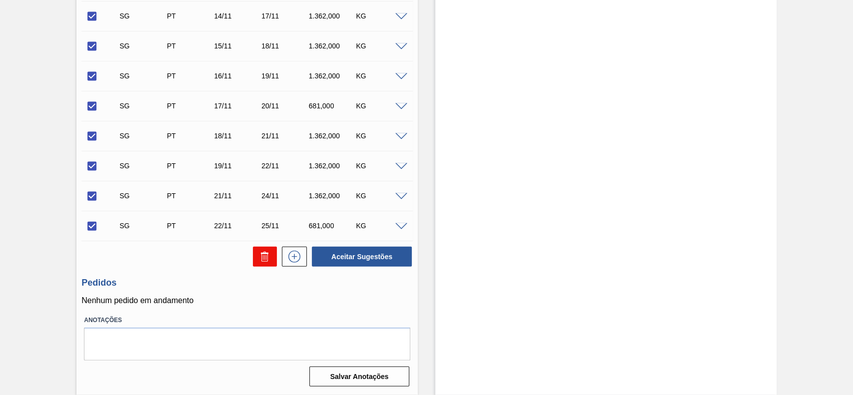
checkbox input "false"
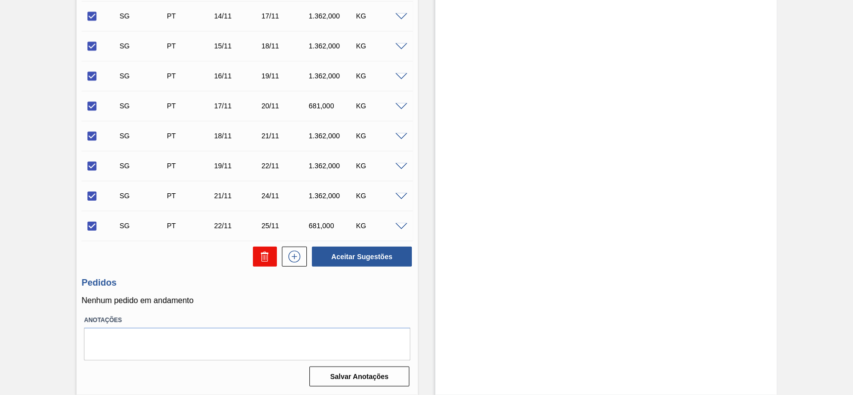
checkbox input "false"
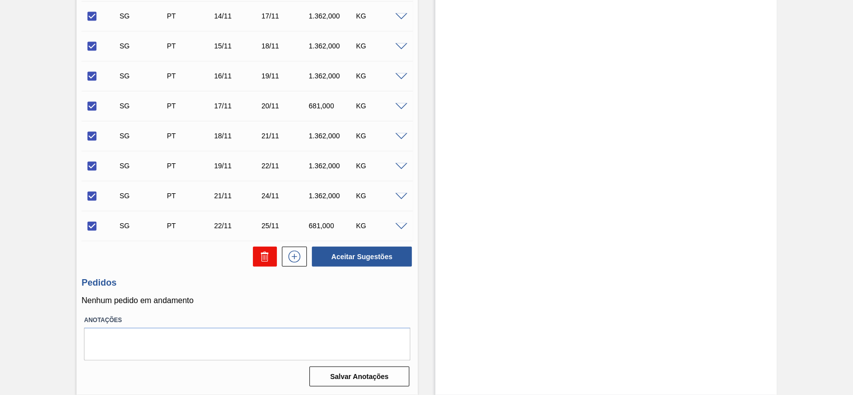
checkbox input "false"
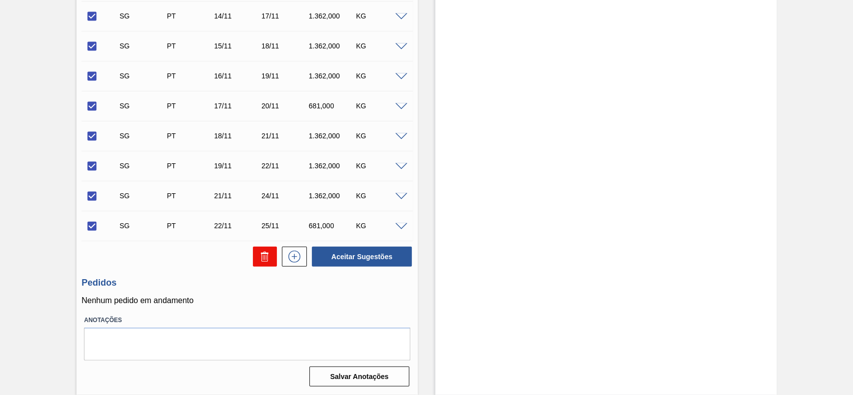
checkbox input "false"
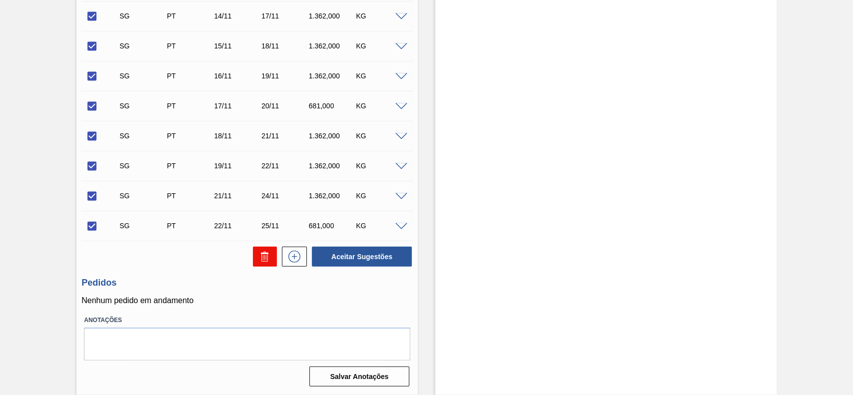
checkbox input "false"
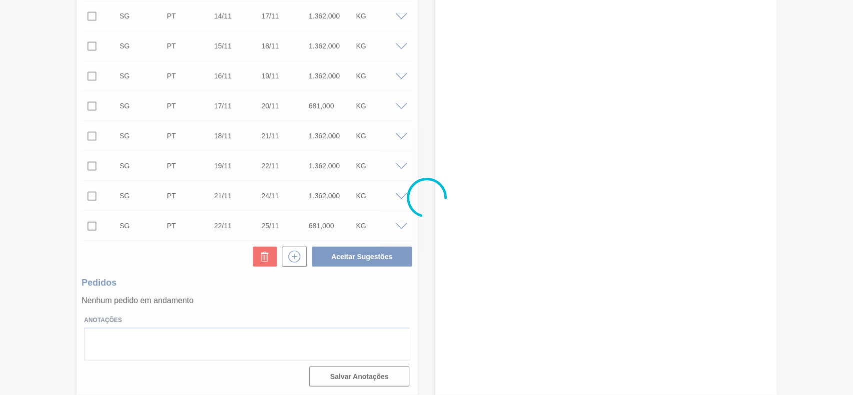
scroll to position [34, 0]
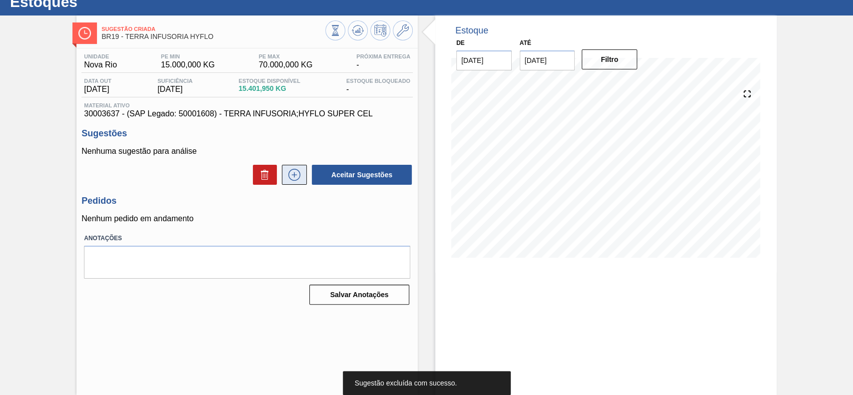
click at [295, 172] on icon at bounding box center [294, 175] width 16 height 12
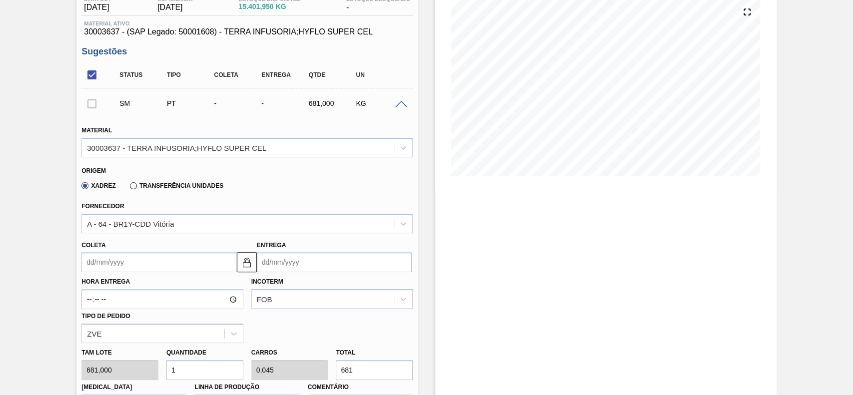
scroll to position [138, 0]
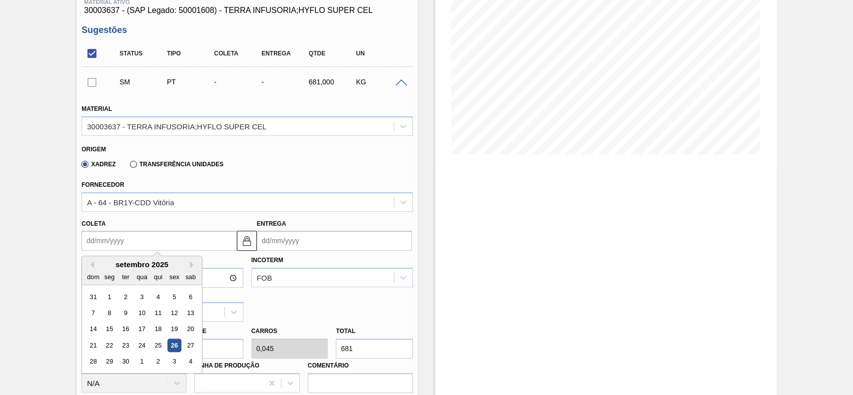
click at [145, 240] on input "Coleta" at bounding box center [158, 241] width 155 height 20
click at [140, 364] on div "1" at bounding box center [141, 361] width 13 height 13
type input "[DATE]"
type input "04/10/2025"
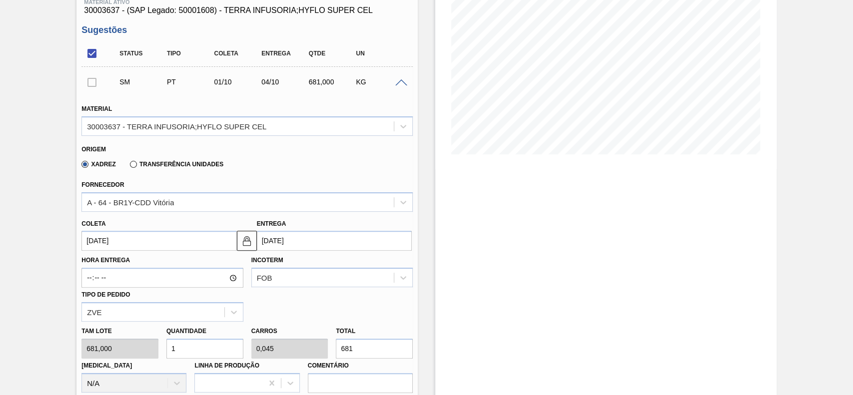
click at [177, 350] on input "1" at bounding box center [204, 349] width 77 height 20
type input "12"
type input "0,545"
type input "8.172"
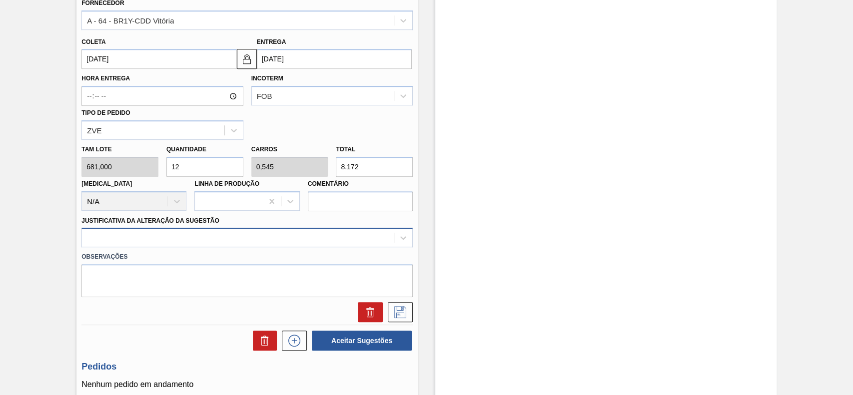
type input "12"
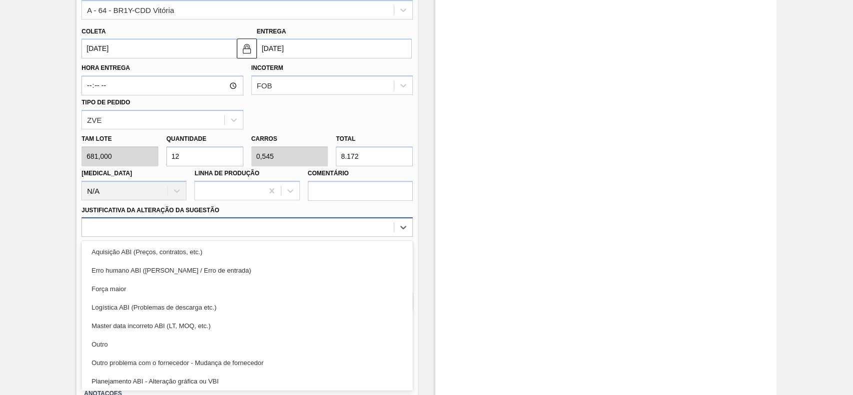
click at [184, 237] on div "option Aquisição ABI (Preços, contratos, etc.) focused, 1 of 18. 18 results ava…" at bounding box center [246, 226] width 331 height 19
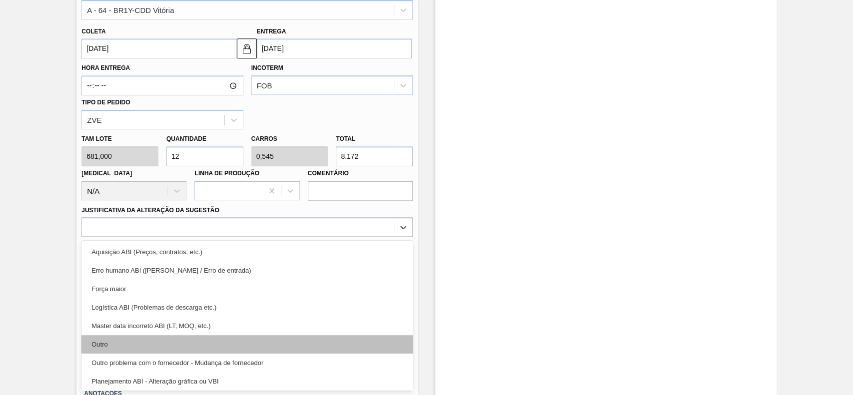
click at [134, 349] on div "Outro" at bounding box center [246, 344] width 331 height 18
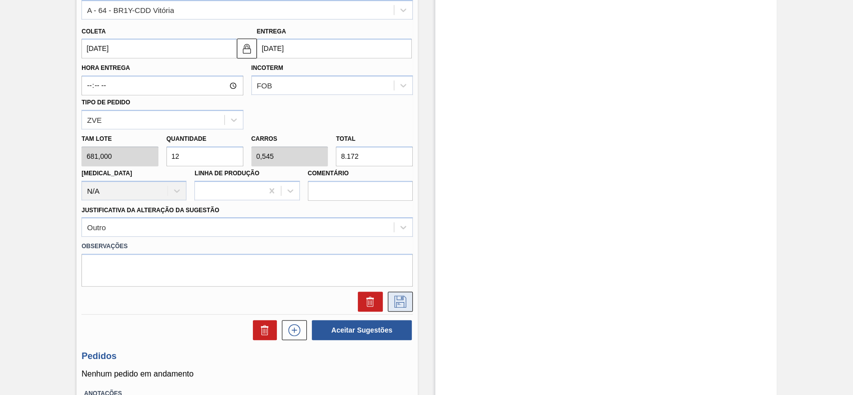
click at [395, 299] on icon at bounding box center [400, 302] width 16 height 12
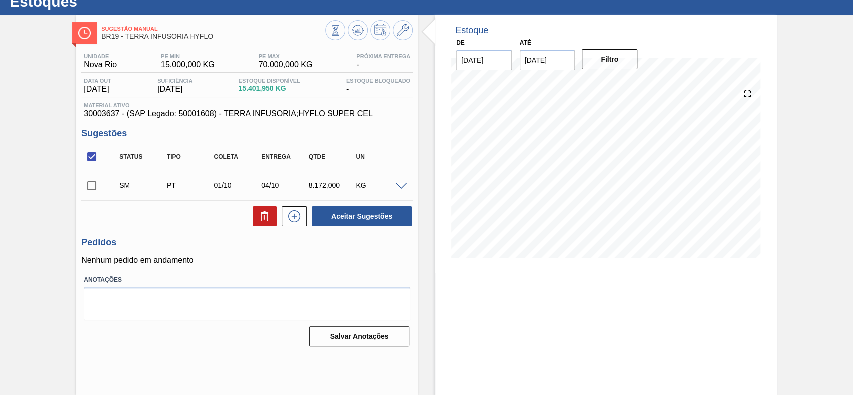
scroll to position [34, 0]
click at [88, 186] on input "checkbox" at bounding box center [91, 185] width 21 height 21
checkbox input "true"
click at [357, 216] on button "Aceitar Sugestões" at bounding box center [362, 216] width 100 height 20
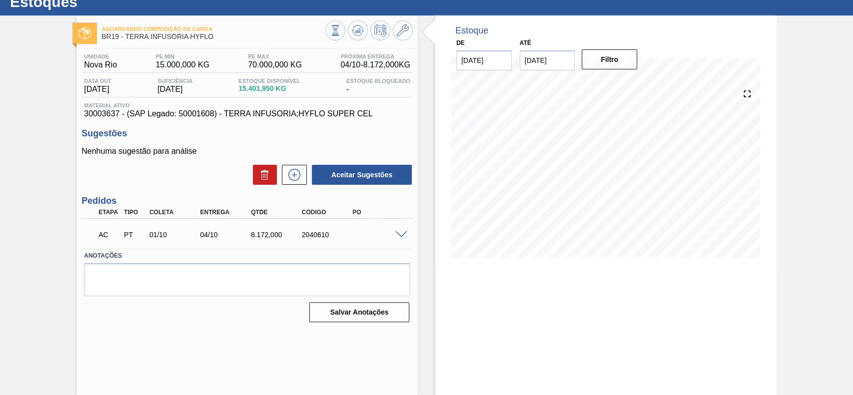
click at [400, 231] on span at bounding box center [401, 234] width 12 height 7
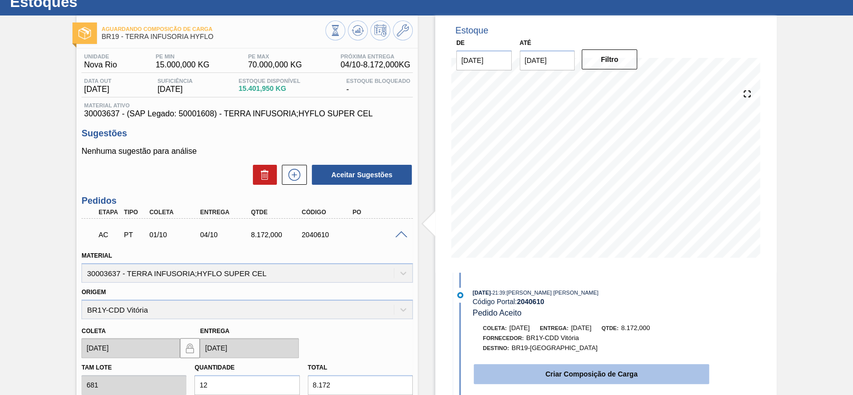
click at [521, 373] on button "Criar Composição de Carga" at bounding box center [591, 374] width 235 height 20
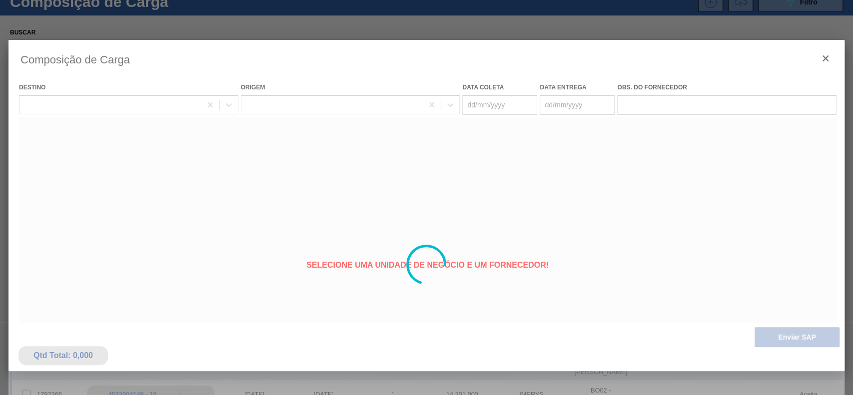
type coleta "[DATE]"
type entrega "04/10/2025"
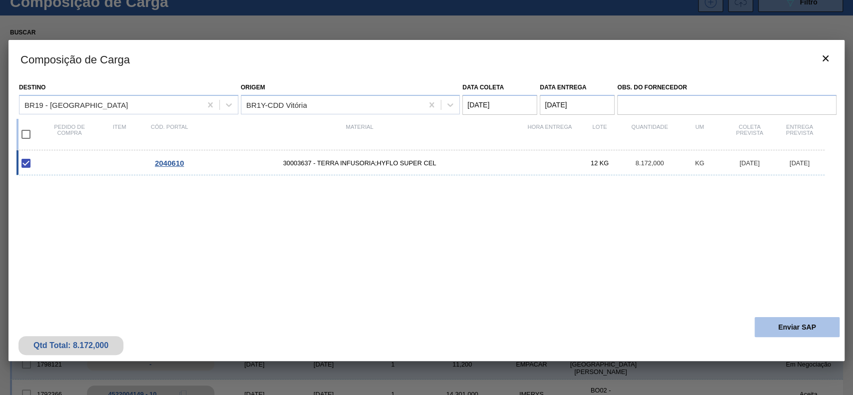
click at [768, 331] on button "Enviar SAP" at bounding box center [797, 327] width 85 height 20
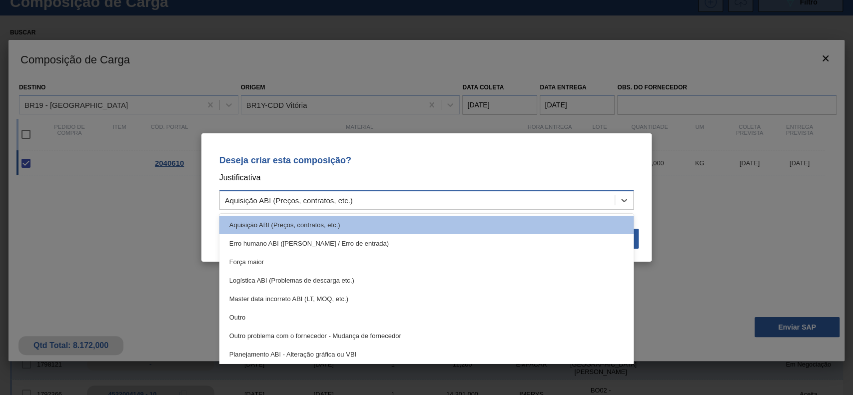
click at [332, 201] on div "Aquisição ABI (Preços, contratos, etc.)" at bounding box center [289, 200] width 128 height 8
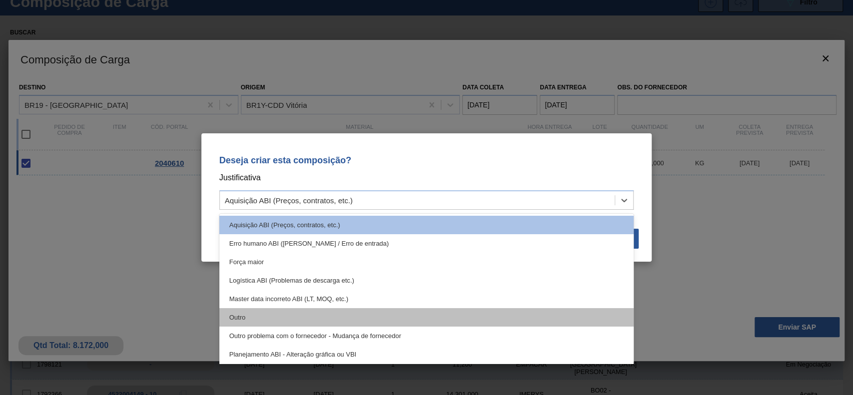
click at [291, 315] on div "Outro" at bounding box center [426, 317] width 415 height 18
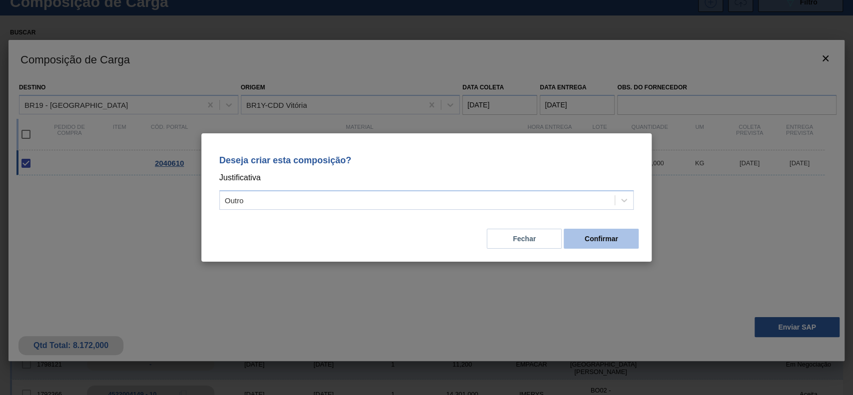
click at [619, 231] on button "Confirmar" at bounding box center [601, 239] width 75 height 20
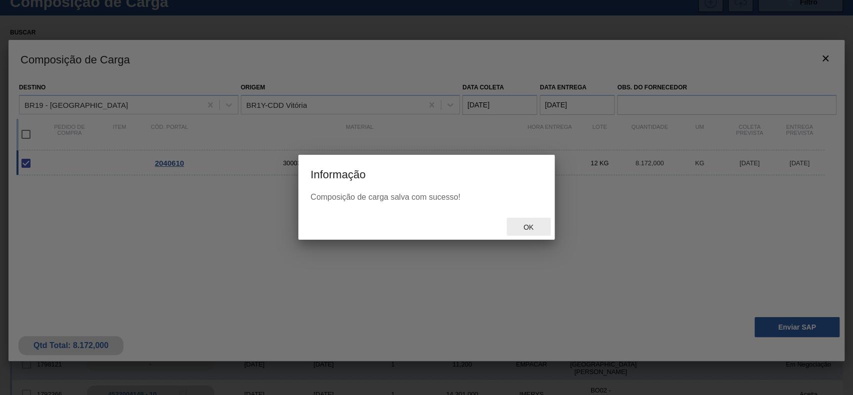
click at [527, 221] on div "Ok" at bounding box center [529, 227] width 44 height 18
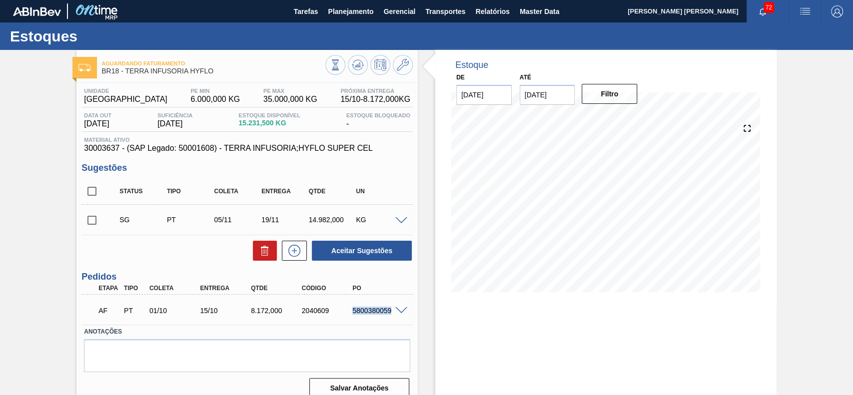
drag, startPoint x: 350, startPoint y: 307, endPoint x: 394, endPoint y: 318, distance: 45.3
click at [394, 318] on div "AF PT 01/10 15/10 8.172,000 2040609 5800380059" at bounding box center [244, 310] width 305 height 20
copy div "5800380059"
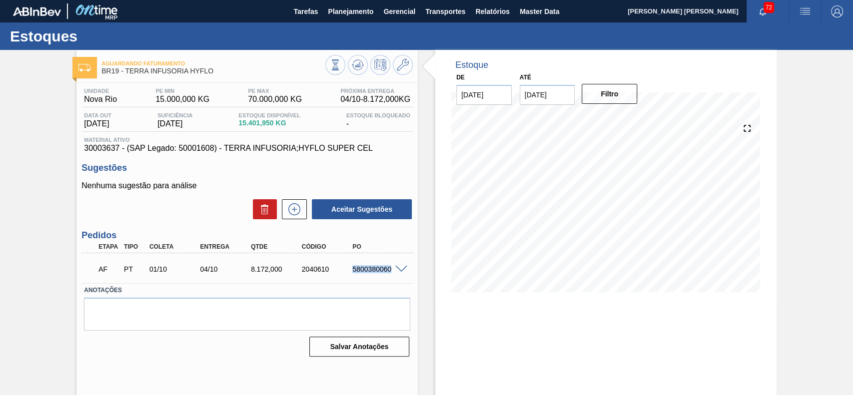
drag, startPoint x: 352, startPoint y: 269, endPoint x: 392, endPoint y: 275, distance: 41.0
click at [392, 275] on div "AF PT 01/10 04/10 8.172,000 2040610 5800380060" at bounding box center [244, 268] width 305 height 20
copy div "5800380060"
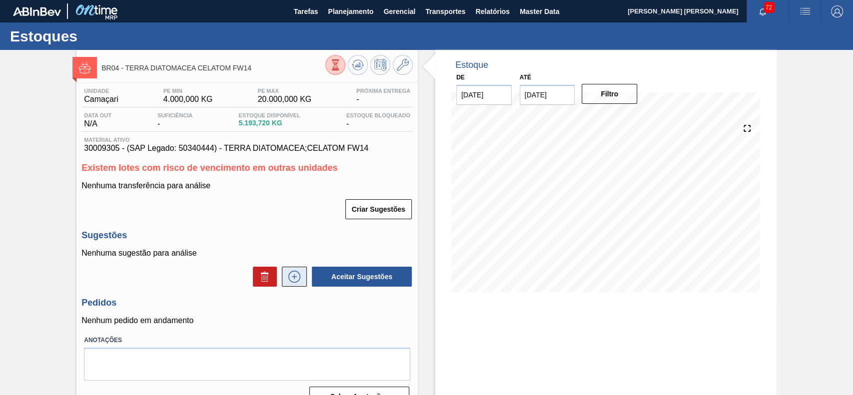
click at [300, 276] on icon at bounding box center [294, 277] width 16 height 12
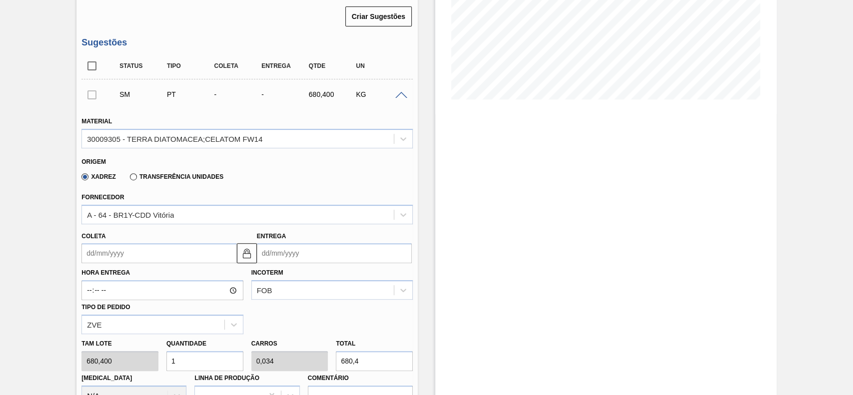
scroll to position [194, 0]
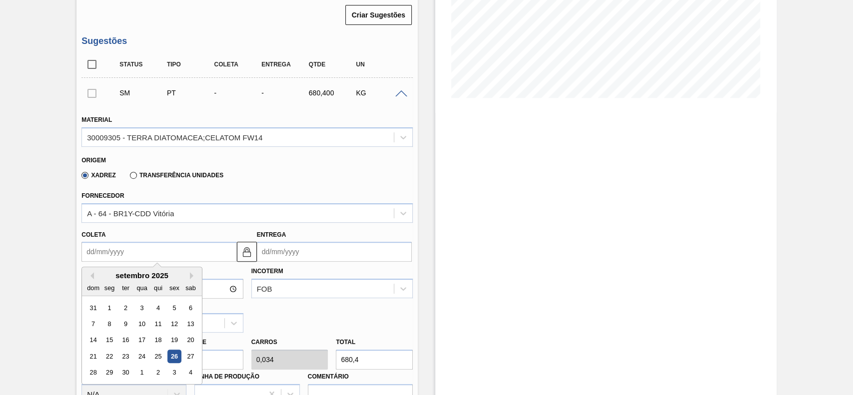
click at [161, 262] on input "Coleta" at bounding box center [158, 252] width 155 height 20
click at [144, 370] on div "1" at bounding box center [141, 372] width 13 height 13
type input "[DATE]"
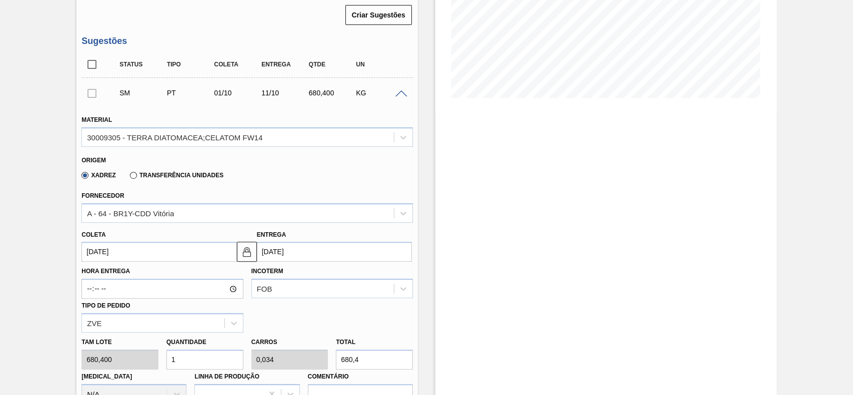
click at [193, 358] on input "1" at bounding box center [204, 360] width 77 height 20
type input "12"
type input "0,408"
type input "8.164,8"
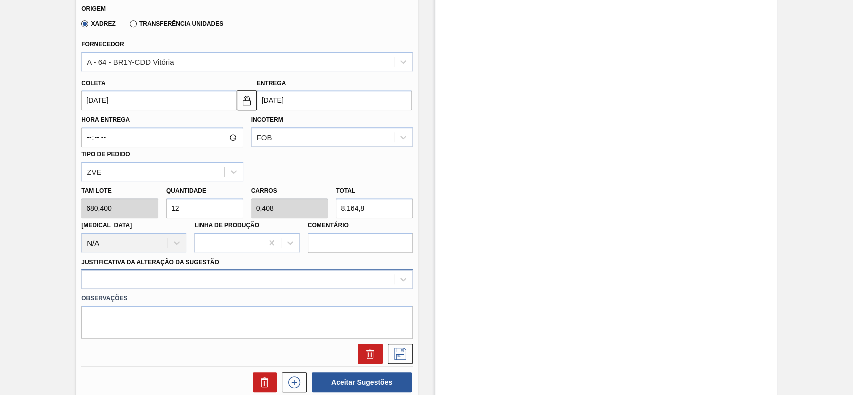
type input "12"
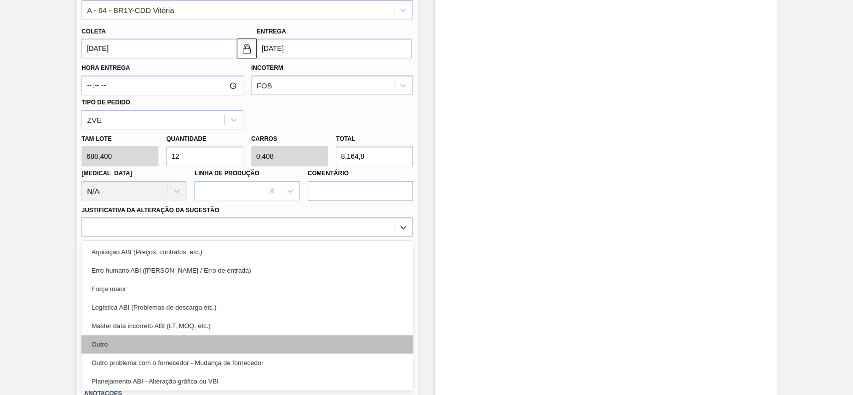
drag, startPoint x: 165, startPoint y: 281, endPoint x: 155, endPoint y: 342, distance: 62.2
click at [155, 237] on div "option Outro focused, 6 of 18. 18 results available. Use Up and Down to choose …" at bounding box center [246, 226] width 331 height 19
click at [155, 342] on div "Outro" at bounding box center [246, 344] width 331 height 18
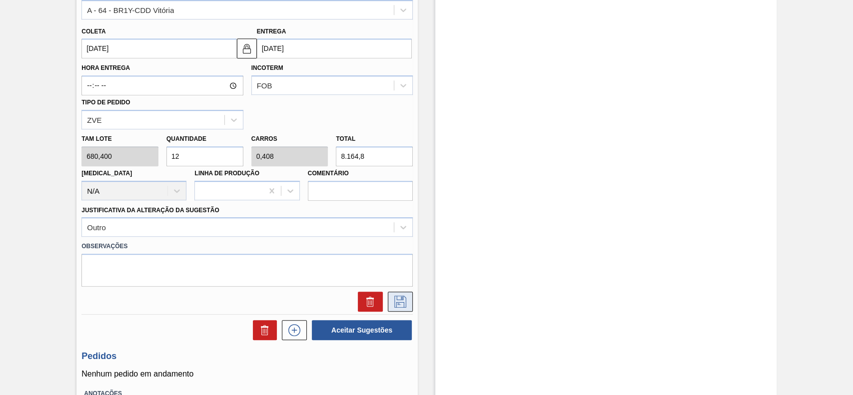
click at [400, 302] on icon at bounding box center [400, 302] width 16 height 12
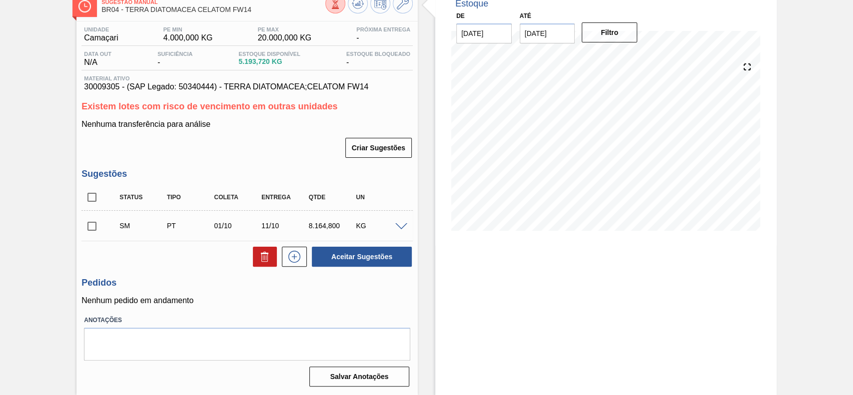
scroll to position [62, 0]
click at [99, 222] on input "checkbox" at bounding box center [91, 226] width 21 height 21
click at [356, 261] on button "Aceitar Sugestões" at bounding box center [362, 257] width 100 height 20
checkbox input "false"
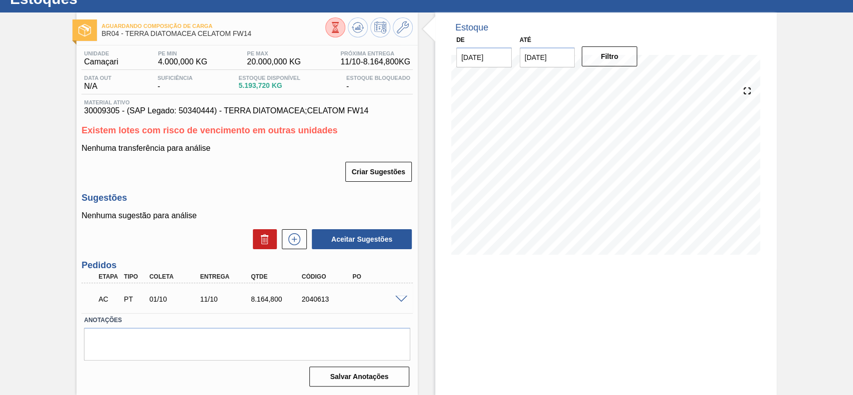
scroll to position [38, 0]
click at [400, 302] on span at bounding box center [401, 299] width 12 height 7
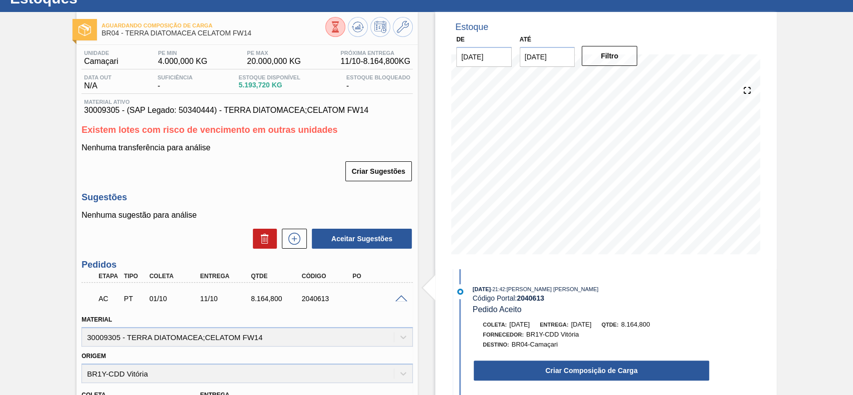
click at [497, 369] on button "Criar Composição de Carga" at bounding box center [591, 371] width 235 height 20
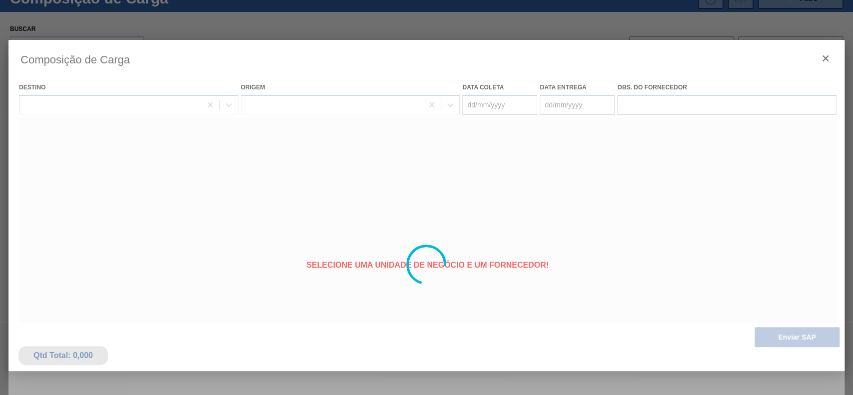
type coleta "[DATE]"
type entrega "[DATE]"
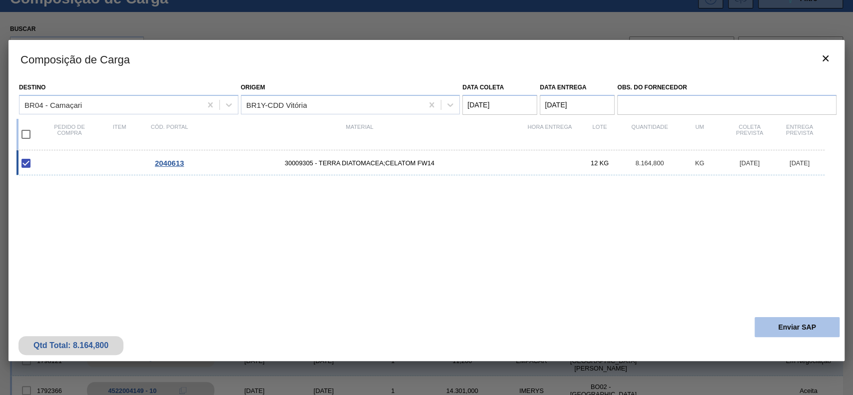
click at [775, 318] on button "Enviar SAP" at bounding box center [797, 327] width 85 height 20
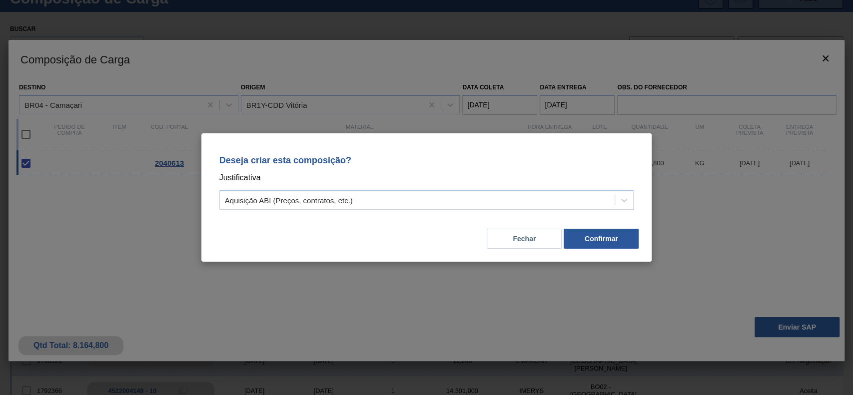
click at [412, 210] on div "Deseja criar esta composição? Justificativa Aquisição ABI (Preços, contratos, e…" at bounding box center [426, 180] width 427 height 70
click at [377, 196] on div "Aquisição ABI (Preços, contratos, etc.)" at bounding box center [417, 200] width 395 height 14
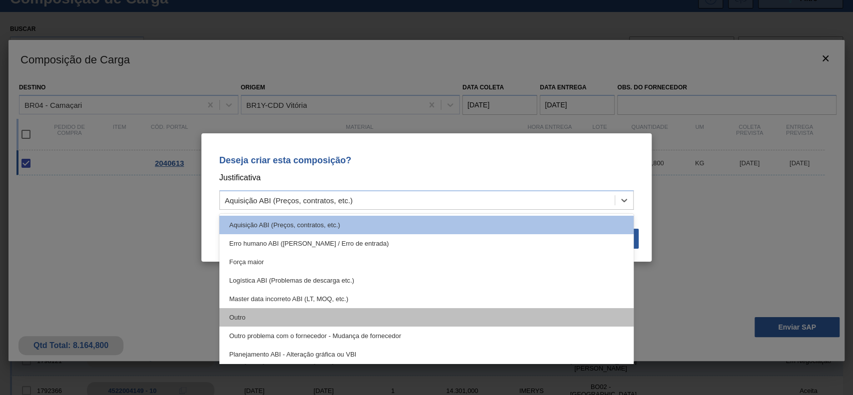
click at [304, 318] on div "Outro" at bounding box center [426, 317] width 415 height 18
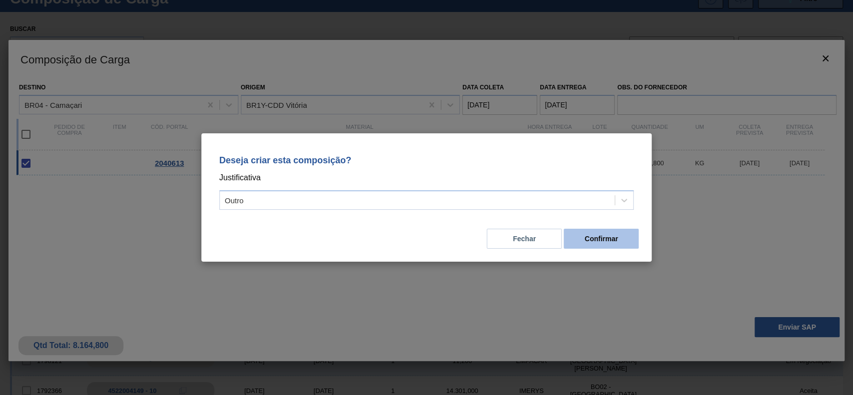
click at [605, 235] on button "Confirmar" at bounding box center [601, 239] width 75 height 20
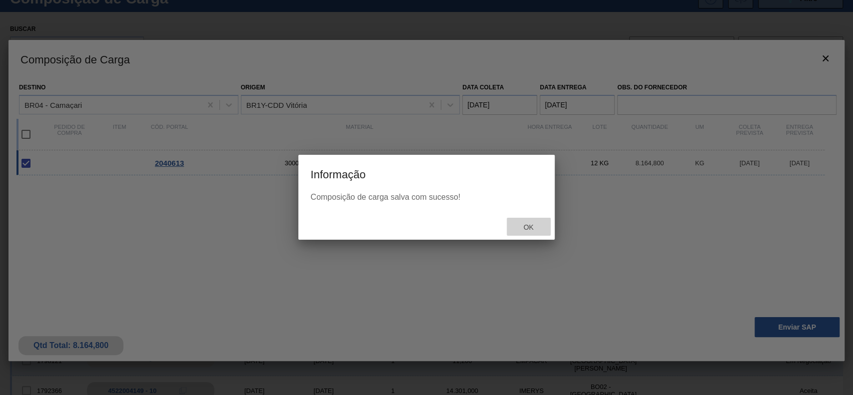
click at [532, 223] on span "Ok" at bounding box center [528, 227] width 26 height 8
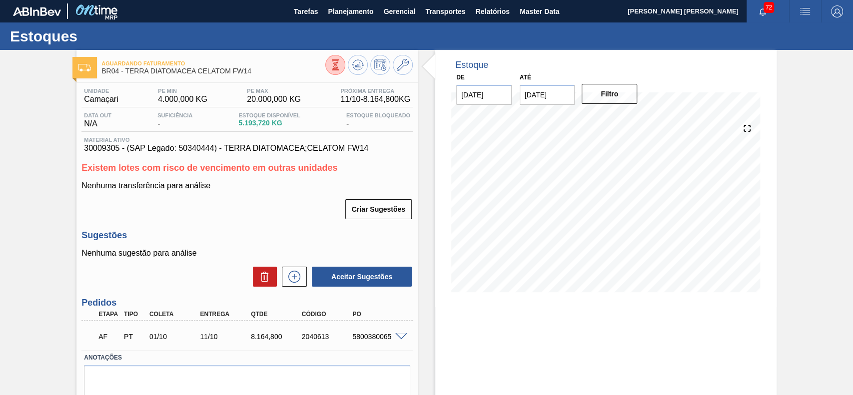
scroll to position [38, 0]
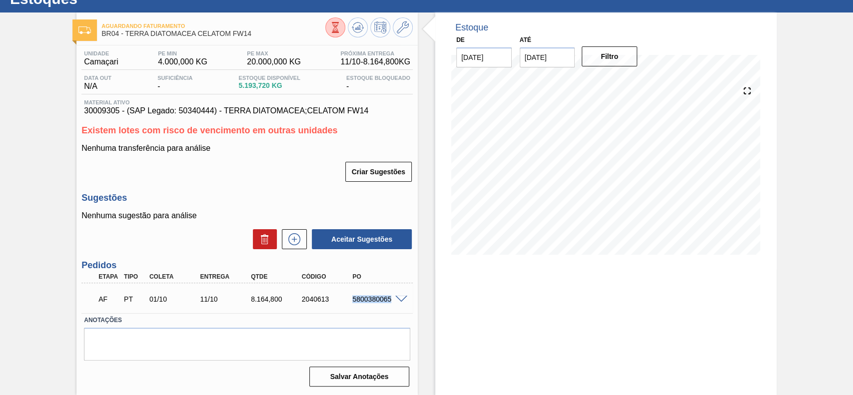
drag, startPoint x: 350, startPoint y: 301, endPoint x: 389, endPoint y: 304, distance: 39.6
click at [389, 304] on div "AF PT 01/10 11/10 8.164,[PHONE_NUMBER] 5800380065" at bounding box center [244, 298] width 305 height 20
copy div "5800380065"
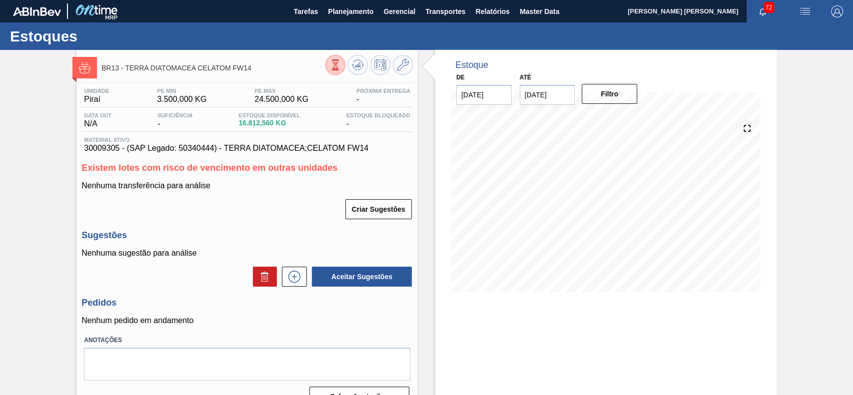
scroll to position [34, 0]
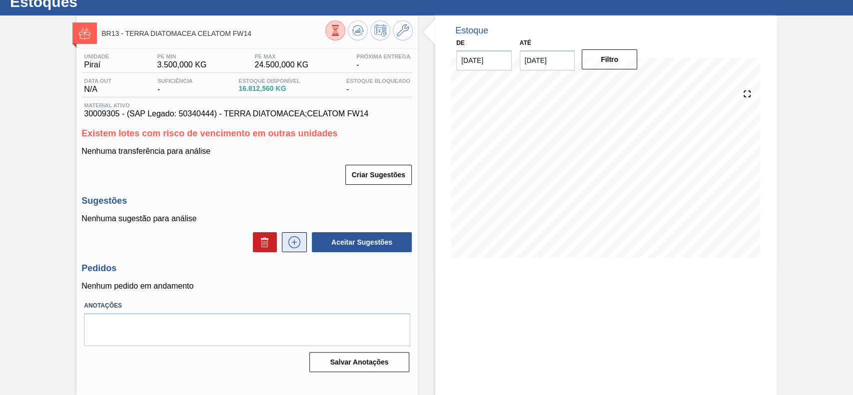
click at [294, 243] on icon at bounding box center [294, 242] width 0 height 5
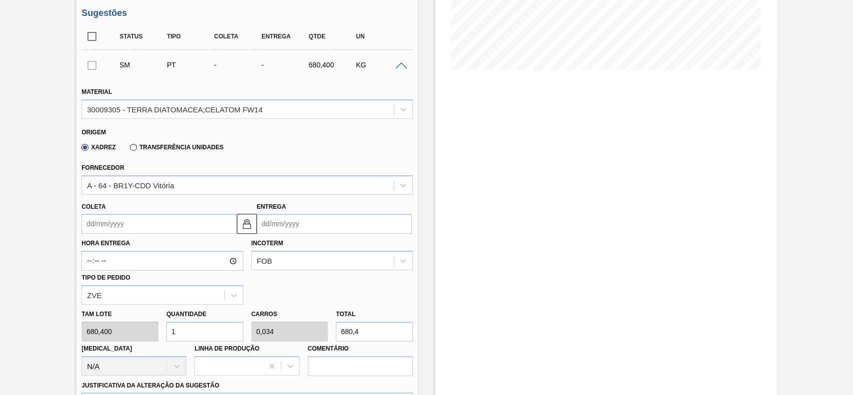
scroll to position [224, 0]
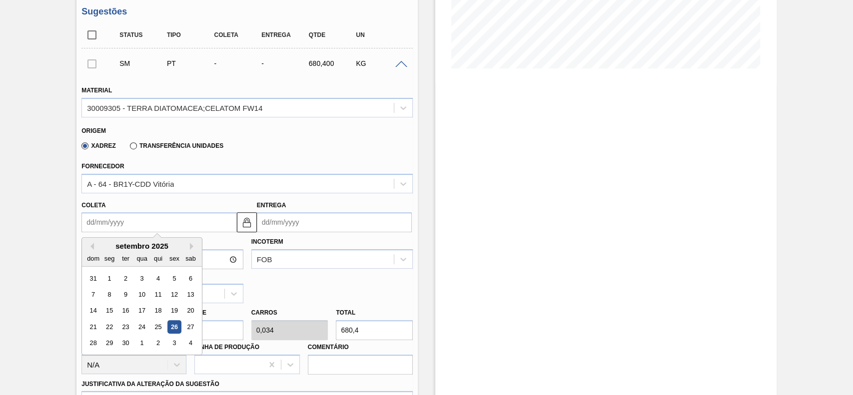
click at [154, 226] on input "Coleta" at bounding box center [158, 222] width 155 height 20
click at [140, 342] on div "1" at bounding box center [141, 343] width 13 height 13
type input "[DATE]"
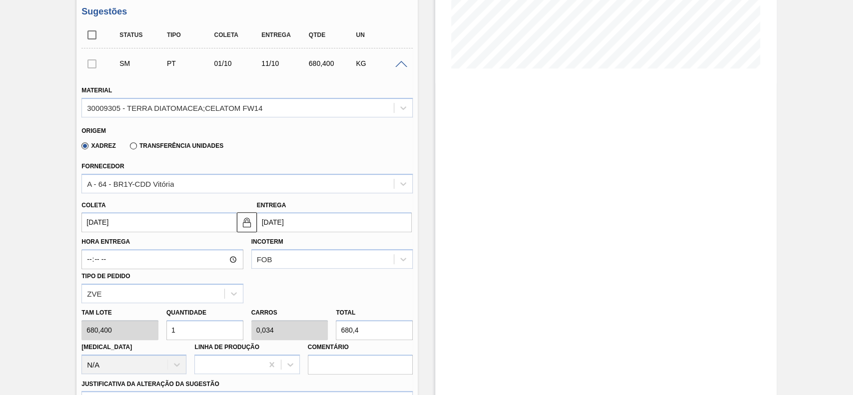
click at [212, 333] on input "1" at bounding box center [204, 330] width 77 height 20
type input "0"
type input "6"
type input "0,204"
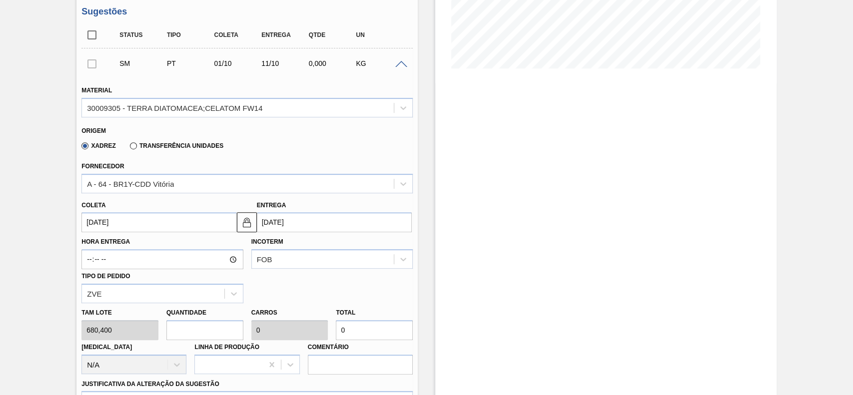
type input "4.082,4"
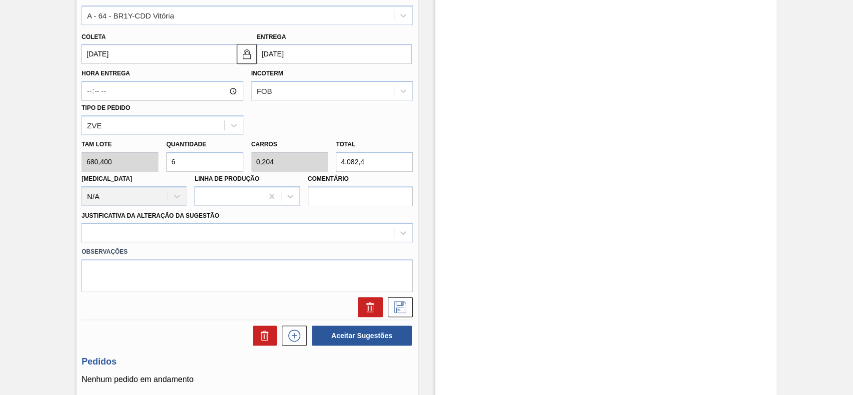
scroll to position [393, 0]
type input "6"
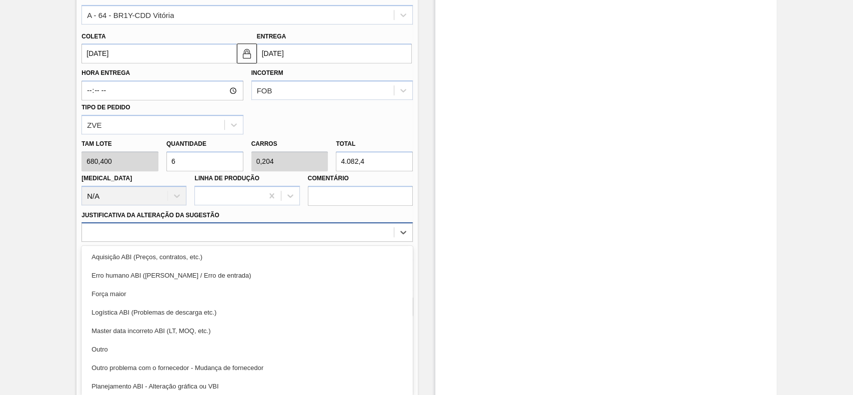
scroll to position [398, 0]
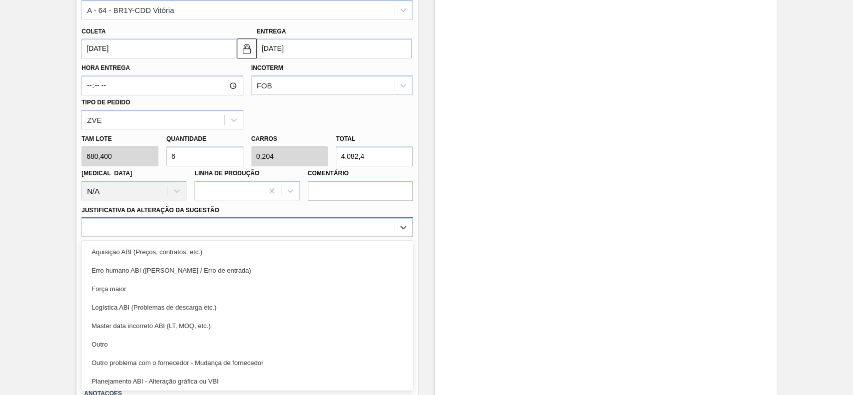
click at [152, 234] on div at bounding box center [238, 227] width 312 height 14
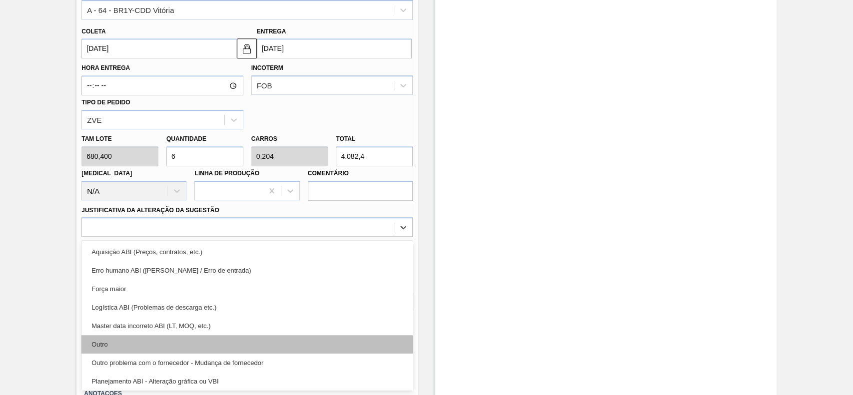
click at [136, 341] on div "Outro" at bounding box center [246, 344] width 331 height 18
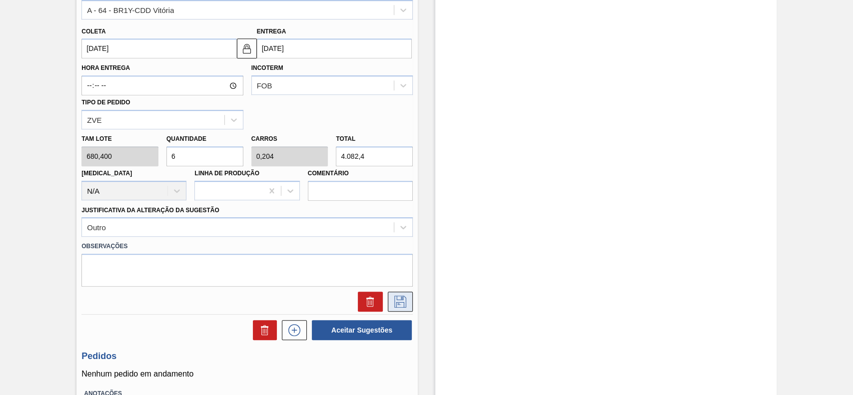
click at [400, 302] on icon at bounding box center [400, 302] width 12 height 12
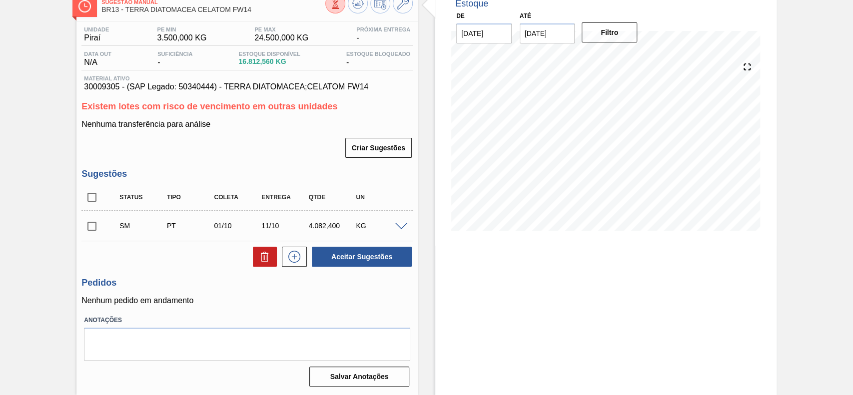
scroll to position [62, 0]
click at [94, 226] on input "checkbox" at bounding box center [91, 226] width 21 height 21
click at [360, 255] on button "Aceitar Sugestões" at bounding box center [362, 257] width 100 height 20
checkbox input "false"
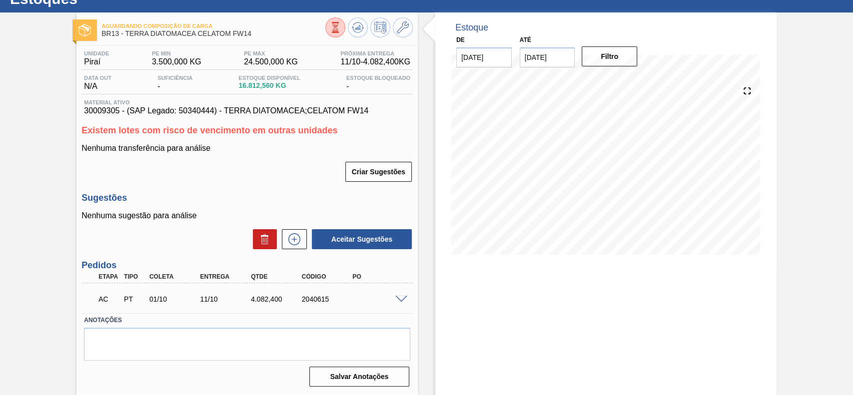
scroll to position [38, 0]
click at [402, 296] on span at bounding box center [401, 299] width 12 height 7
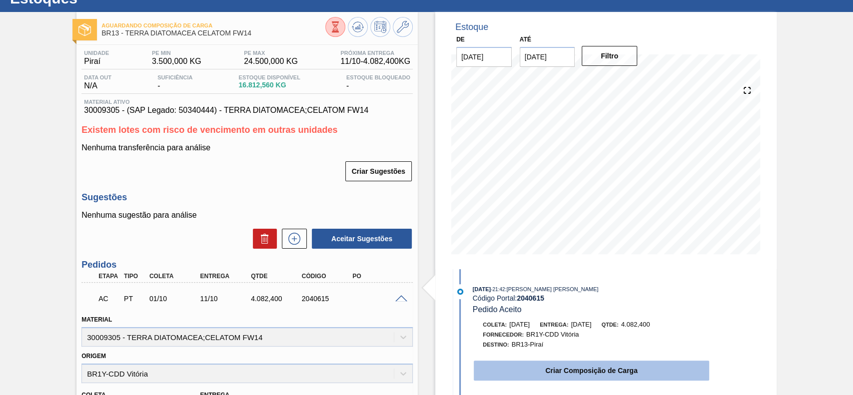
click at [539, 364] on button "Criar Composição de Carga" at bounding box center [591, 371] width 235 height 20
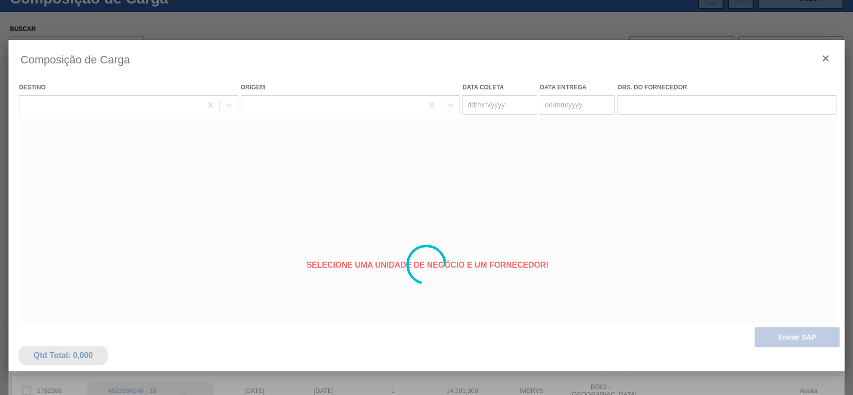
type coleta "[DATE]"
type entrega "[DATE]"
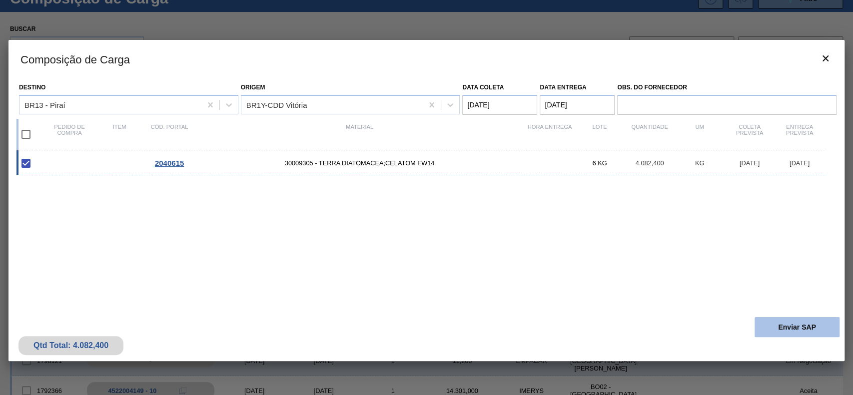
click at [803, 323] on button "Enviar SAP" at bounding box center [797, 327] width 85 height 20
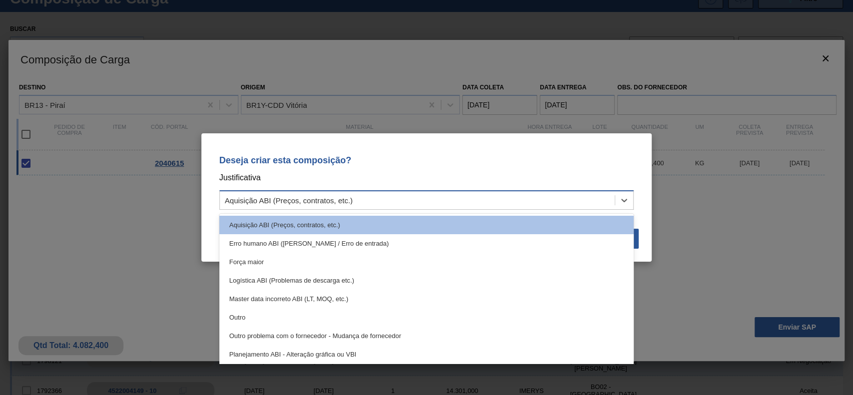
click at [445, 194] on div "Aquisição ABI (Preços, contratos, etc.)" at bounding box center [417, 200] width 395 height 14
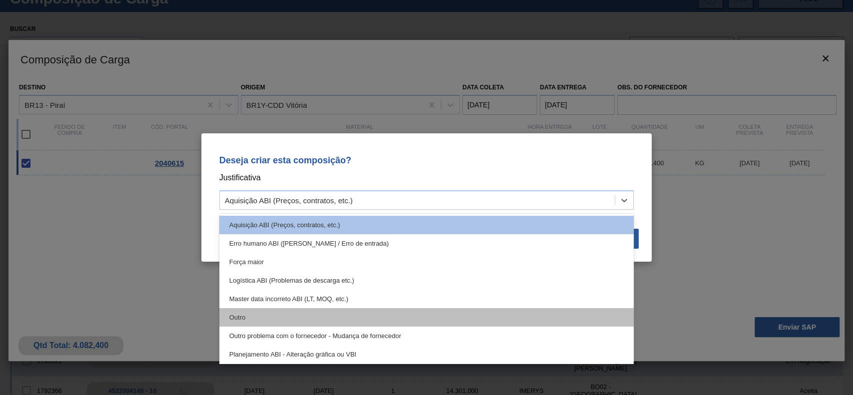
click at [321, 317] on div "Outro" at bounding box center [426, 317] width 415 height 18
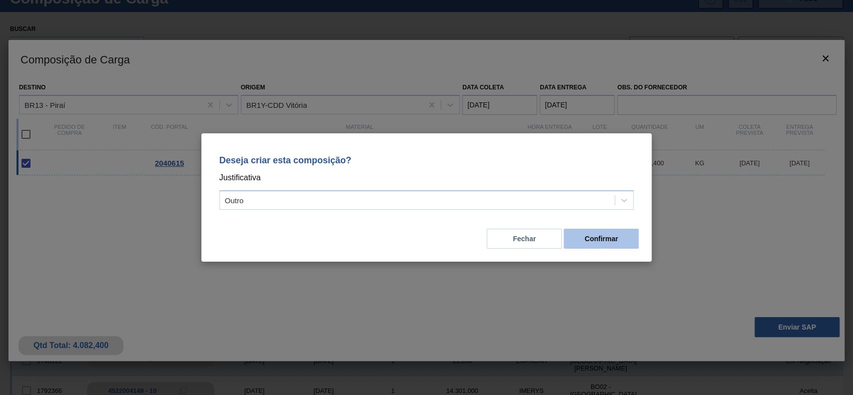
click at [581, 236] on button "Confirmar" at bounding box center [601, 239] width 75 height 20
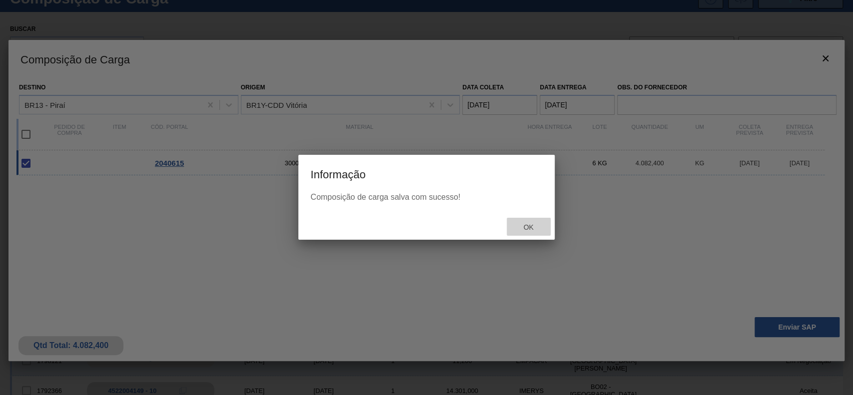
click at [522, 219] on div "Ok" at bounding box center [529, 227] width 44 height 18
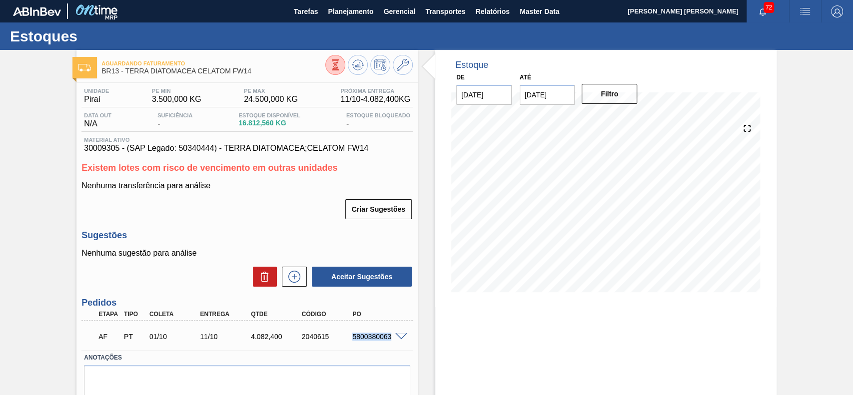
drag, startPoint x: 352, startPoint y: 338, endPoint x: 390, endPoint y: 338, distance: 38.0
click at [390, 338] on div "5800380063" at bounding box center [378, 337] width 56 height 8
copy div "5800380063"
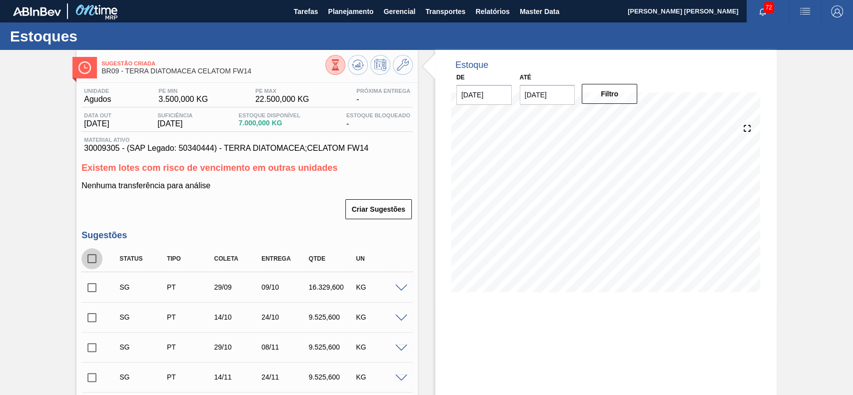
click at [96, 260] on input "checkbox" at bounding box center [91, 258] width 21 height 21
checkbox input "true"
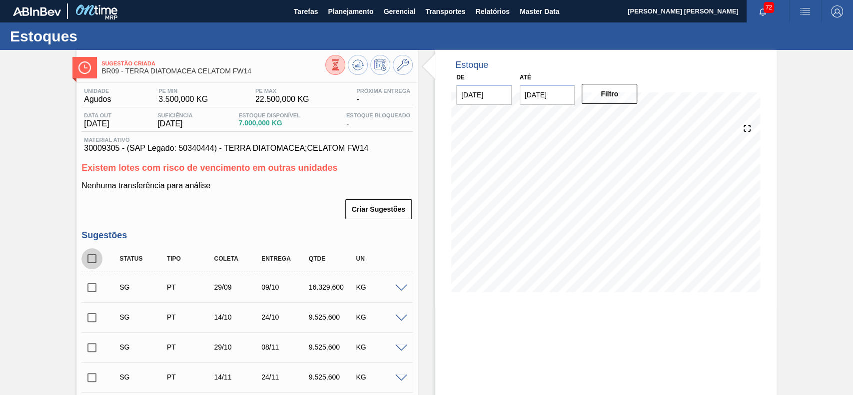
checkbox input "true"
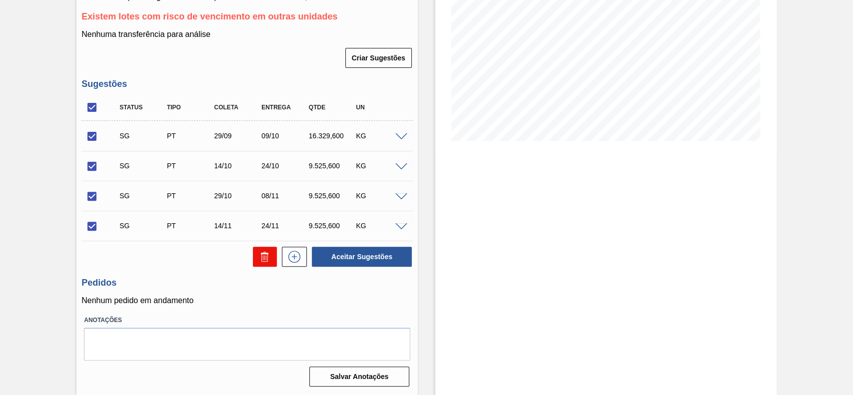
click at [264, 258] on icon at bounding box center [264, 257] width 0 height 5
checkbox input "false"
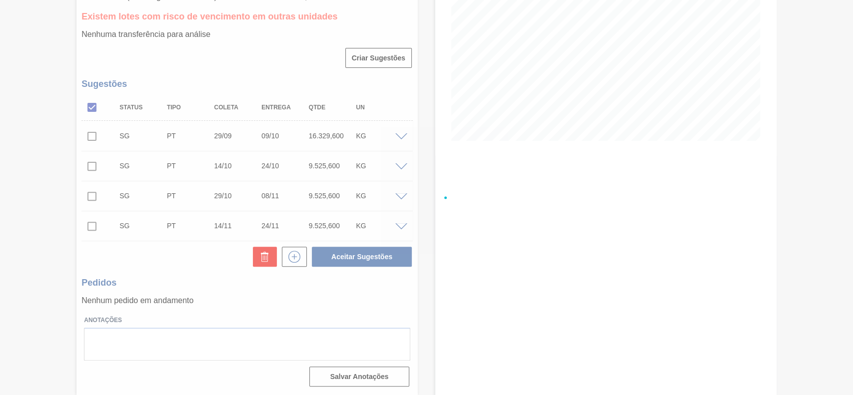
scroll to position [34, 0]
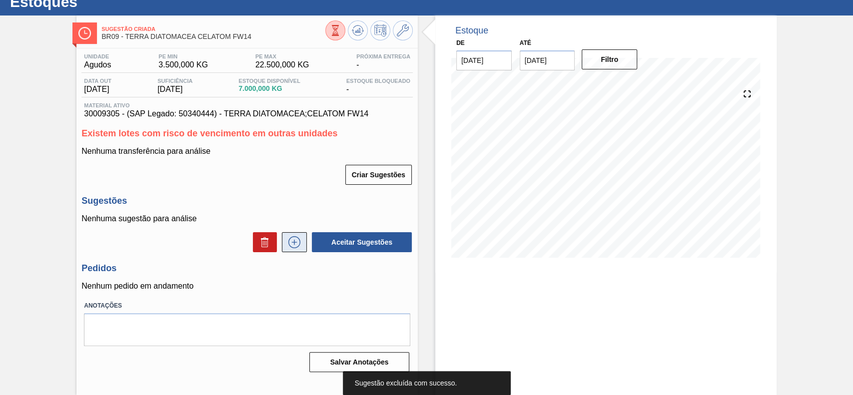
click at [290, 245] on icon at bounding box center [294, 242] width 16 height 12
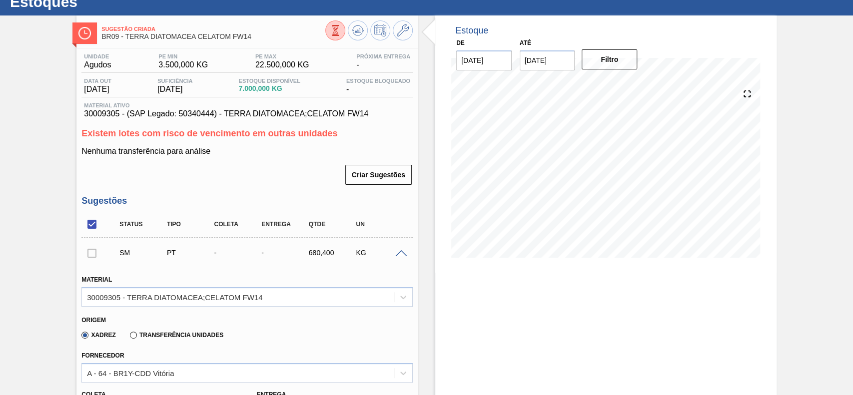
scroll to position [119, 0]
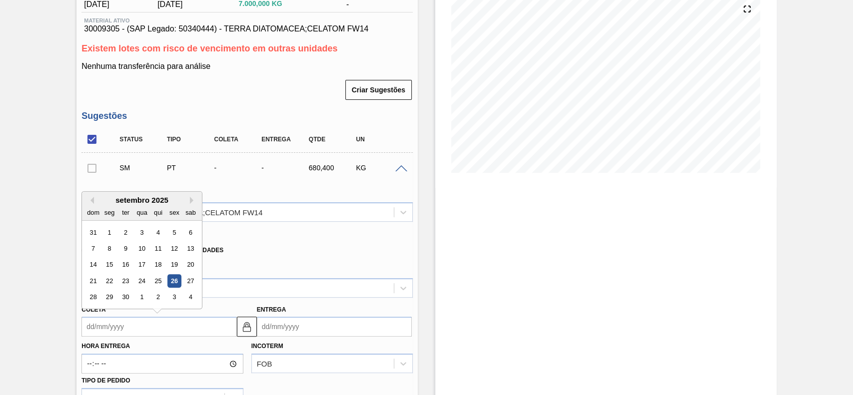
click at [148, 329] on input "Coleta" at bounding box center [158, 327] width 155 height 20
click at [143, 293] on div "1" at bounding box center [141, 297] width 13 height 13
type input "[DATE]"
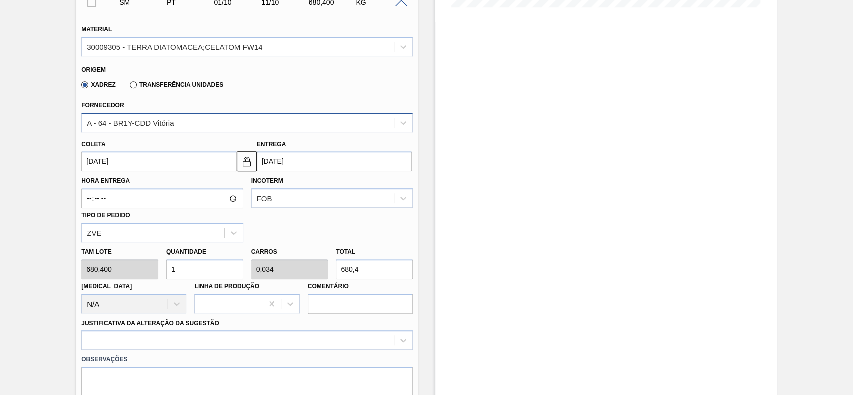
scroll to position [291, 0]
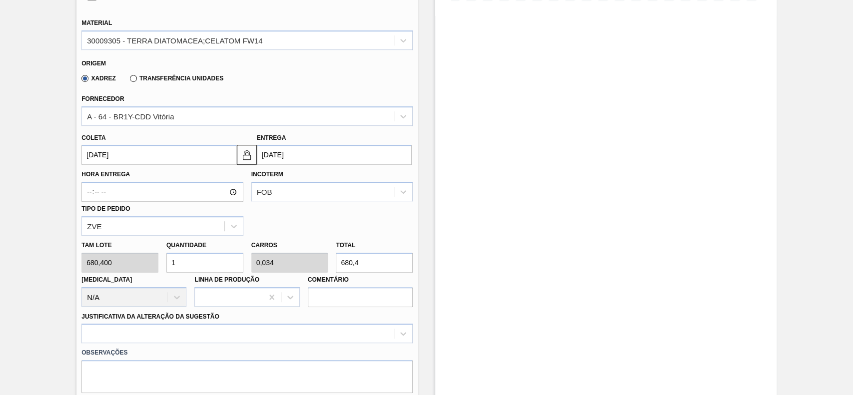
click at [192, 262] on input "1" at bounding box center [204, 263] width 77 height 20
type input "12"
type input "0,408"
type input "8.164,8"
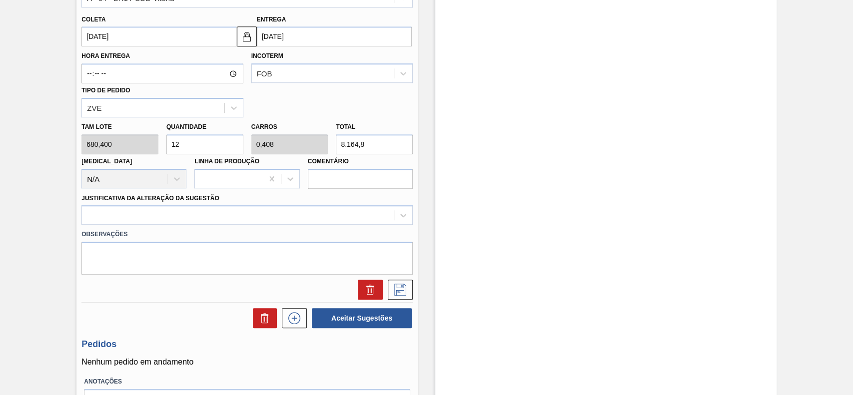
type input "12"
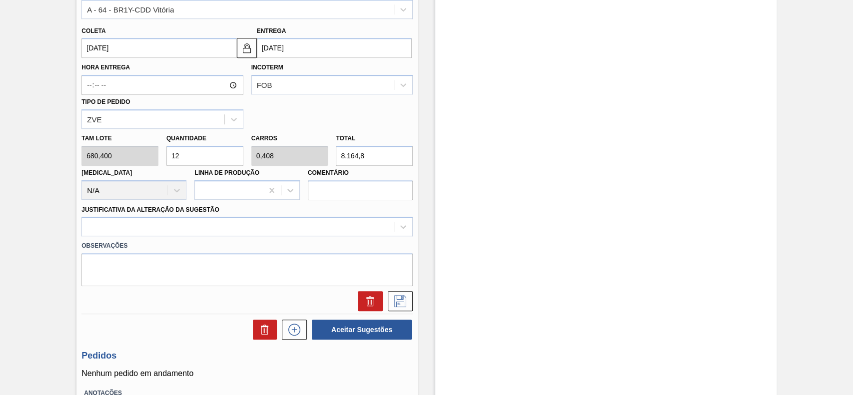
scroll to position [433, 0]
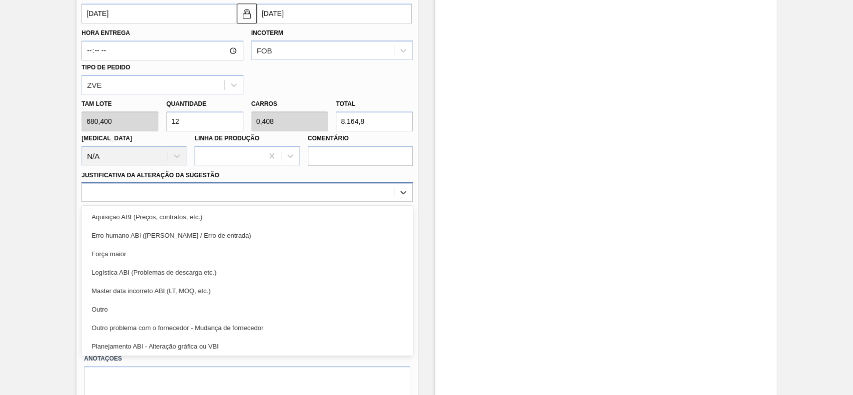
click at [194, 194] on div at bounding box center [238, 192] width 312 height 14
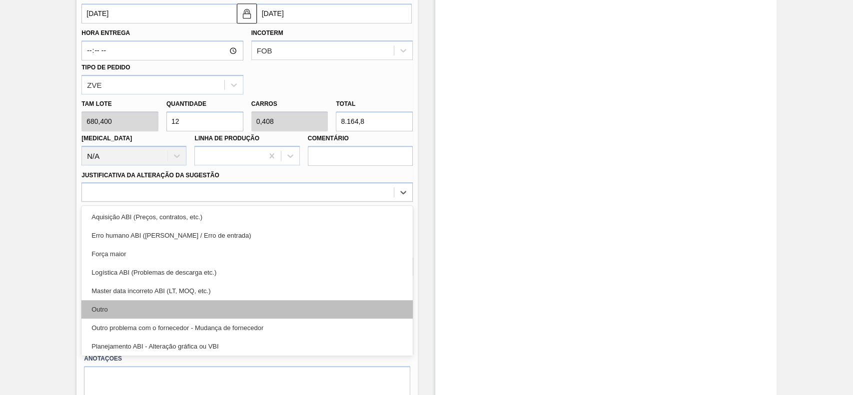
click at [113, 310] on div "Outro" at bounding box center [246, 309] width 331 height 18
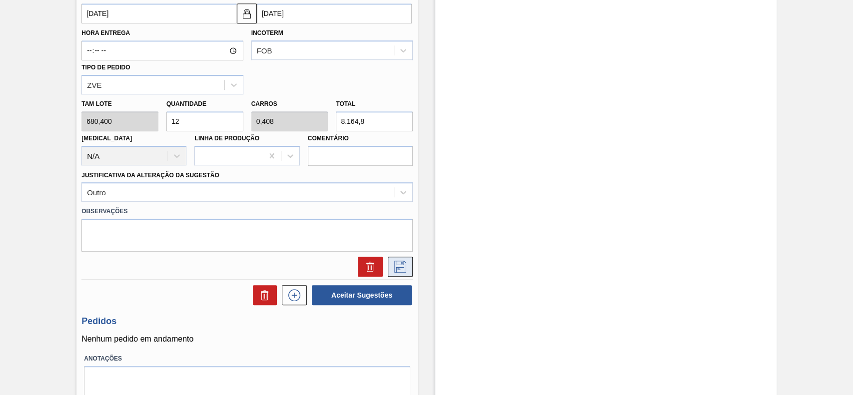
click at [388, 272] on button at bounding box center [400, 267] width 25 height 20
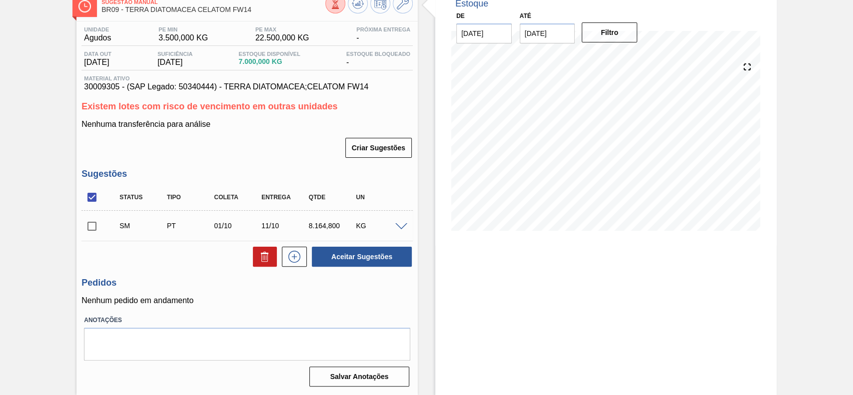
scroll to position [62, 0]
click at [91, 227] on input "checkbox" at bounding box center [91, 226] width 21 height 21
checkbox input "true"
click at [363, 257] on button "Aceitar Sugestões" at bounding box center [362, 257] width 100 height 20
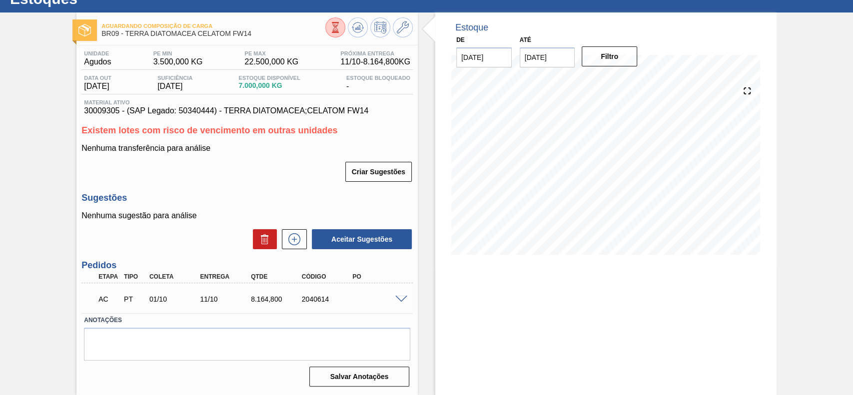
scroll to position [38, 0]
click at [402, 298] on span at bounding box center [401, 299] width 12 height 7
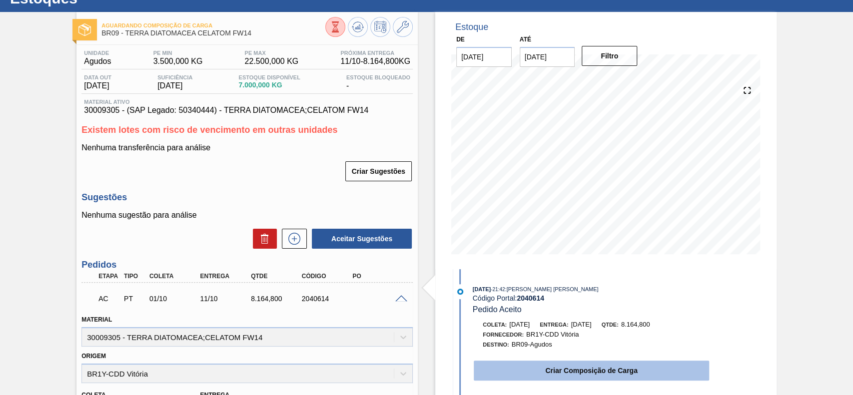
click at [552, 374] on button "Criar Composição de Carga" at bounding box center [591, 371] width 235 height 20
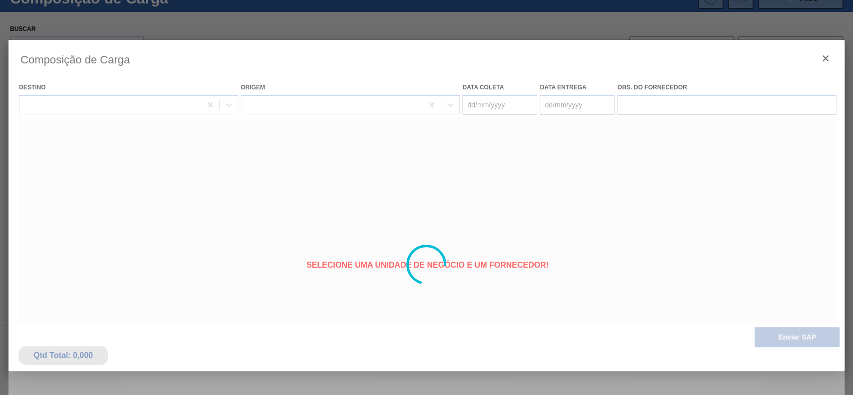
type coleta "[DATE]"
type entrega "[DATE]"
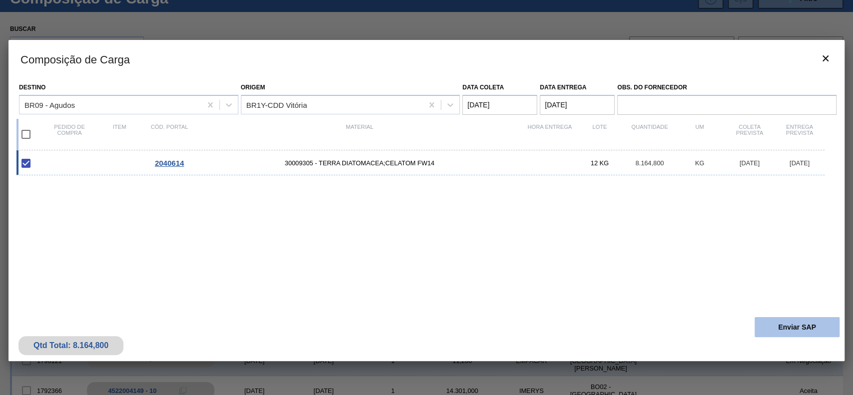
click at [786, 318] on button "Enviar SAP" at bounding box center [797, 327] width 85 height 20
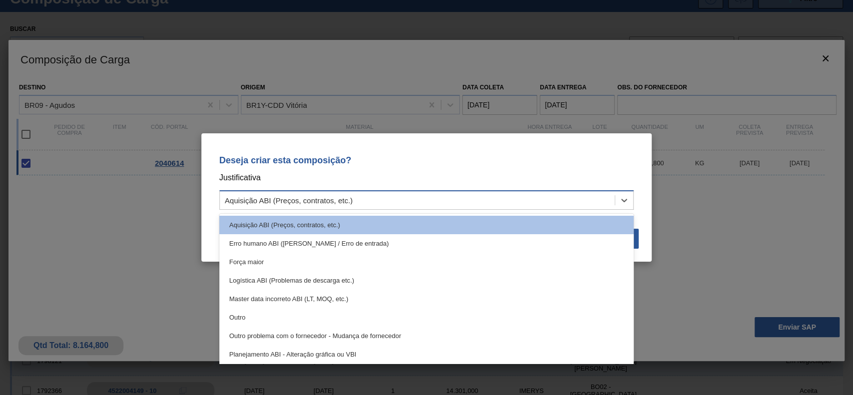
click at [470, 201] on div "Aquisição ABI (Preços, contratos, etc.)" at bounding box center [417, 200] width 395 height 14
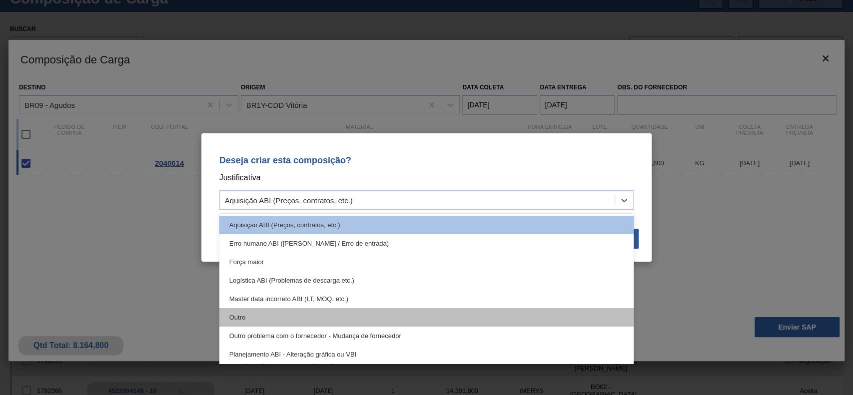
click at [315, 314] on div "Outro" at bounding box center [426, 317] width 415 height 18
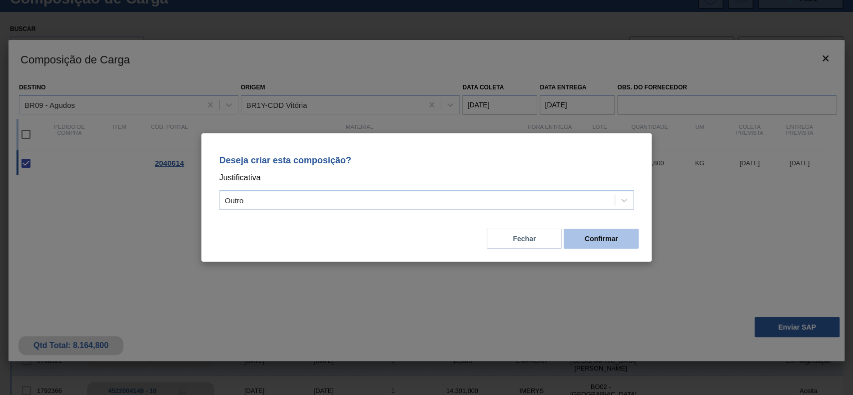
click at [623, 239] on button "Confirmar" at bounding box center [601, 239] width 75 height 20
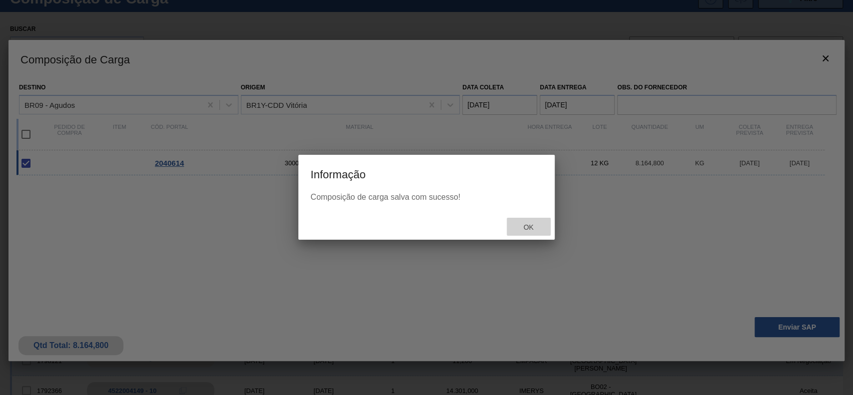
click at [525, 229] on span "Ok" at bounding box center [528, 227] width 26 height 8
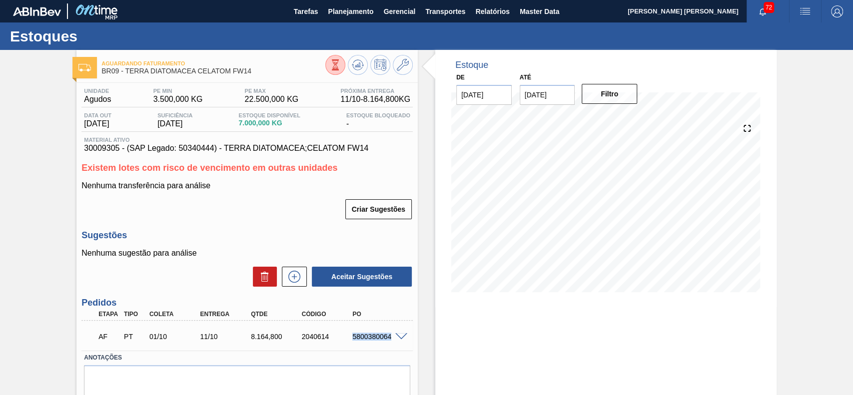
drag, startPoint x: 352, startPoint y: 339, endPoint x: 395, endPoint y: 342, distance: 42.6
click at [395, 342] on div "AF PT 01/10 11/10 8.164,[PHONE_NUMBER] 5800380064" at bounding box center [244, 336] width 305 height 20
copy div "5800380064"
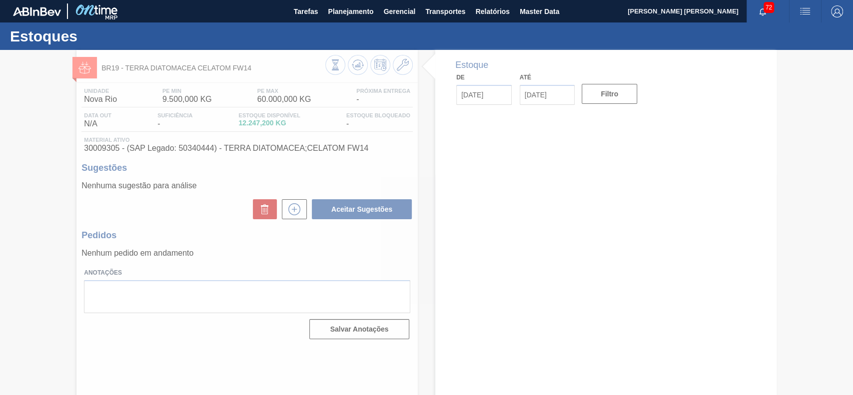
type input "[DATE]"
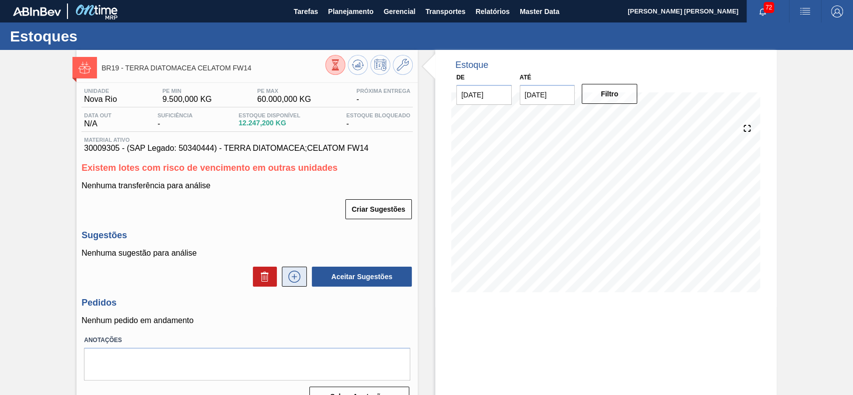
click at [293, 270] on button at bounding box center [294, 277] width 25 height 20
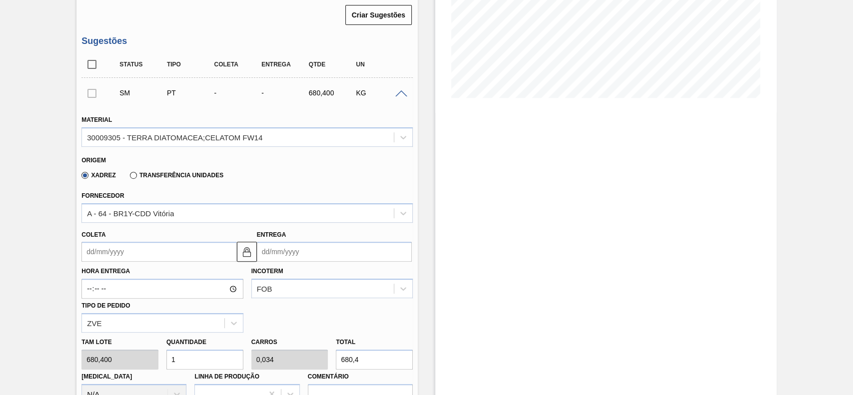
scroll to position [203, 0]
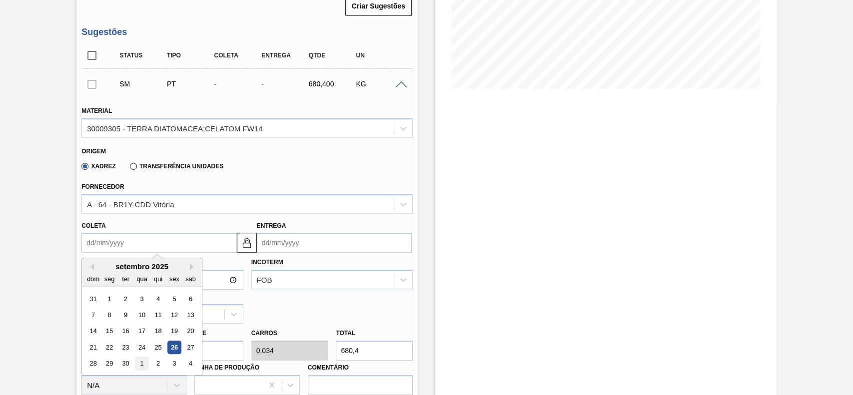
drag, startPoint x: 158, startPoint y: 239, endPoint x: 146, endPoint y: 366, distance: 127.5
click at [146, 253] on div "Previous Month Next Month setembro 2025 dom seg ter qua qui sex sab 31 1 2 3 4 …" at bounding box center [158, 243] width 155 height 20
click at [146, 366] on div "1" at bounding box center [141, 363] width 13 height 13
type input "[DATE]"
type input "04/10/2025"
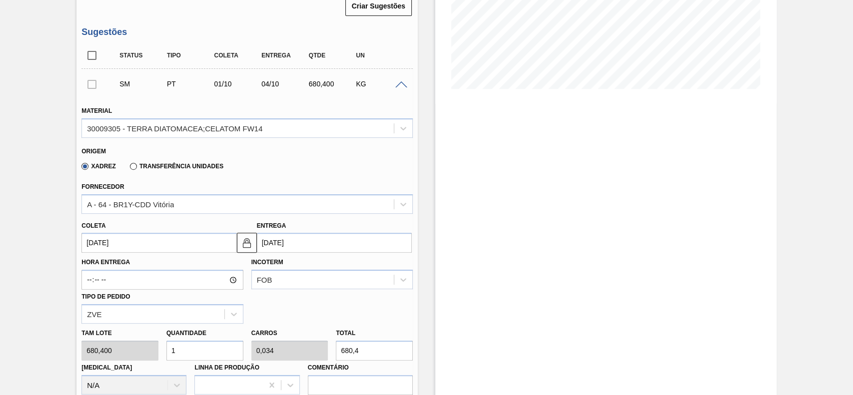
scroll to position [258, 0]
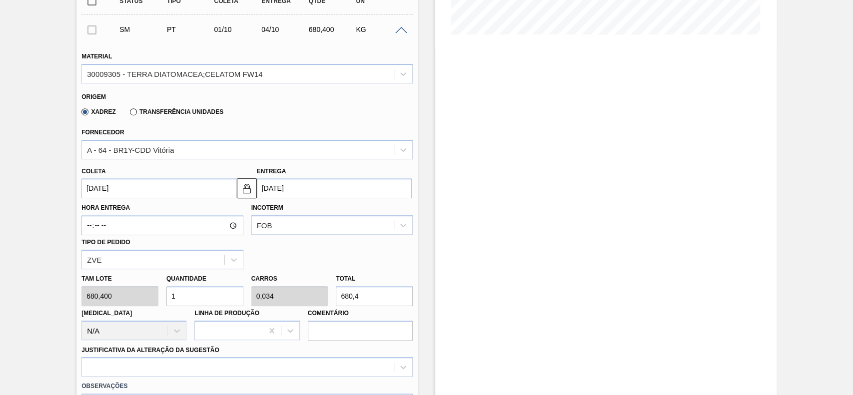
type input "12"
type input "0,408"
type input "8.164,8"
click at [202, 298] on input "12" at bounding box center [204, 296] width 77 height 20
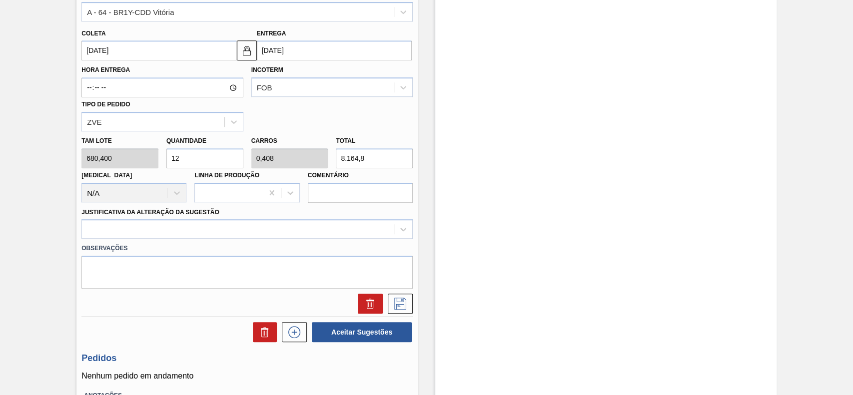
scroll to position [403, 0]
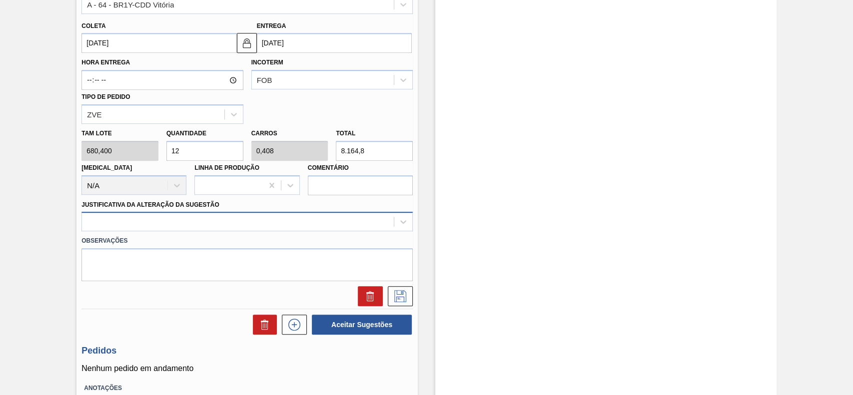
type input "12"
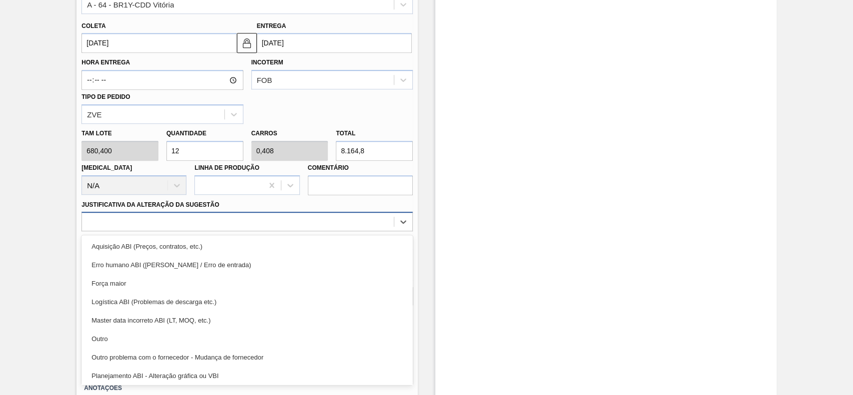
click at [133, 220] on div at bounding box center [238, 222] width 312 height 14
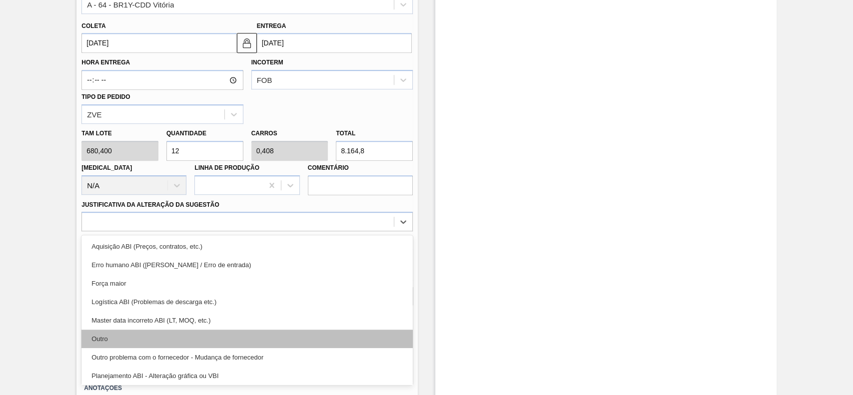
click at [129, 339] on div "Outro" at bounding box center [246, 339] width 331 height 18
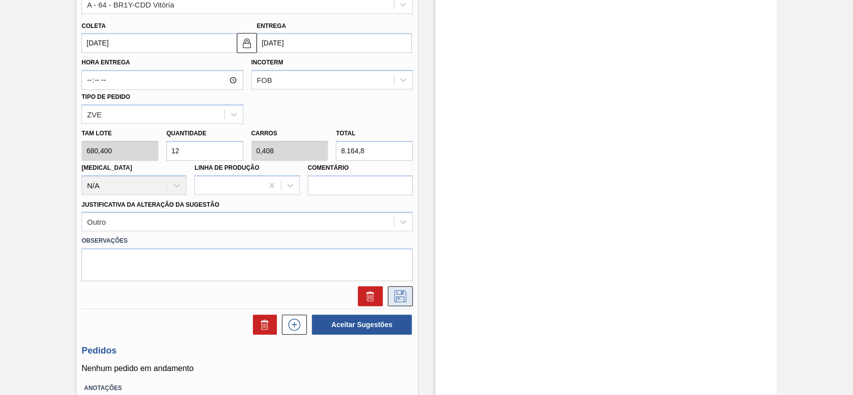
click at [395, 305] on button at bounding box center [400, 296] width 25 height 20
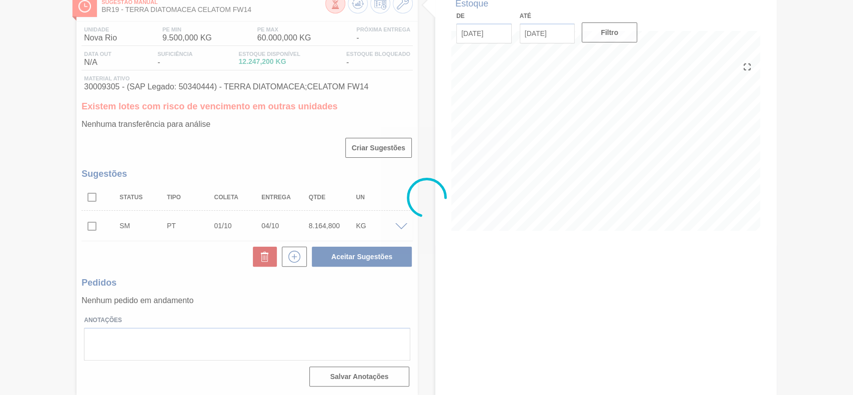
scroll to position [62, 0]
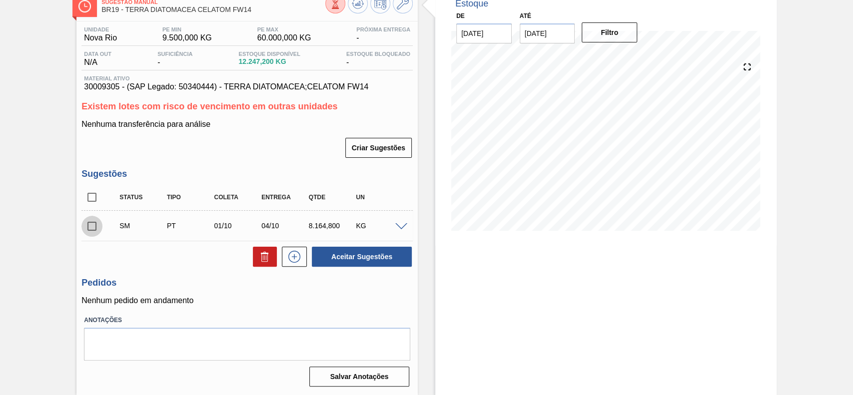
click at [89, 223] on input "checkbox" at bounding box center [91, 226] width 21 height 21
click at [380, 259] on button "Aceitar Sugestões" at bounding box center [362, 257] width 100 height 20
checkbox input "false"
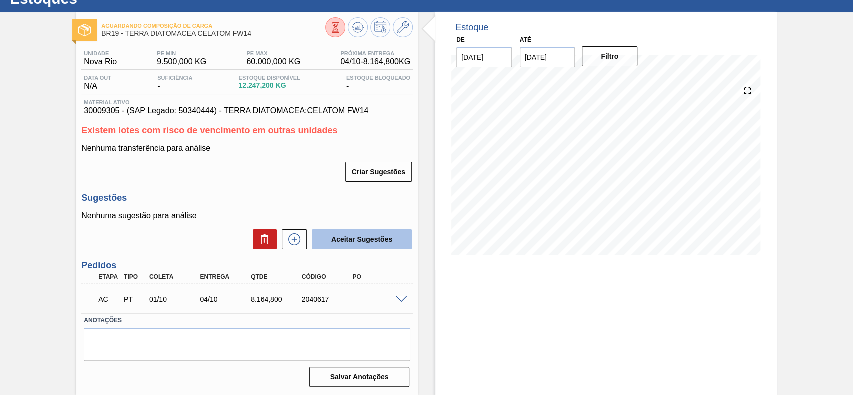
scroll to position [38, 0]
click at [406, 299] on span at bounding box center [401, 299] width 12 height 7
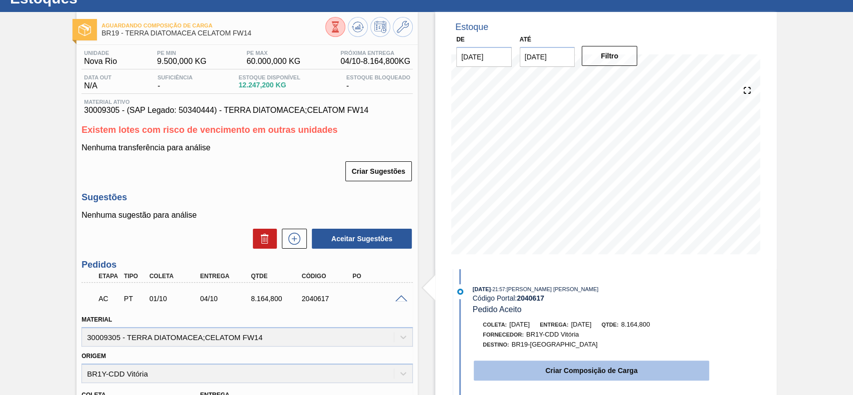
click at [528, 366] on button "Criar Composição de Carga" at bounding box center [591, 371] width 235 height 20
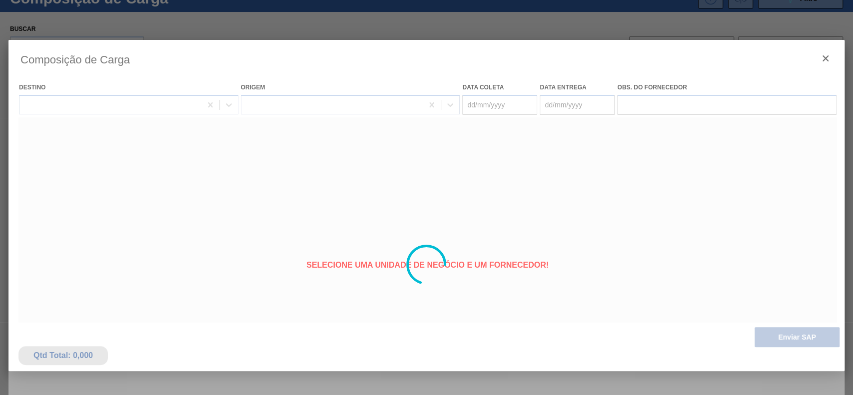
type coleta "[DATE]"
type entrega "04/10/2025"
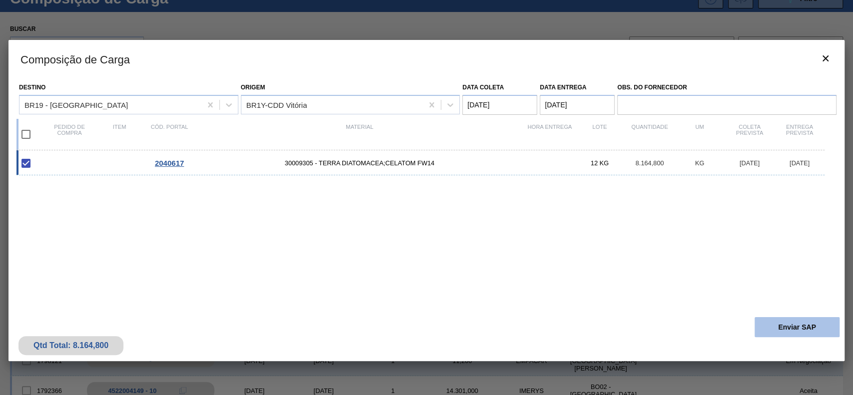
click at [767, 324] on button "Enviar SAP" at bounding box center [797, 327] width 85 height 20
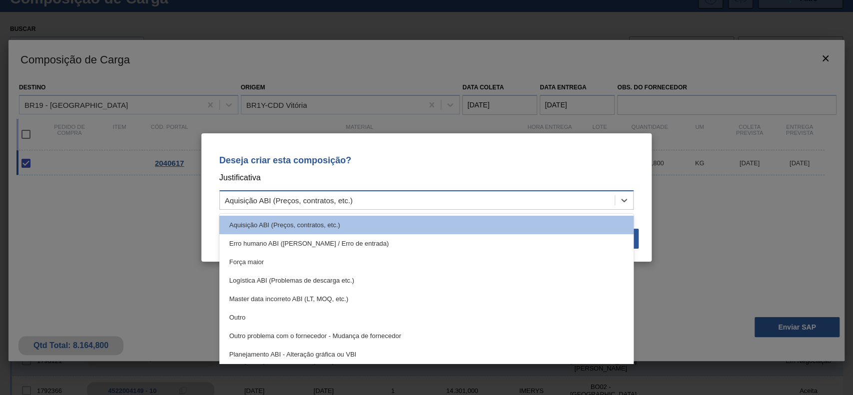
click at [280, 207] on div "Aquisição ABI (Preços, contratos, etc.)" at bounding box center [417, 200] width 395 height 14
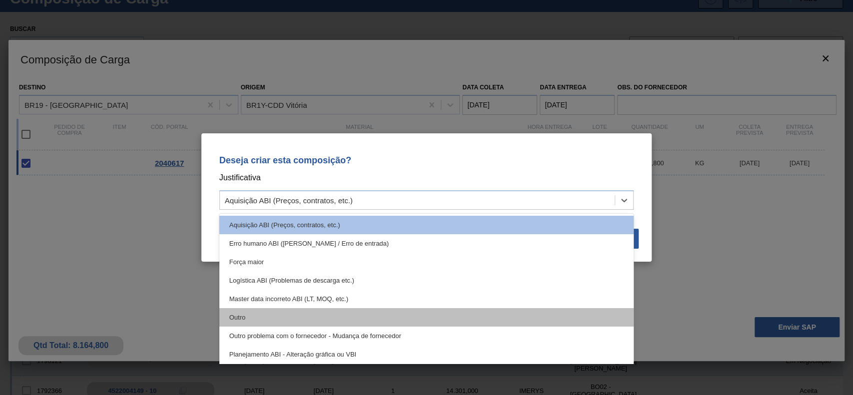
click at [254, 324] on div "Outro" at bounding box center [426, 317] width 415 height 18
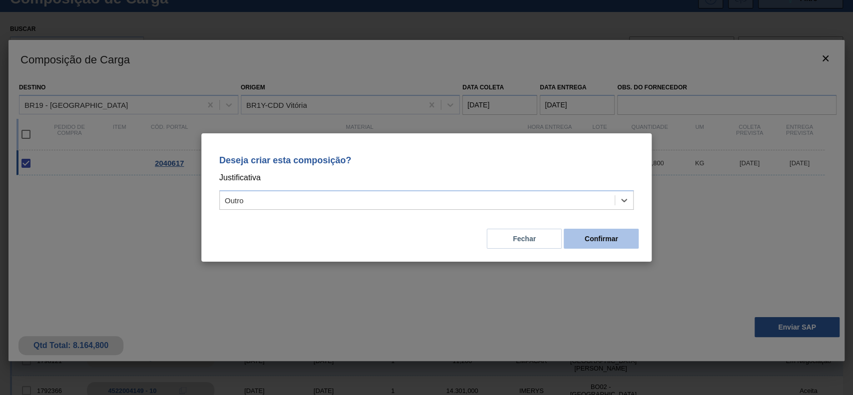
click at [615, 240] on button "Confirmar" at bounding box center [601, 239] width 75 height 20
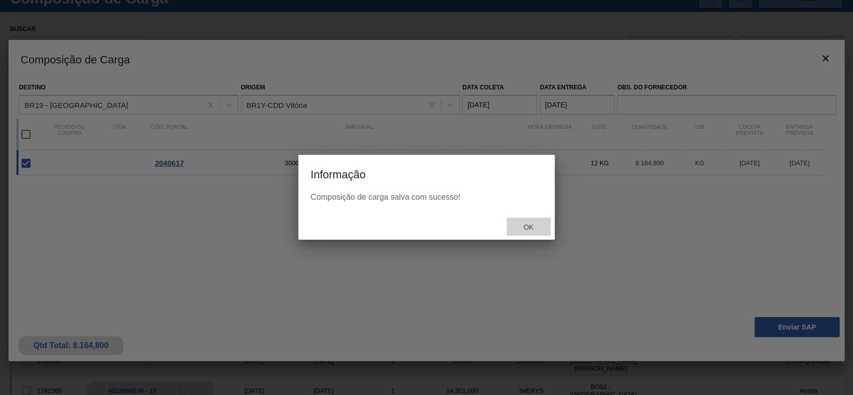
click at [534, 234] on div "Ok" at bounding box center [529, 227] width 44 height 18
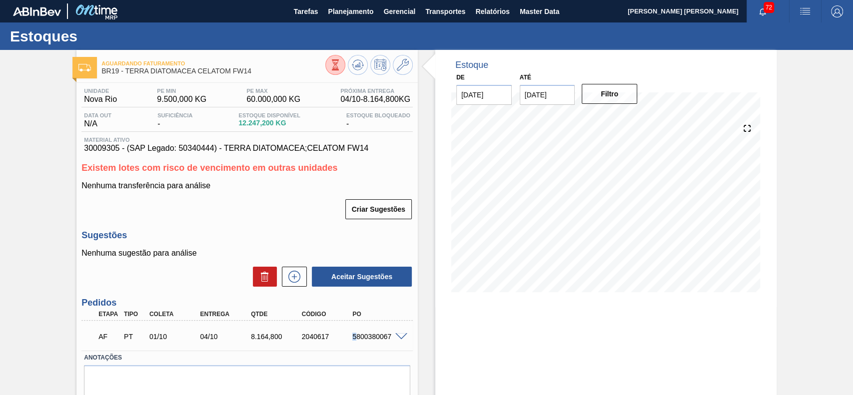
click at [352, 338] on div "5800380067" at bounding box center [378, 337] width 56 height 8
copy div "5800380067"
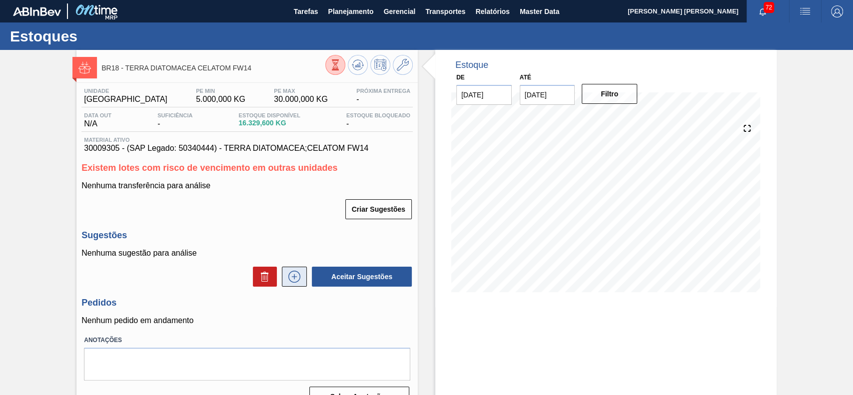
click at [304, 278] on button at bounding box center [294, 277] width 25 height 20
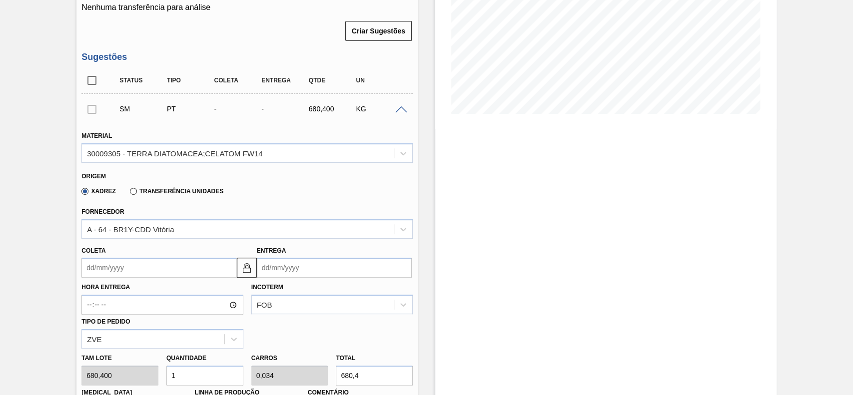
scroll to position [187, 0]
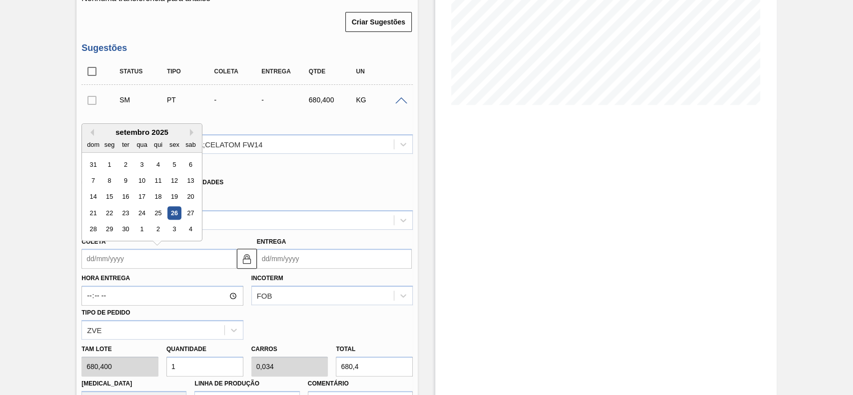
click at [179, 254] on input "Coleta" at bounding box center [158, 259] width 155 height 20
click at [144, 231] on div "1" at bounding box center [141, 229] width 13 height 13
type input "[DATE]"
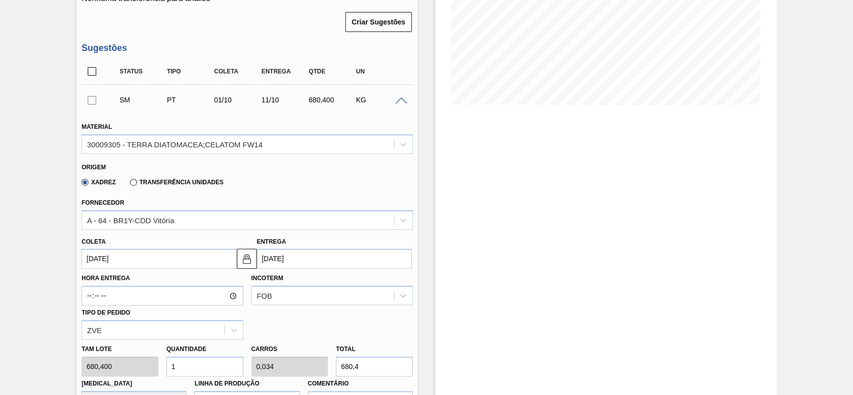
scroll to position [296, 0]
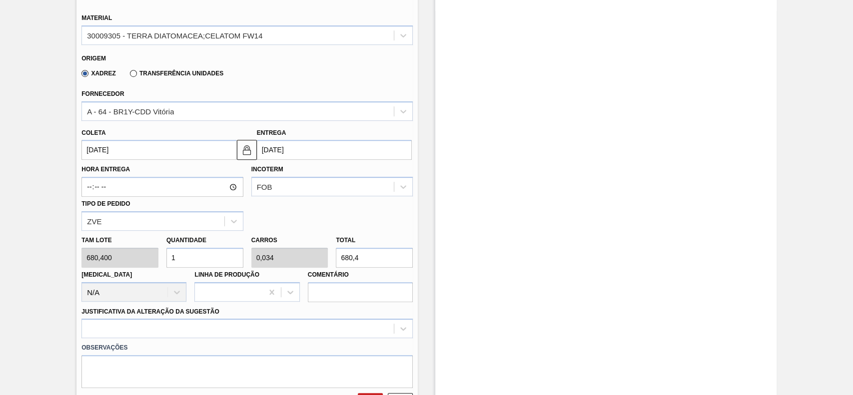
click at [187, 262] on input "1" at bounding box center [204, 258] width 77 height 20
type input "12"
type input "0,408"
type input "8.164,8"
type input "12"
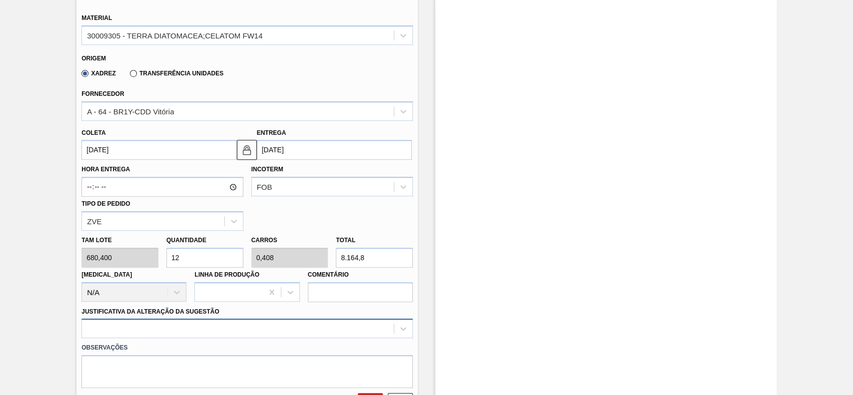
scroll to position [398, 0]
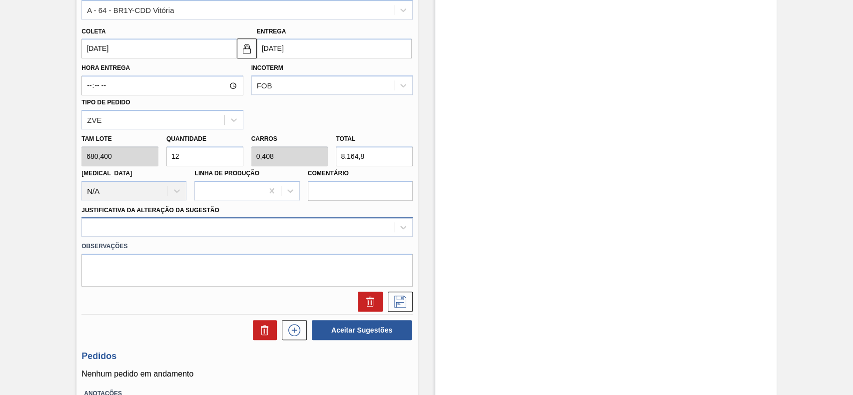
click at [155, 237] on div at bounding box center [246, 226] width 331 height 19
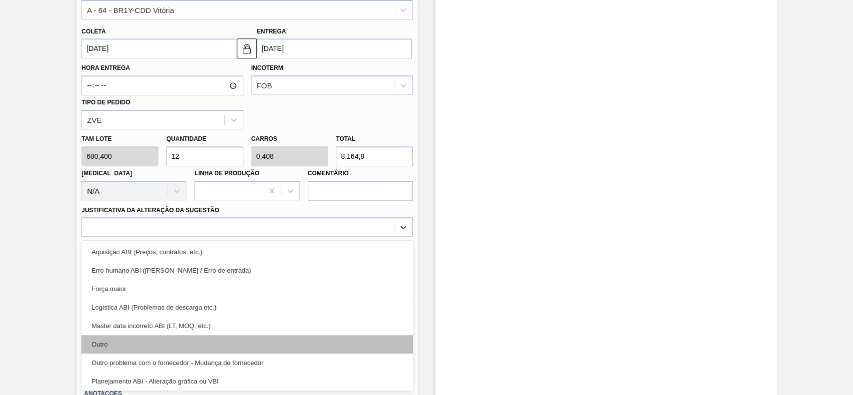
click at [146, 341] on div "Outro" at bounding box center [246, 344] width 331 height 18
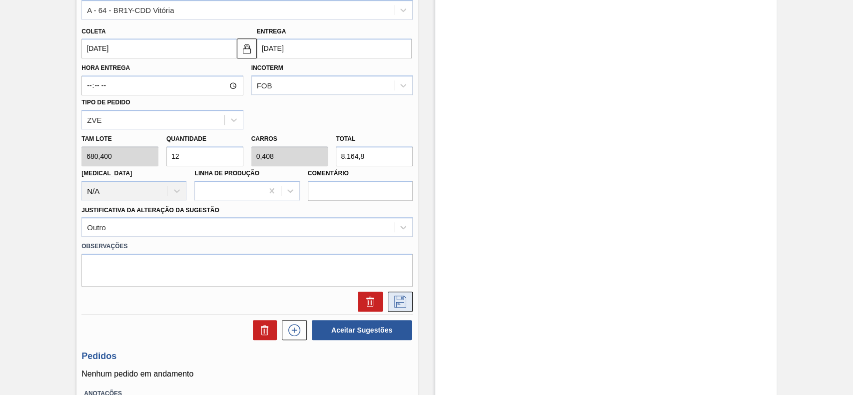
click at [394, 300] on icon at bounding box center [400, 302] width 16 height 12
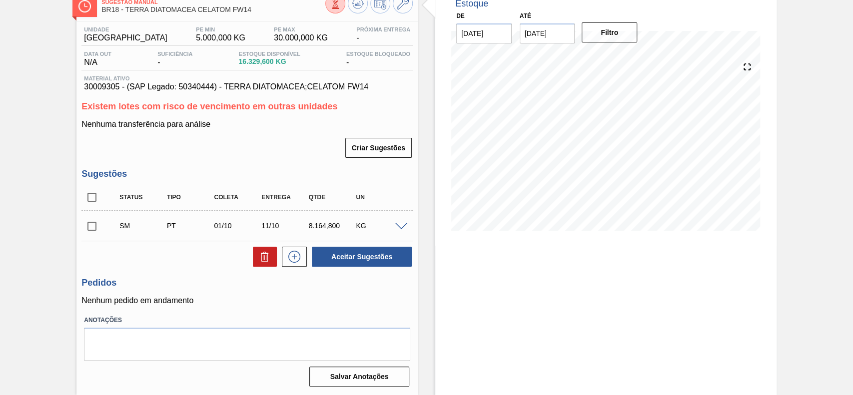
scroll to position [62, 0]
click at [86, 226] on input "checkbox" at bounding box center [91, 226] width 21 height 21
click at [344, 254] on button "Aceitar Sugestões" at bounding box center [362, 257] width 100 height 20
checkbox input "false"
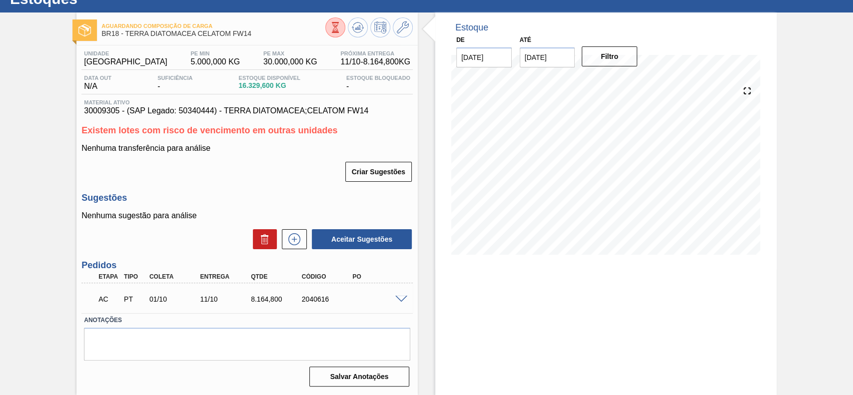
scroll to position [38, 0]
click at [401, 301] on span at bounding box center [401, 299] width 12 height 7
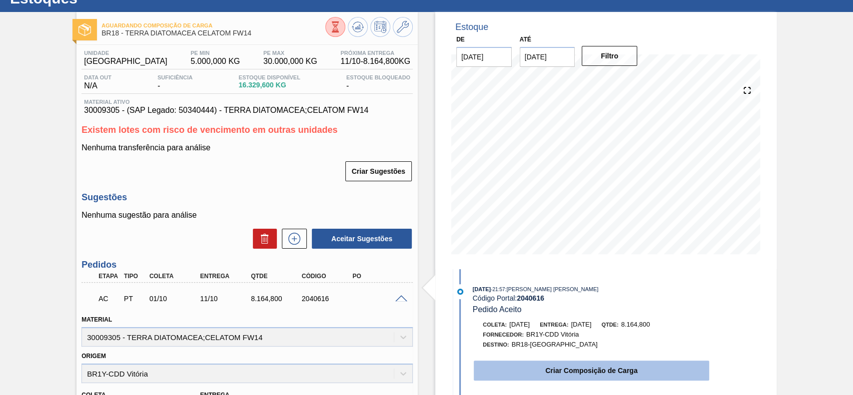
click at [524, 366] on button "Criar Composição de Carga" at bounding box center [591, 371] width 235 height 20
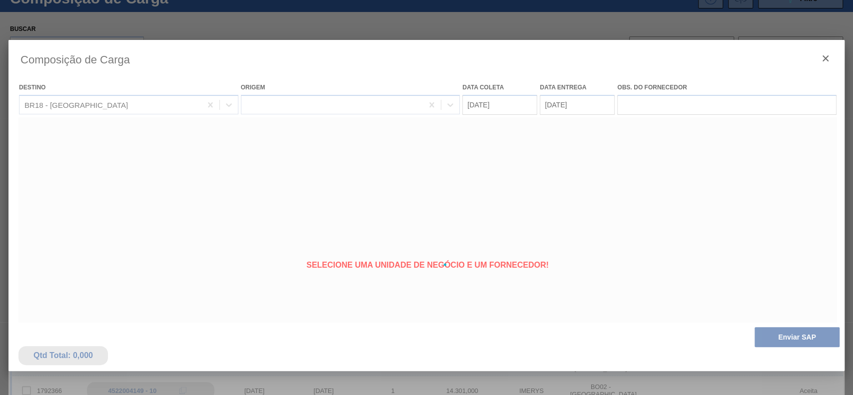
type coleta "[DATE]"
type entrega "[DATE]"
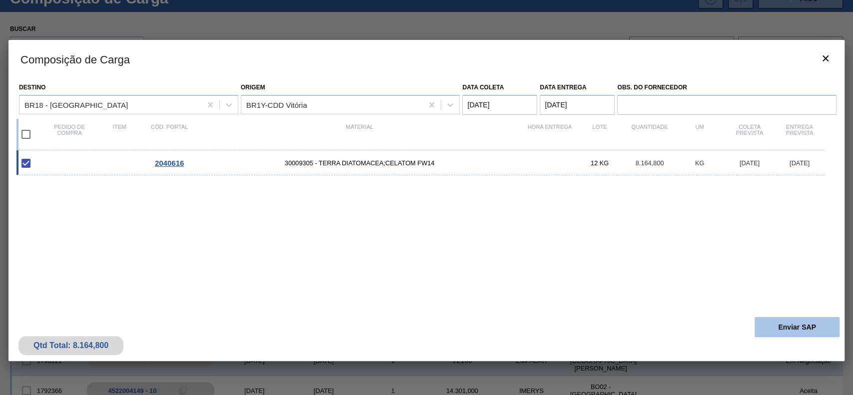
click at [799, 327] on button "Enviar SAP" at bounding box center [797, 327] width 85 height 20
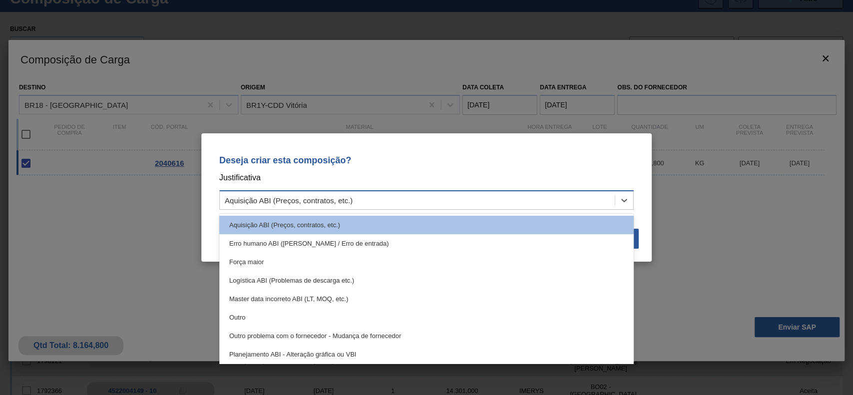
click at [354, 206] on div "Aquisição ABI (Preços, contratos, etc.)" at bounding box center [417, 200] width 395 height 14
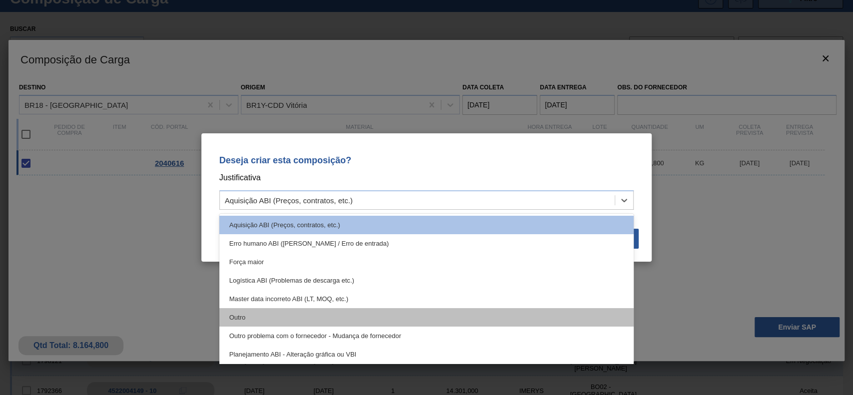
click at [328, 315] on div "Outro" at bounding box center [426, 317] width 415 height 18
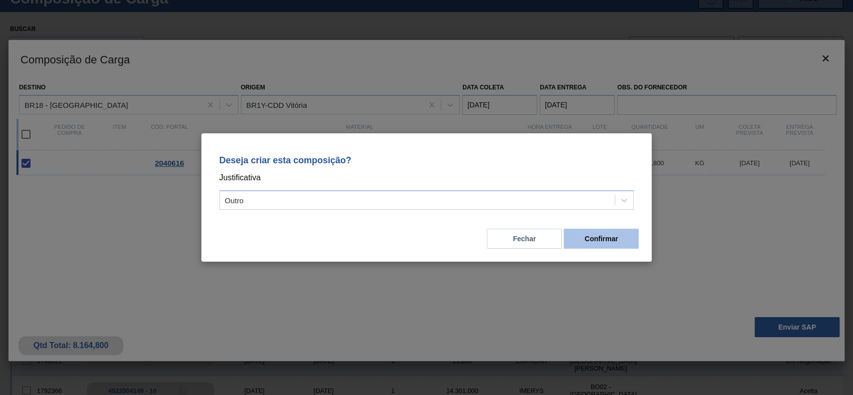
click at [621, 239] on button "Confirmar" at bounding box center [601, 239] width 75 height 20
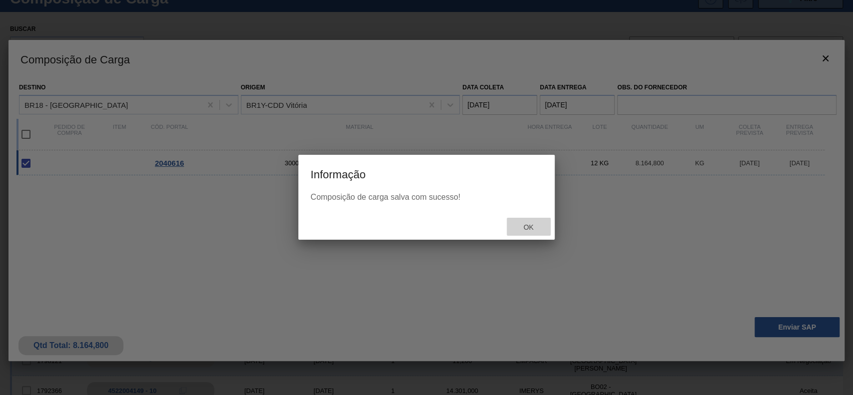
click at [529, 225] on span "Ok" at bounding box center [528, 227] width 26 height 8
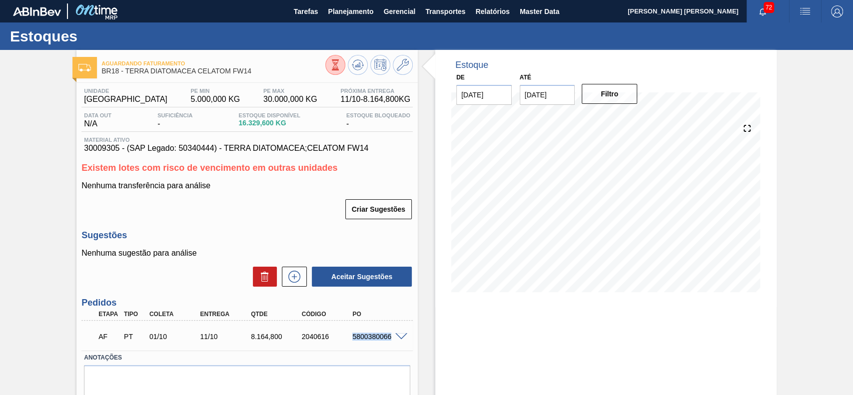
drag, startPoint x: 351, startPoint y: 337, endPoint x: 395, endPoint y: 340, distance: 44.1
click at [395, 340] on div "AF PT 01/10 11/10 8.164,[PHONE_NUMBER] 5800380066" at bounding box center [246, 335] width 331 height 25
copy div "5800380066"
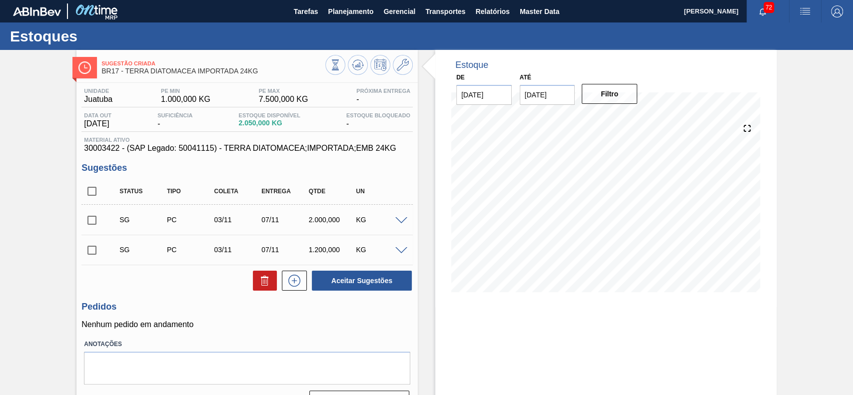
click at [401, 222] on span at bounding box center [401, 220] width 12 height 7
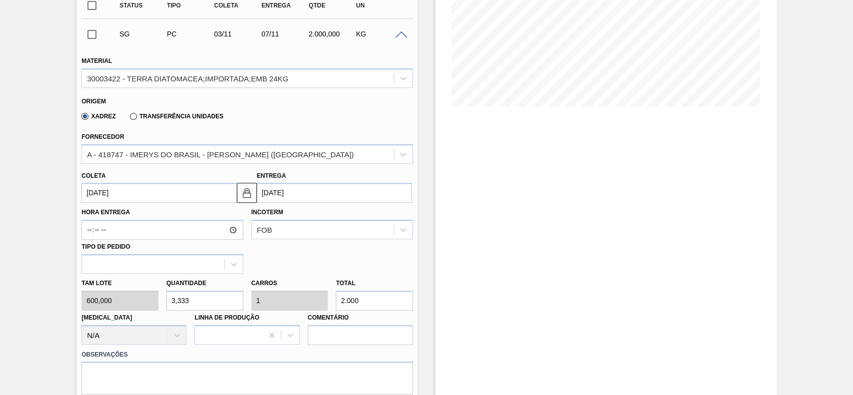
scroll to position [186, 0]
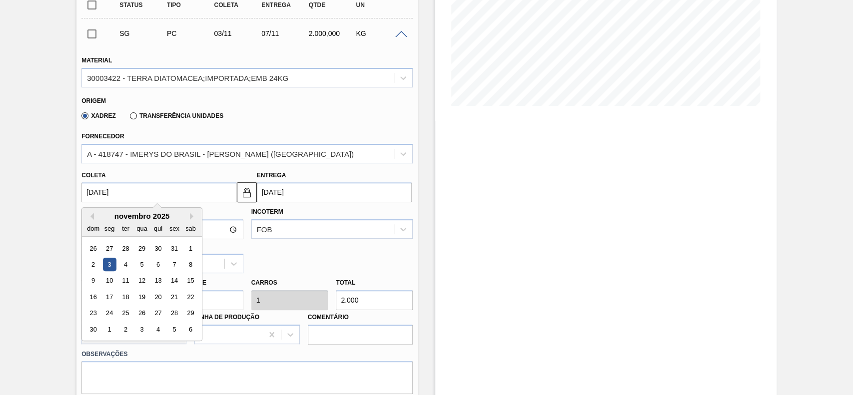
click at [153, 193] on input "03/11/2025" at bounding box center [158, 192] width 155 height 20
click at [96, 218] on div "novembro 2025" at bounding box center [142, 216] width 120 height 8
click at [92, 218] on div "Previous Month Next Month novembro 2025 dom seg ter qua qui sex sab 26 27 28 29…" at bounding box center [141, 274] width 121 height 134
click at [92, 218] on button "Previous Month" at bounding box center [90, 216] width 7 height 7
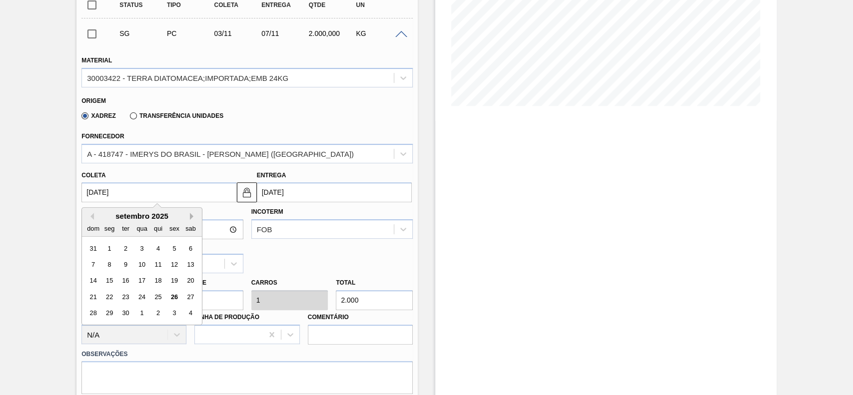
click at [194, 218] on button "Next Month" at bounding box center [193, 216] width 7 height 7
click at [134, 254] on div "28 29 30 1 2 3 4" at bounding box center [141, 248] width 113 height 16
click at [139, 249] on div "1" at bounding box center [141, 248] width 13 height 13
type input "01/10/2025"
type input "05/10/2025"
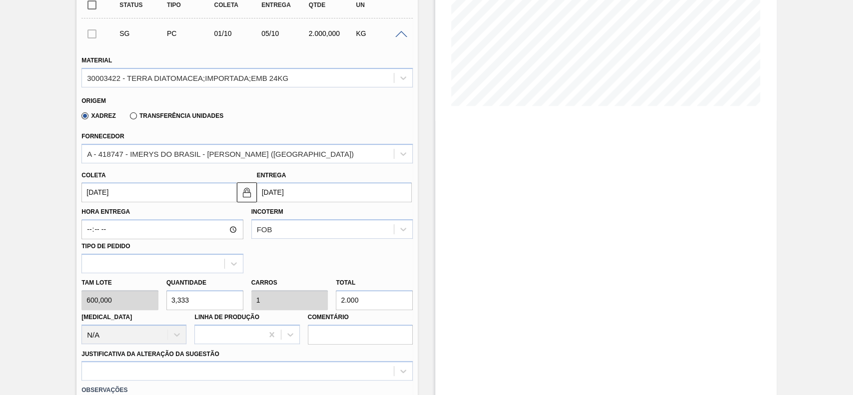
scroll to position [241, 0]
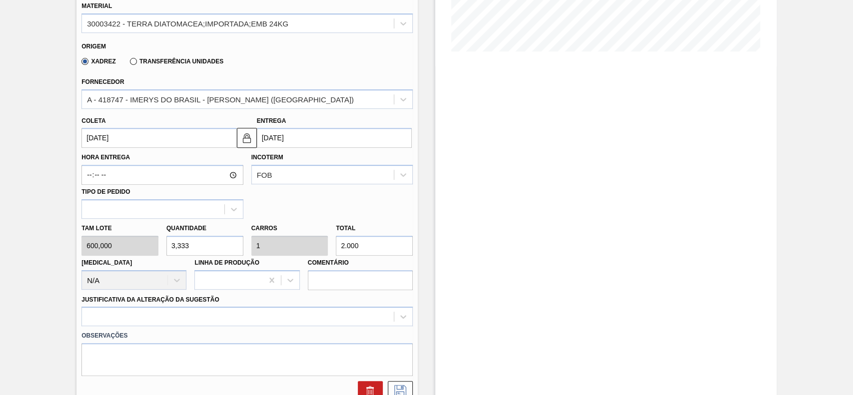
click at [210, 250] on input "3,333" at bounding box center [204, 246] width 77 height 20
type input "5"
type input "1,5"
type input "3.000"
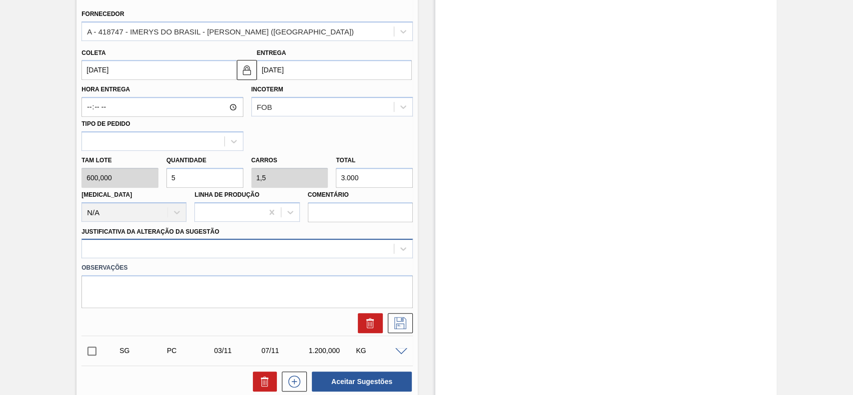
type input "5"
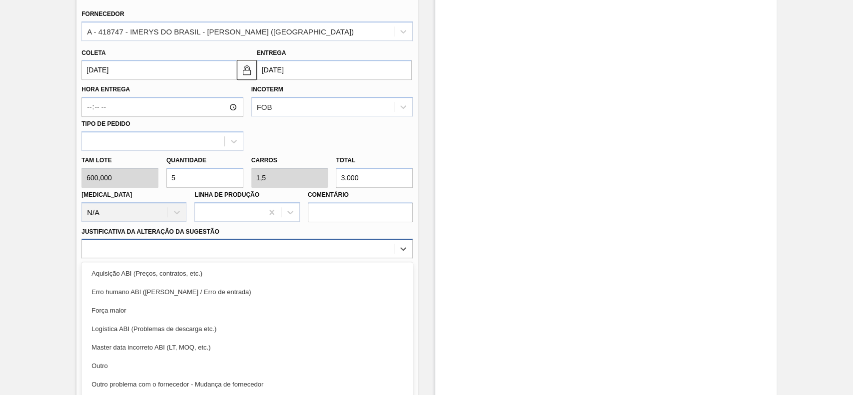
scroll to position [330, 0]
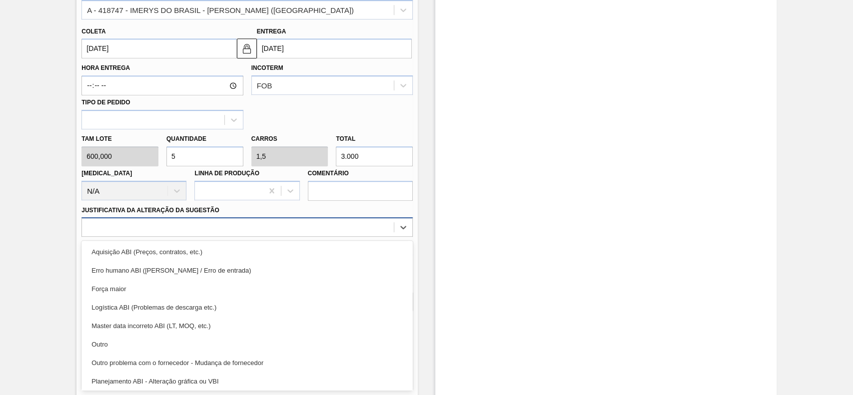
click at [188, 237] on div "option Aquisição ABI (Preços, contratos, etc.) focused, 1 of 18. 18 results ava…" at bounding box center [246, 226] width 331 height 19
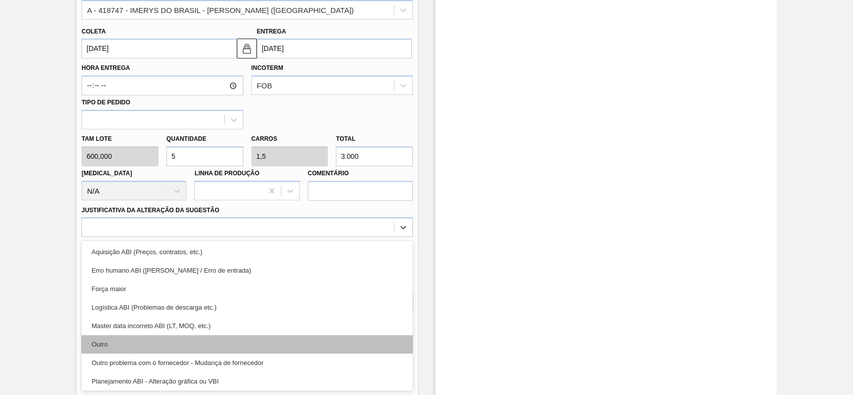
click at [137, 343] on div "Outro" at bounding box center [246, 344] width 331 height 18
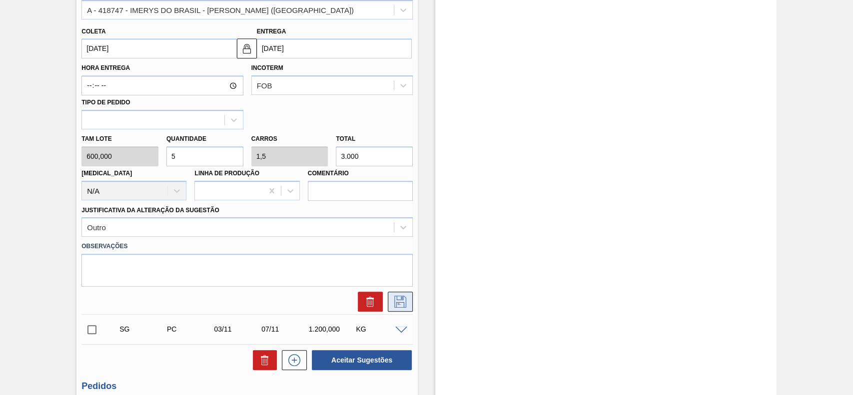
click at [404, 309] on button at bounding box center [400, 302] width 25 height 20
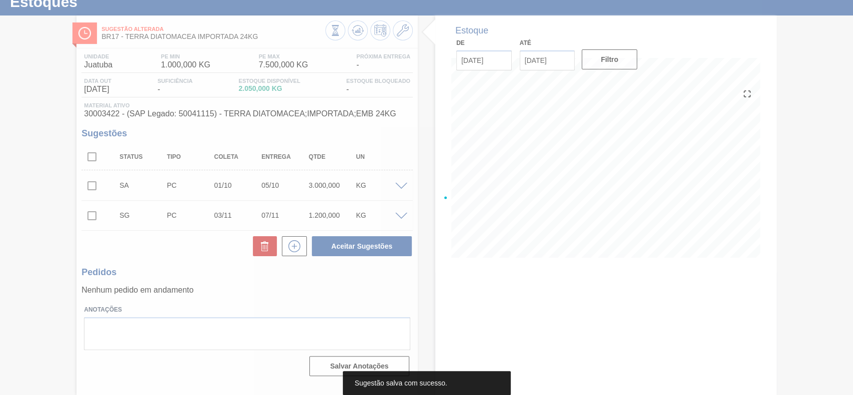
scroll to position [34, 0]
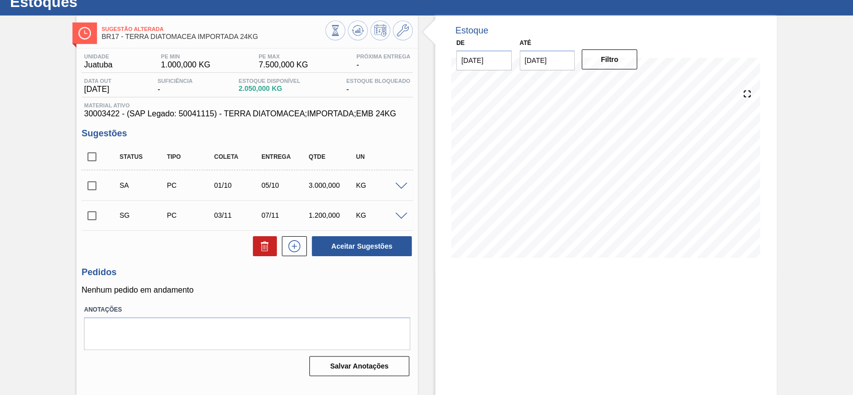
click at [92, 185] on input "checkbox" at bounding box center [91, 185] width 21 height 21
click at [348, 241] on button "Aceitar Sugestões" at bounding box center [362, 246] width 100 height 20
checkbox input "false"
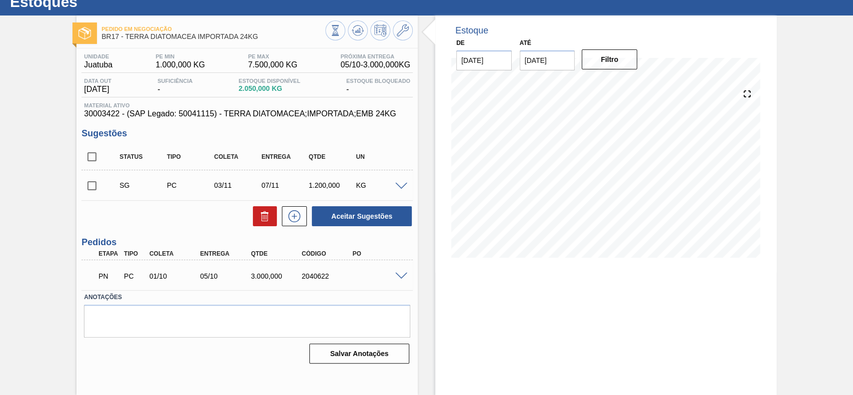
click at [401, 273] on span at bounding box center [401, 276] width 12 height 7
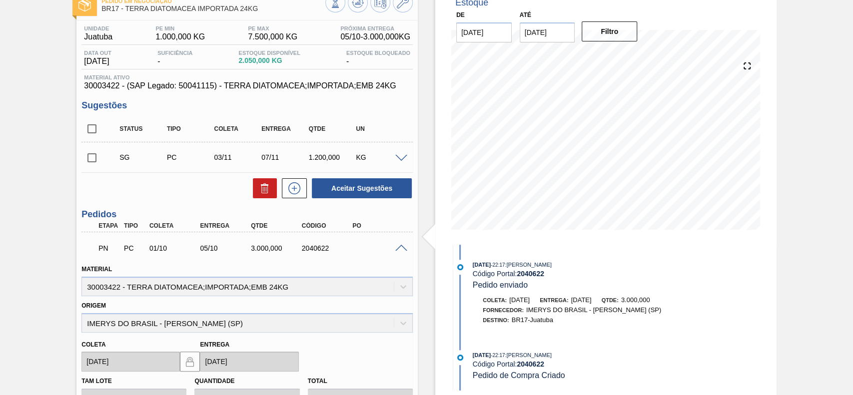
scroll to position [60, 0]
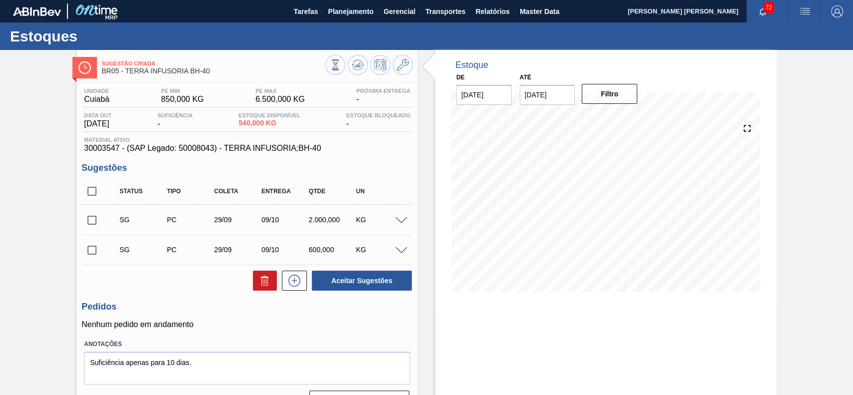
click at [398, 219] on span at bounding box center [401, 220] width 12 height 7
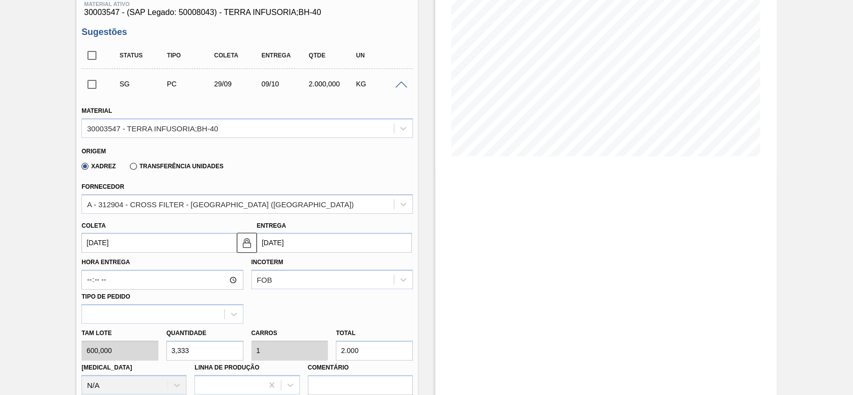
scroll to position [186, 0]
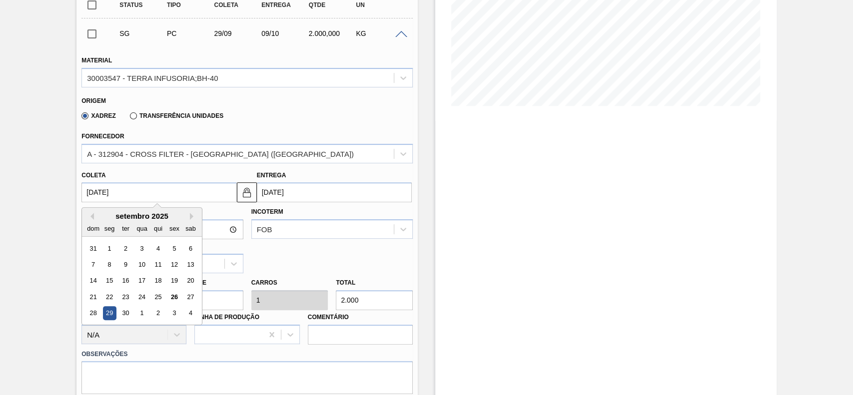
click at [185, 195] on input "[DATE]" at bounding box center [158, 192] width 155 height 20
click at [147, 312] on div "1" at bounding box center [141, 313] width 13 height 13
type input "[DATE]"
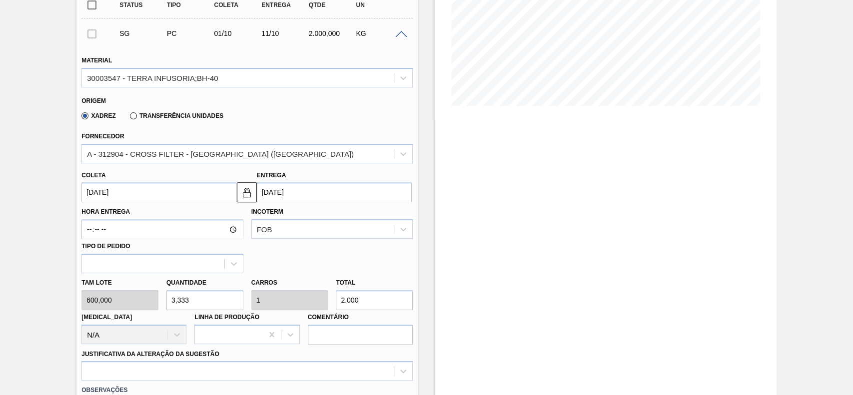
click at [193, 305] on input "3,333" at bounding box center [204, 300] width 77 height 20
type input "2"
type input "0,6"
type input "1.200"
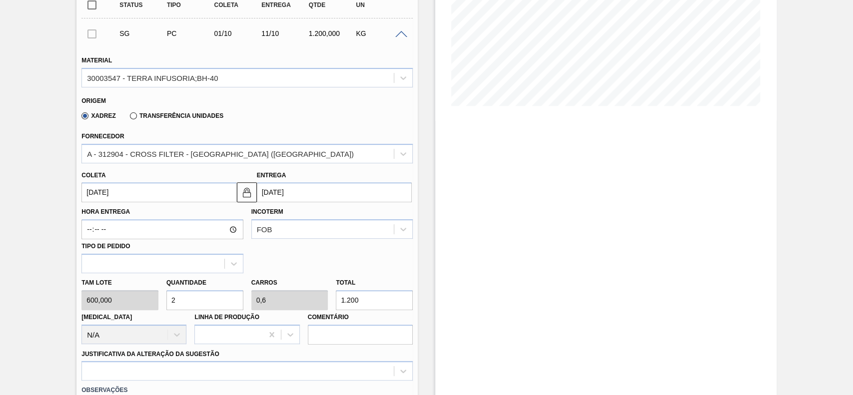
type input "0"
type input "3"
type input "0,9"
type input "1.800"
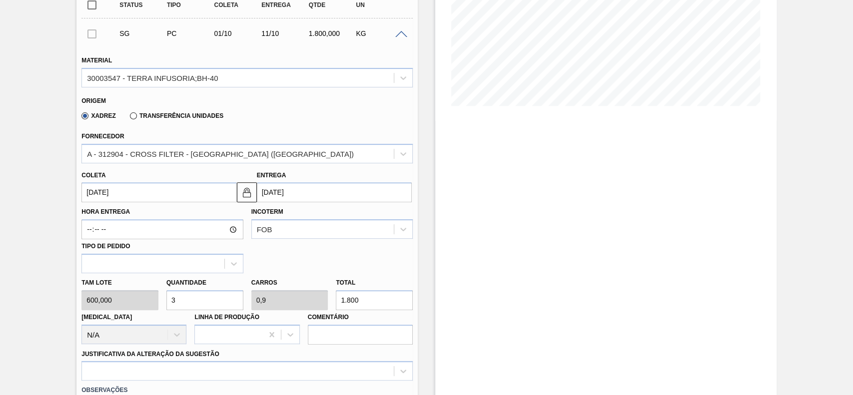
type input "3"
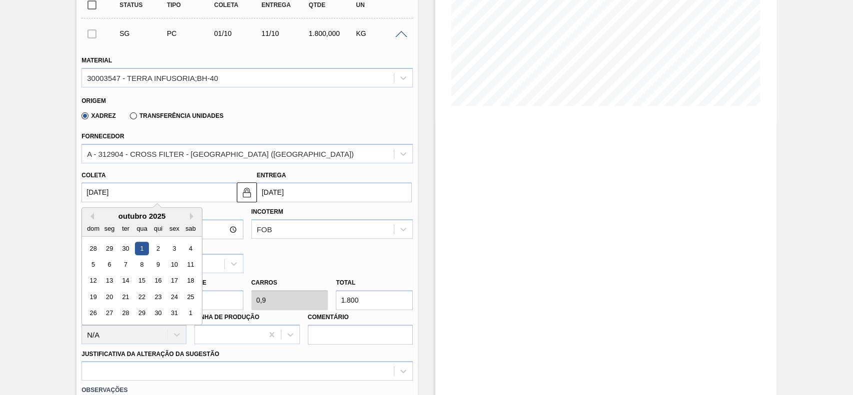
click at [175, 193] on input "[DATE]" at bounding box center [158, 192] width 155 height 20
click at [126, 250] on div "30" at bounding box center [125, 248] width 13 height 13
type input "[DATE]"
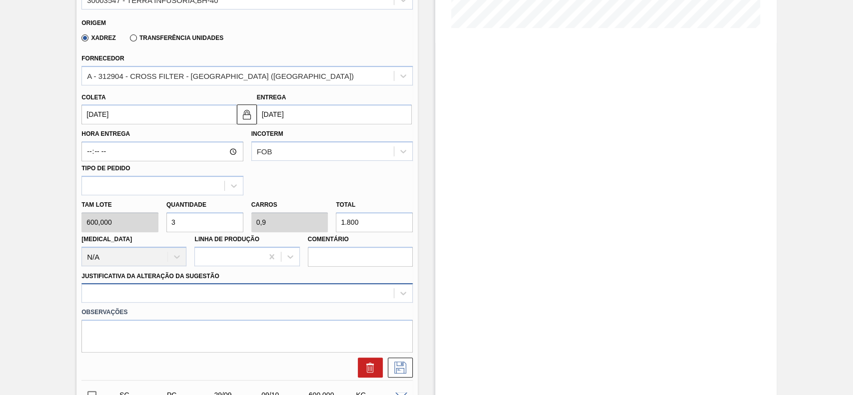
scroll to position [330, 0]
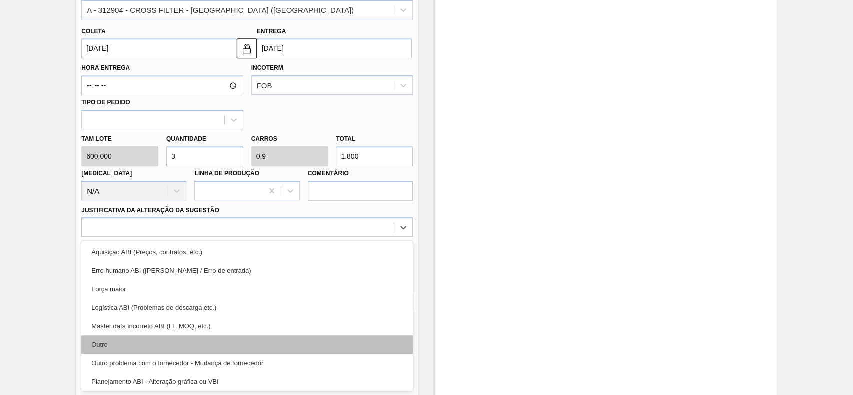
drag, startPoint x: 164, startPoint y: 292, endPoint x: 136, endPoint y: 350, distance: 64.6
click at [136, 237] on div "option Outro focused, 6 of 18. 18 results available. Use Up and Down to choose …" at bounding box center [246, 226] width 331 height 19
click at [136, 350] on div "Outro" at bounding box center [246, 344] width 331 height 18
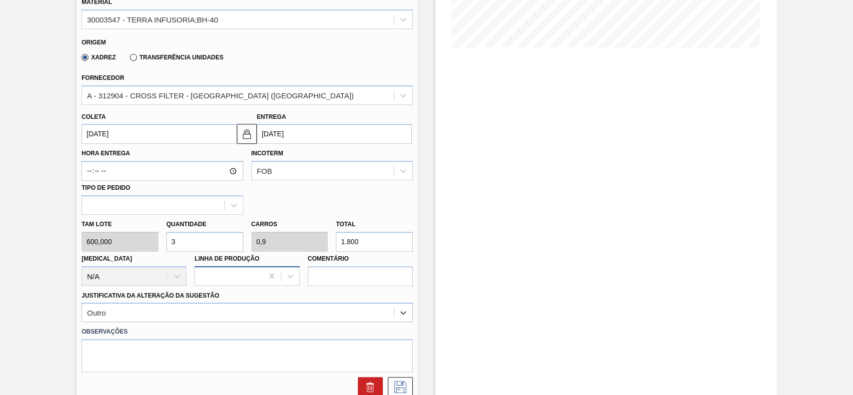
scroll to position [268, 0]
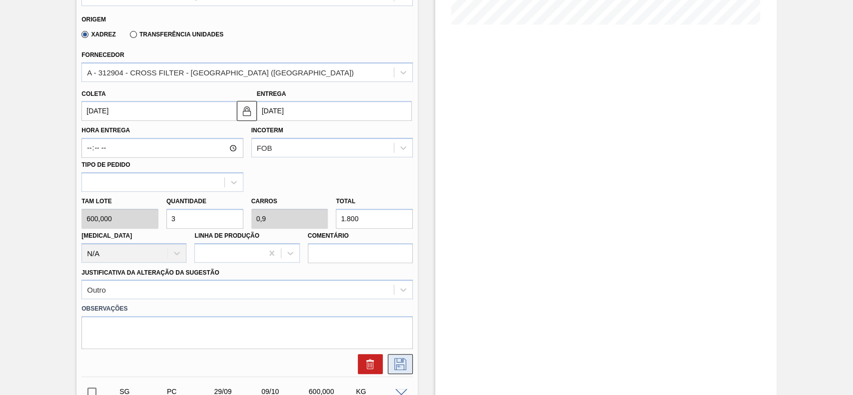
click at [396, 366] on icon at bounding box center [400, 364] width 16 height 12
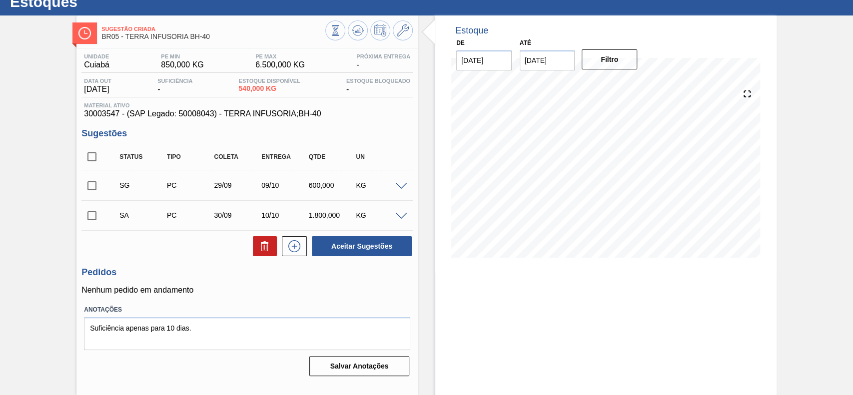
scroll to position [0, 0]
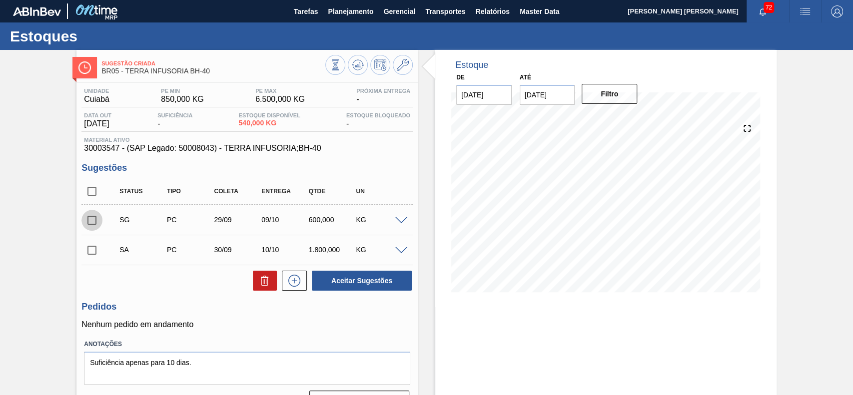
click at [99, 226] on input "checkbox" at bounding box center [91, 220] width 21 height 21
click at [88, 227] on input "checkbox" at bounding box center [91, 220] width 21 height 21
checkbox input "false"
click at [89, 249] on input "checkbox" at bounding box center [91, 250] width 21 height 21
click at [366, 280] on button "Aceitar Sugestões" at bounding box center [362, 281] width 100 height 20
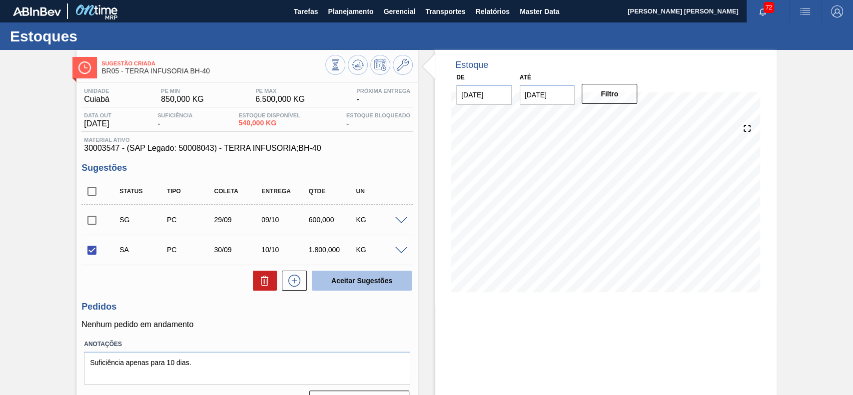
checkbox input "false"
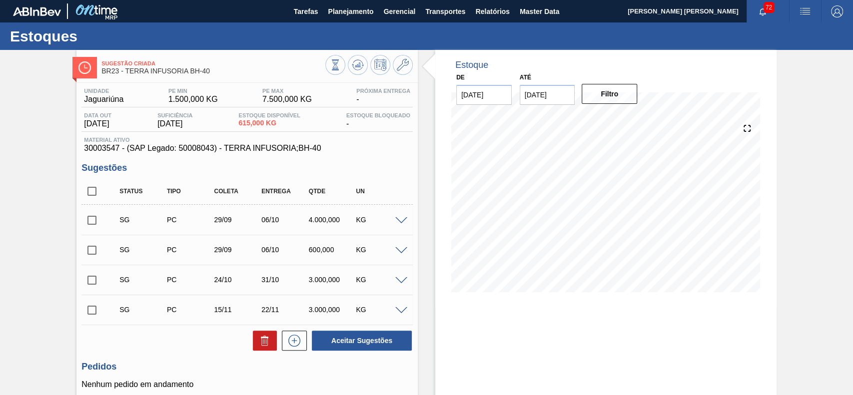
scroll to position [73, 0]
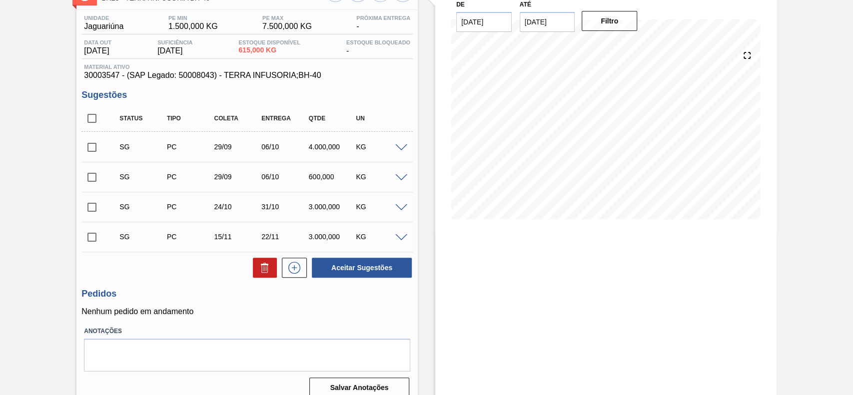
click at [396, 147] on span at bounding box center [401, 147] width 12 height 7
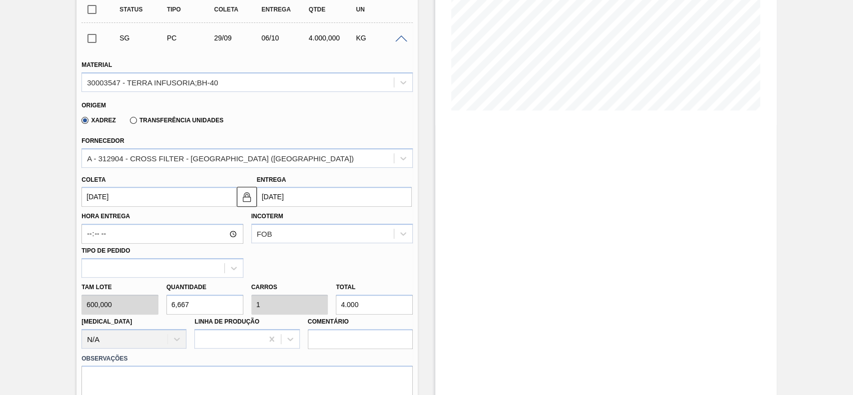
scroll to position [182, 0]
click at [161, 207] on div "Hora Entrega Incoterm FOB Tipo de pedido" at bounding box center [246, 241] width 339 height 71
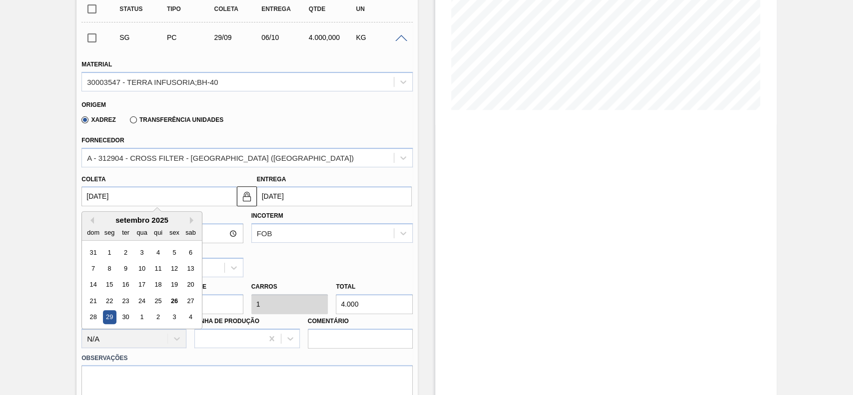
click at [162, 201] on input "[DATE]" at bounding box center [158, 196] width 155 height 20
click at [125, 323] on div "30" at bounding box center [125, 317] width 13 height 13
type input "[DATE]"
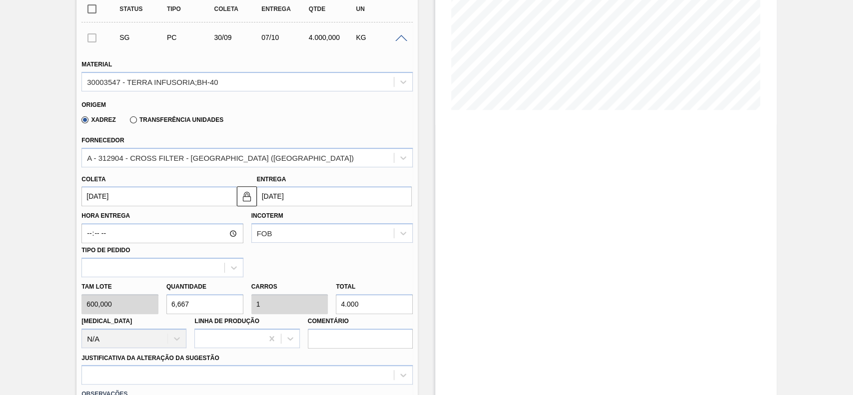
click at [201, 305] on input "6,667" at bounding box center [204, 304] width 77 height 20
type input "3"
type input "0,45"
type input "1.800"
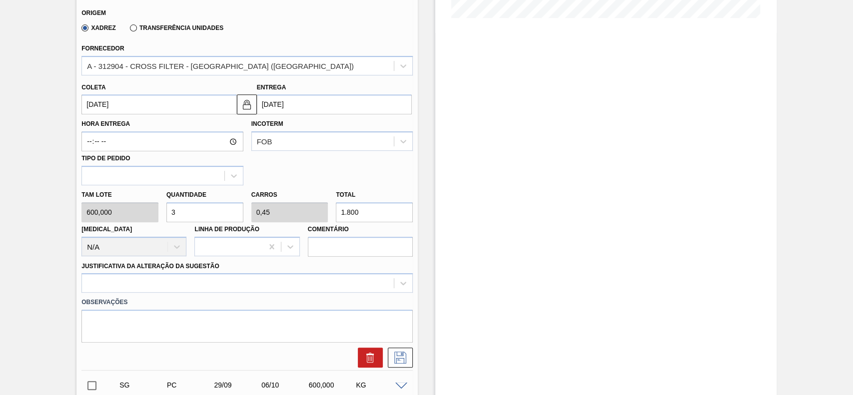
scroll to position [300, 0]
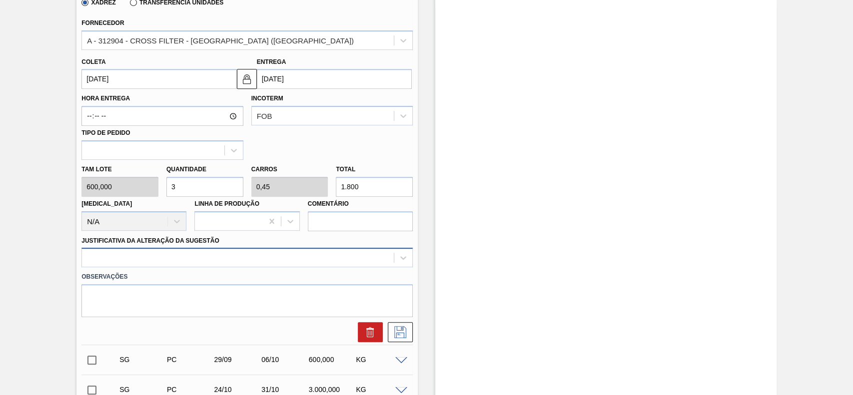
type input "3"
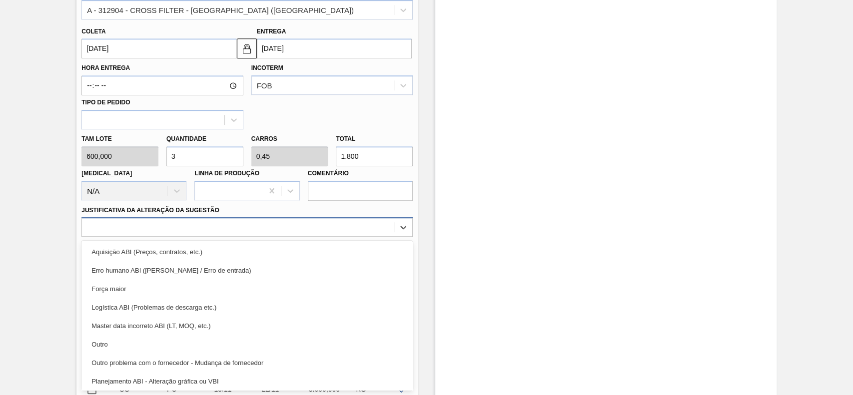
click at [152, 237] on div "option Erro humano ABI (Cálculo / Erro de entrada) focused, 2 of 18. 18 results…" at bounding box center [246, 226] width 331 height 19
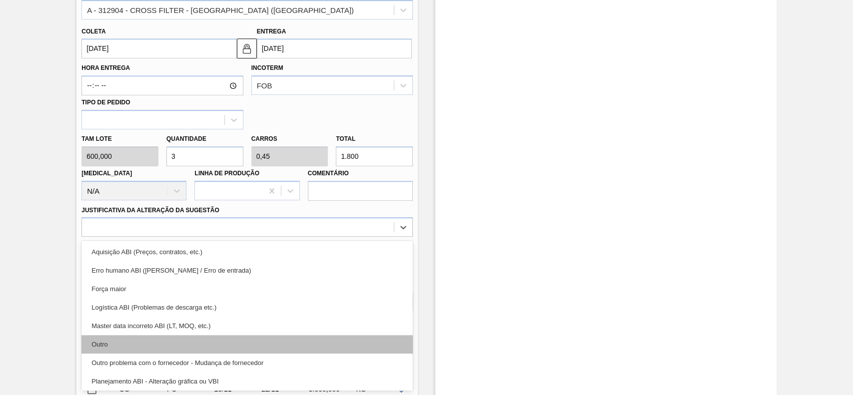
click at [123, 344] on div "Outro" at bounding box center [246, 344] width 331 height 18
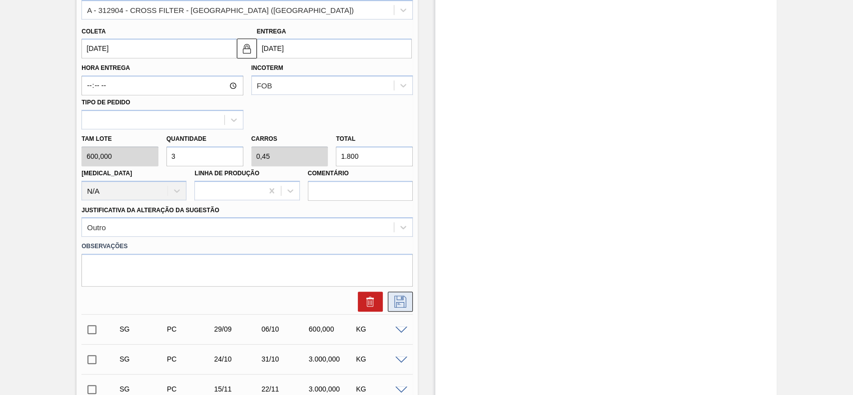
click at [396, 304] on icon at bounding box center [400, 302] width 16 height 12
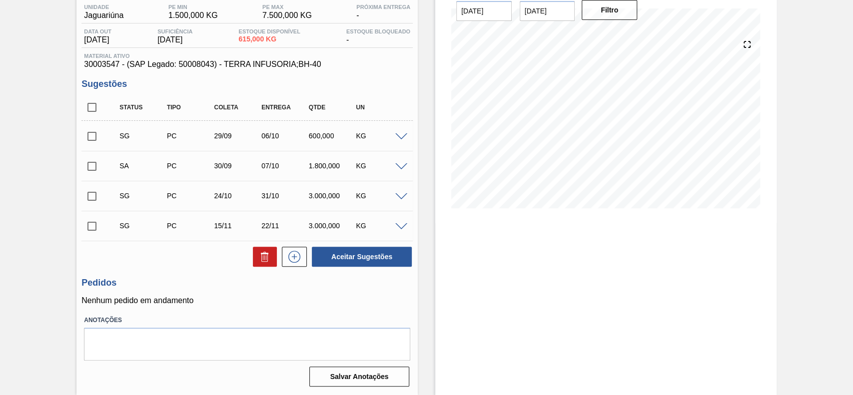
scroll to position [0, 0]
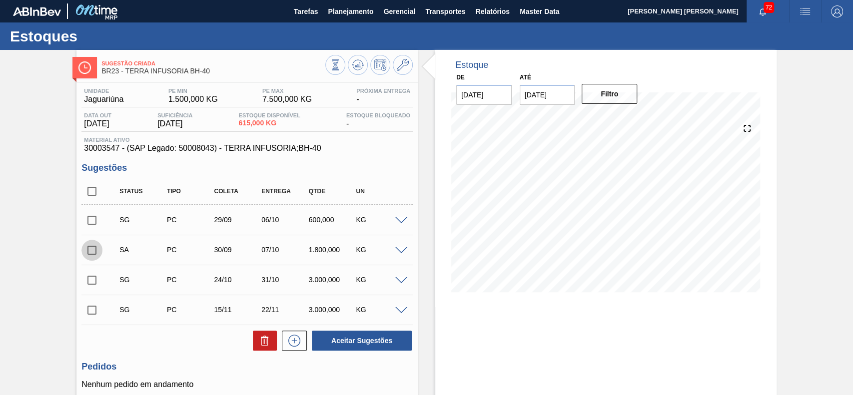
click at [96, 250] on input "checkbox" at bounding box center [91, 250] width 21 height 21
click at [372, 346] on button "Aceitar Sugestões" at bounding box center [362, 341] width 100 height 20
checkbox input "false"
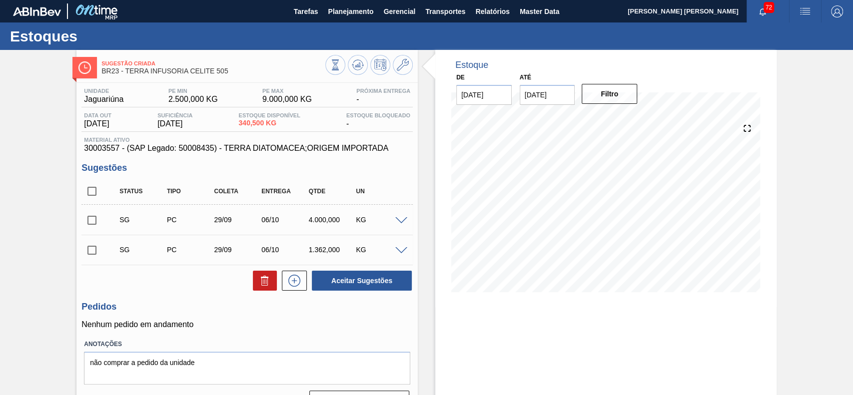
click at [400, 221] on span at bounding box center [401, 220] width 12 height 7
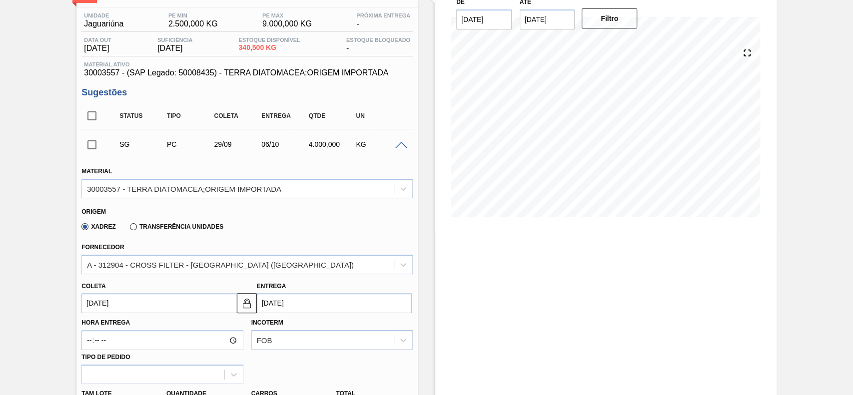
scroll to position [136, 0]
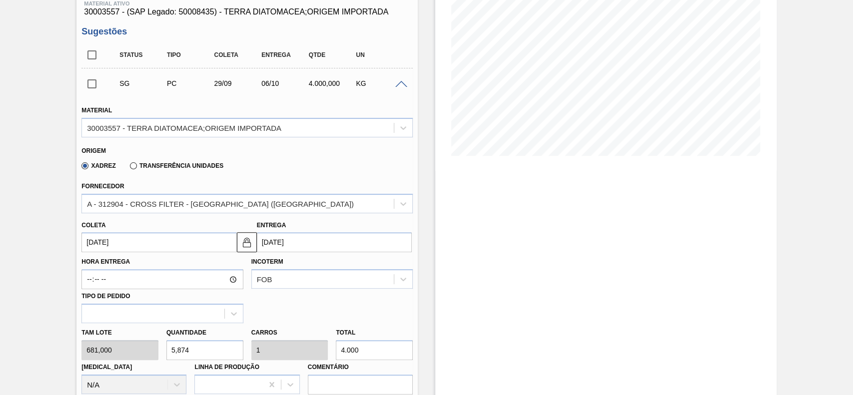
click at [146, 238] on input "[DATE]" at bounding box center [158, 242] width 155 height 20
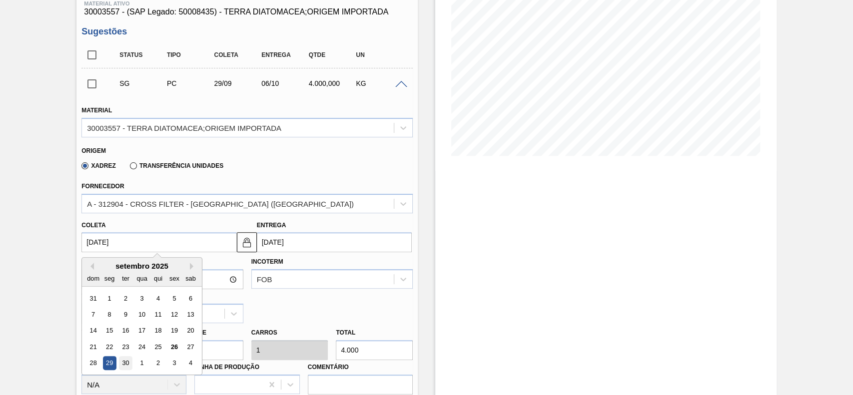
click at [120, 364] on div "30" at bounding box center [125, 363] width 13 height 13
type input "[DATE]"
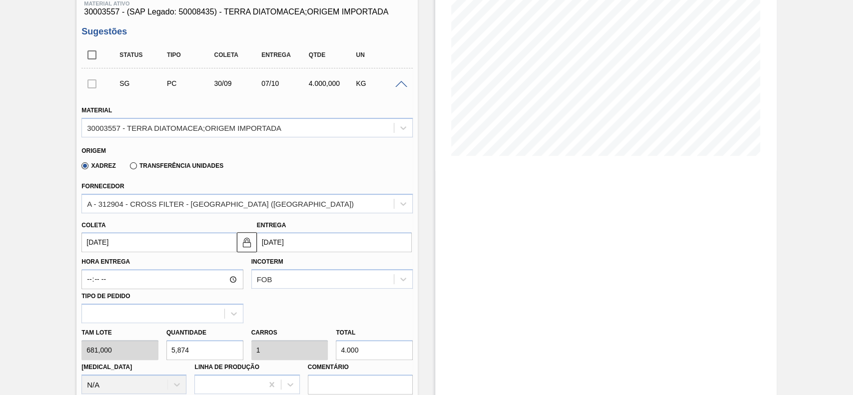
click at [197, 352] on input "5,874" at bounding box center [204, 350] width 77 height 20
type input "2"
type input "0,341"
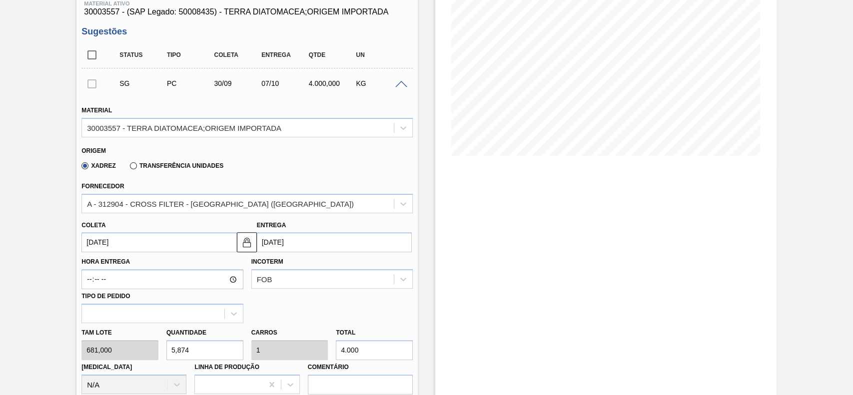
type input "1.362"
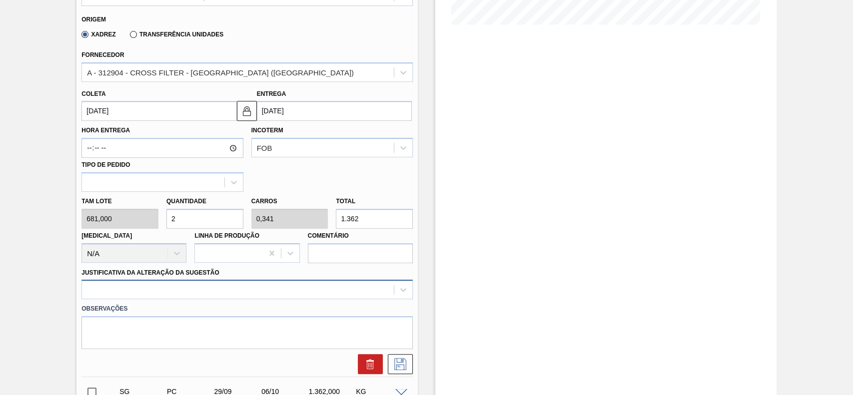
type input "2"
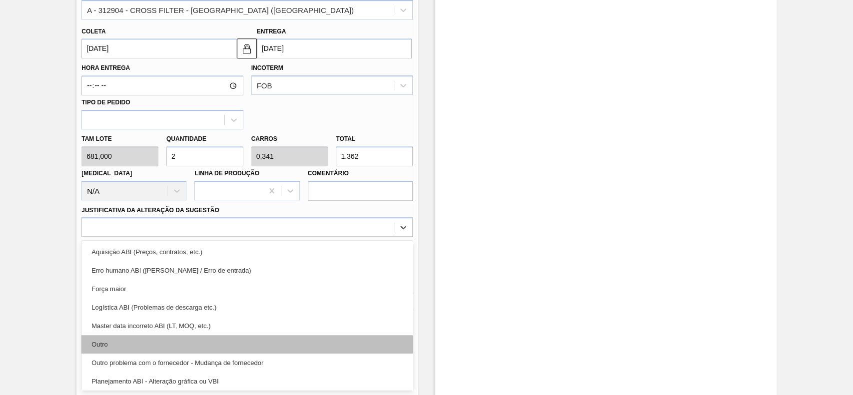
drag, startPoint x: 243, startPoint y: 289, endPoint x: 164, endPoint y: 341, distance: 94.7
click at [164, 237] on div "option Outro focused, 6 of 18. 18 results available. Use Up and Down to choose …" at bounding box center [246, 226] width 331 height 19
click at [164, 341] on div "Outro" at bounding box center [246, 344] width 331 height 18
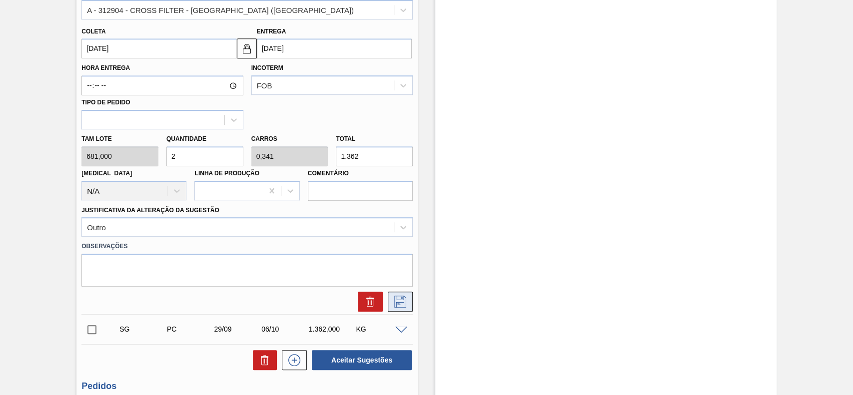
click at [396, 306] on icon at bounding box center [400, 302] width 12 height 12
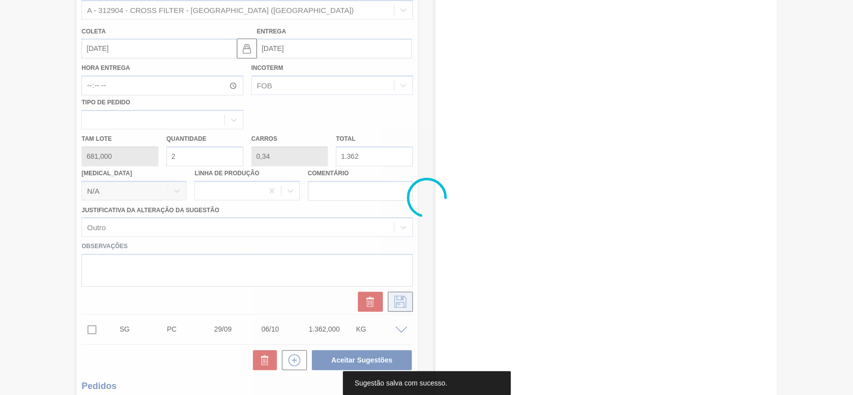
scroll to position [0, 0]
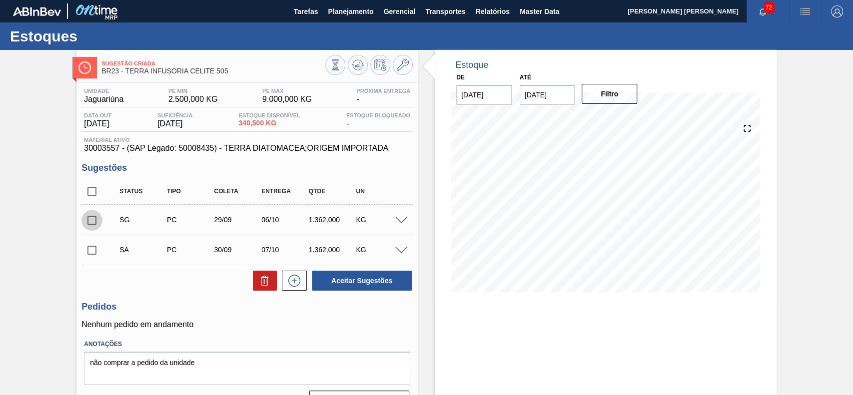
click at [92, 221] on input "checkbox" at bounding box center [91, 220] width 21 height 21
click at [92, 224] on input "checkbox" at bounding box center [91, 220] width 21 height 21
checkbox input "false"
click at [92, 252] on input "checkbox" at bounding box center [91, 250] width 21 height 21
click at [378, 282] on button "Aceitar Sugestões" at bounding box center [362, 281] width 100 height 20
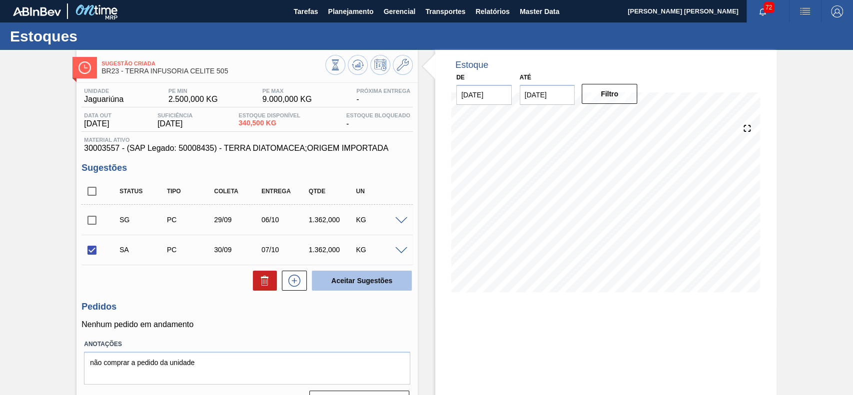
checkbox input "false"
